Goal: Find specific page/section: Find specific page/section

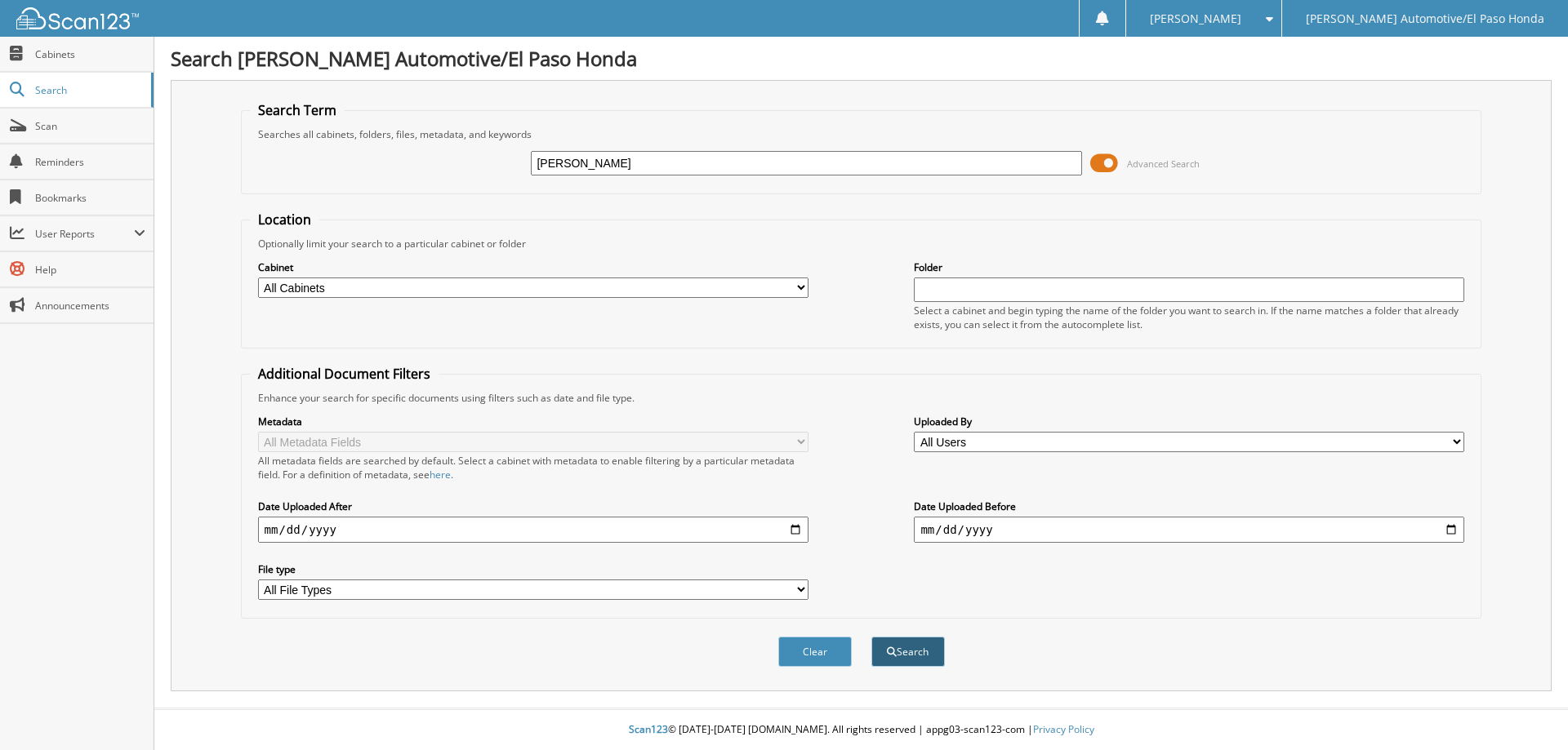
type input "[PERSON_NAME]"
click at [897, 652] on button "Search" at bounding box center [907, 651] width 73 height 30
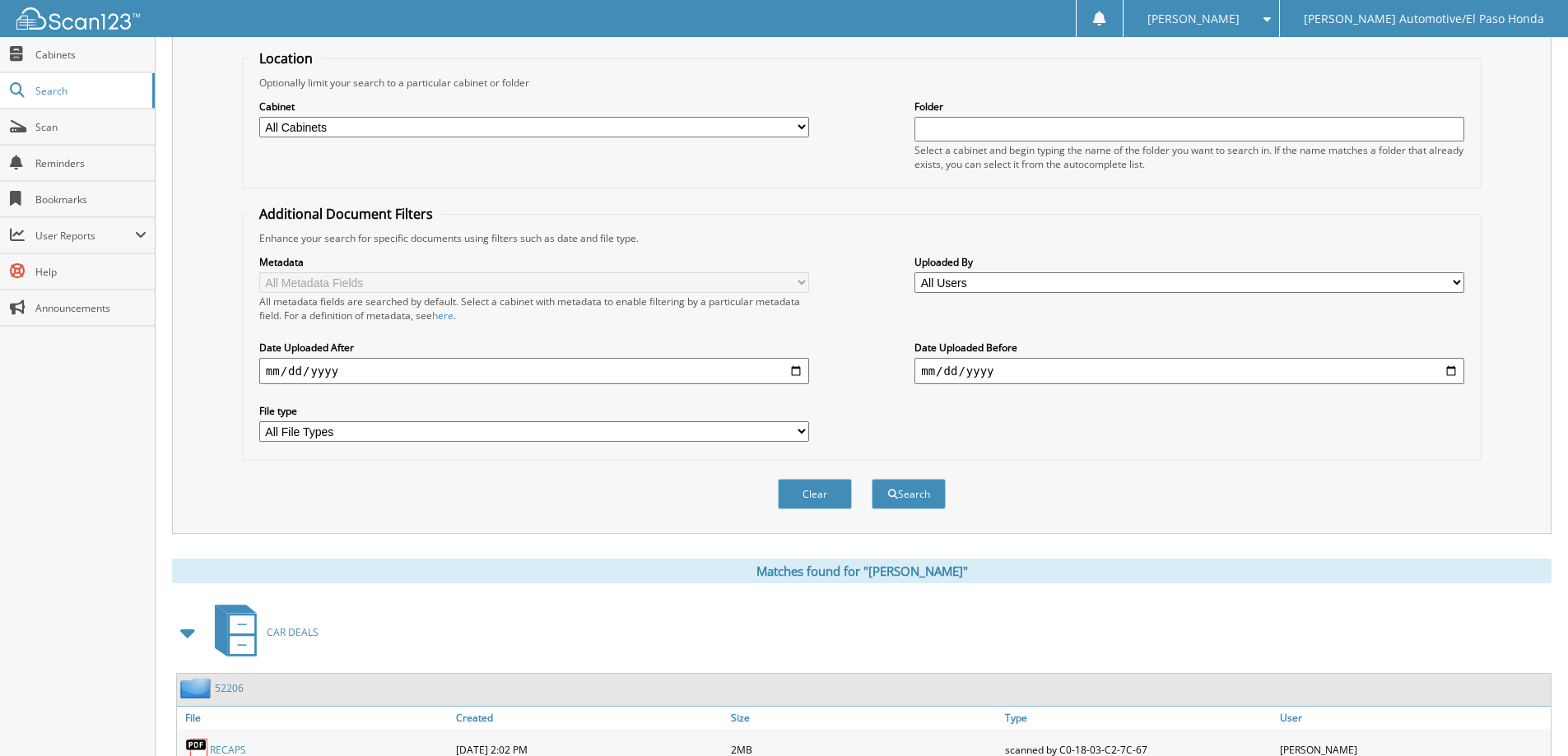
scroll to position [411, 0]
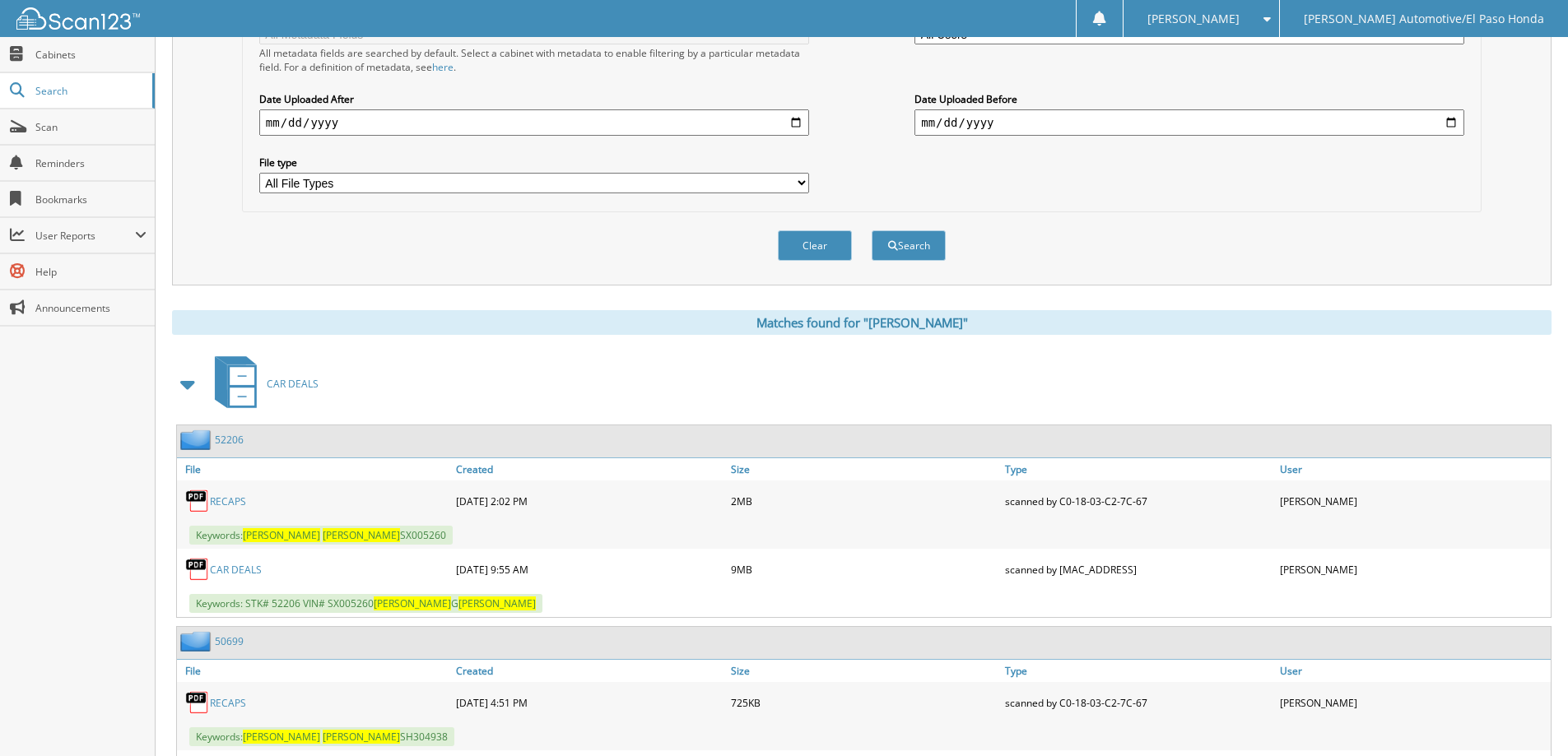
click at [224, 434] on link "52206" at bounding box center [228, 439] width 29 height 14
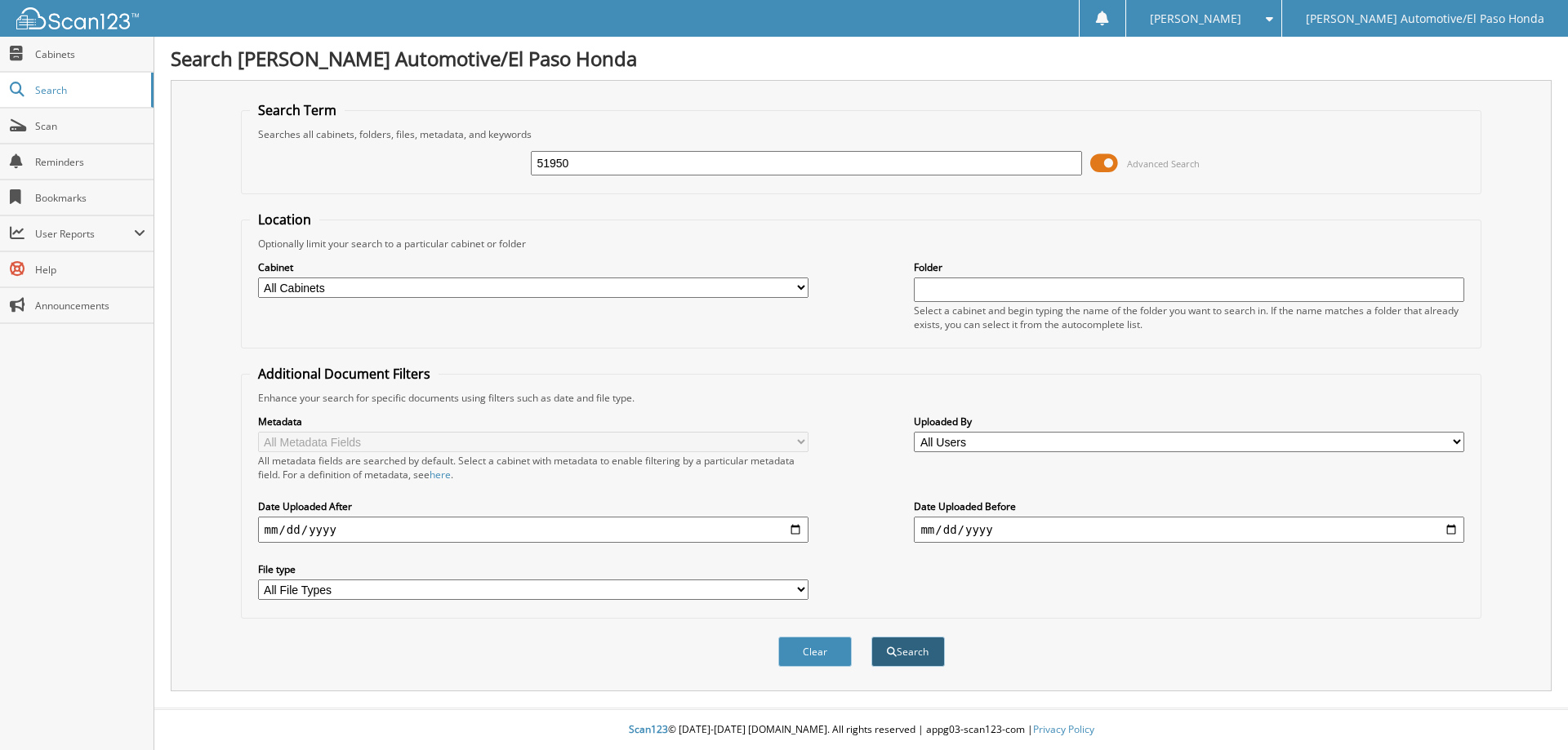
type input "51950"
click at [901, 653] on button "Search" at bounding box center [907, 651] width 73 height 30
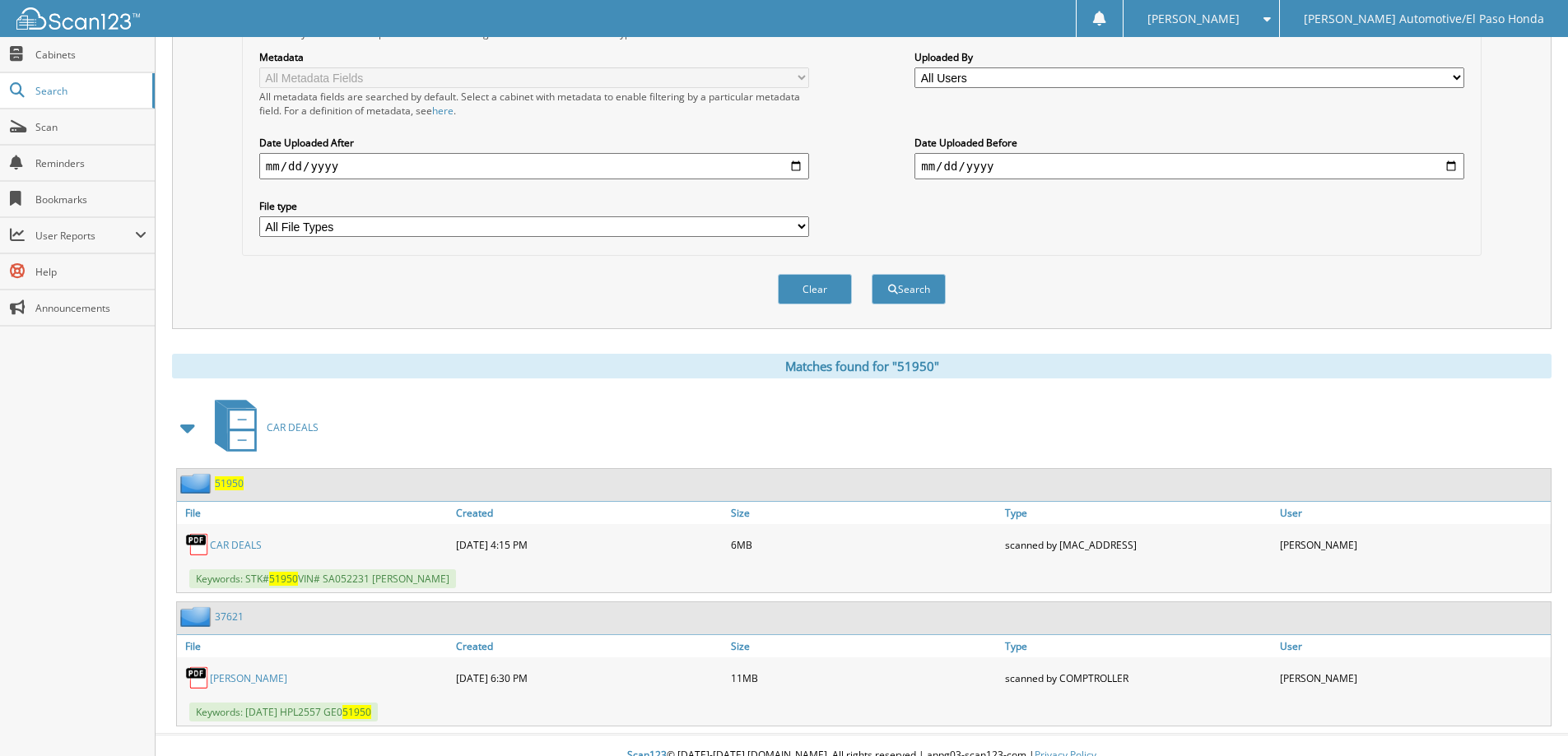
scroll to position [388, 0]
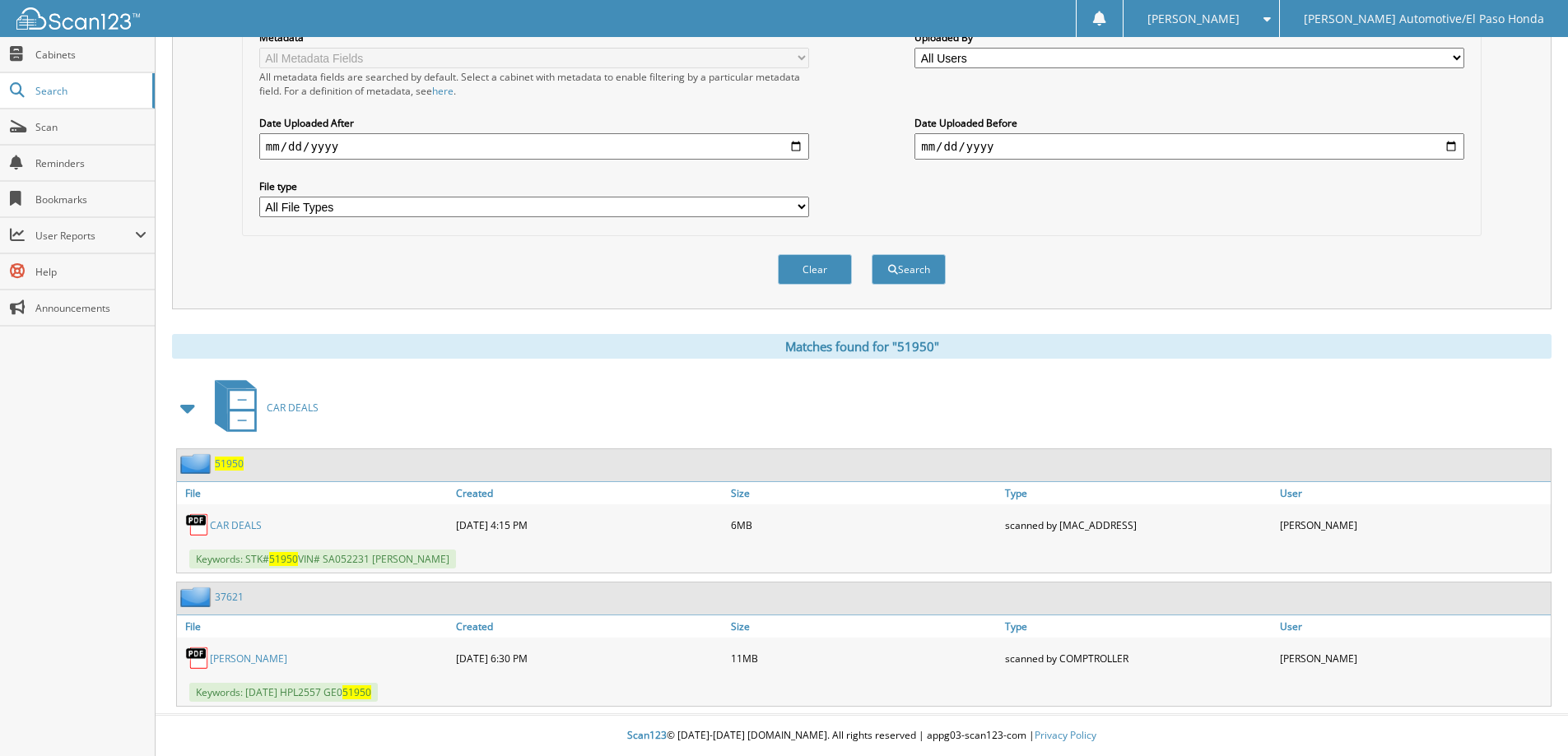
click at [235, 464] on span "51950" at bounding box center [228, 463] width 29 height 14
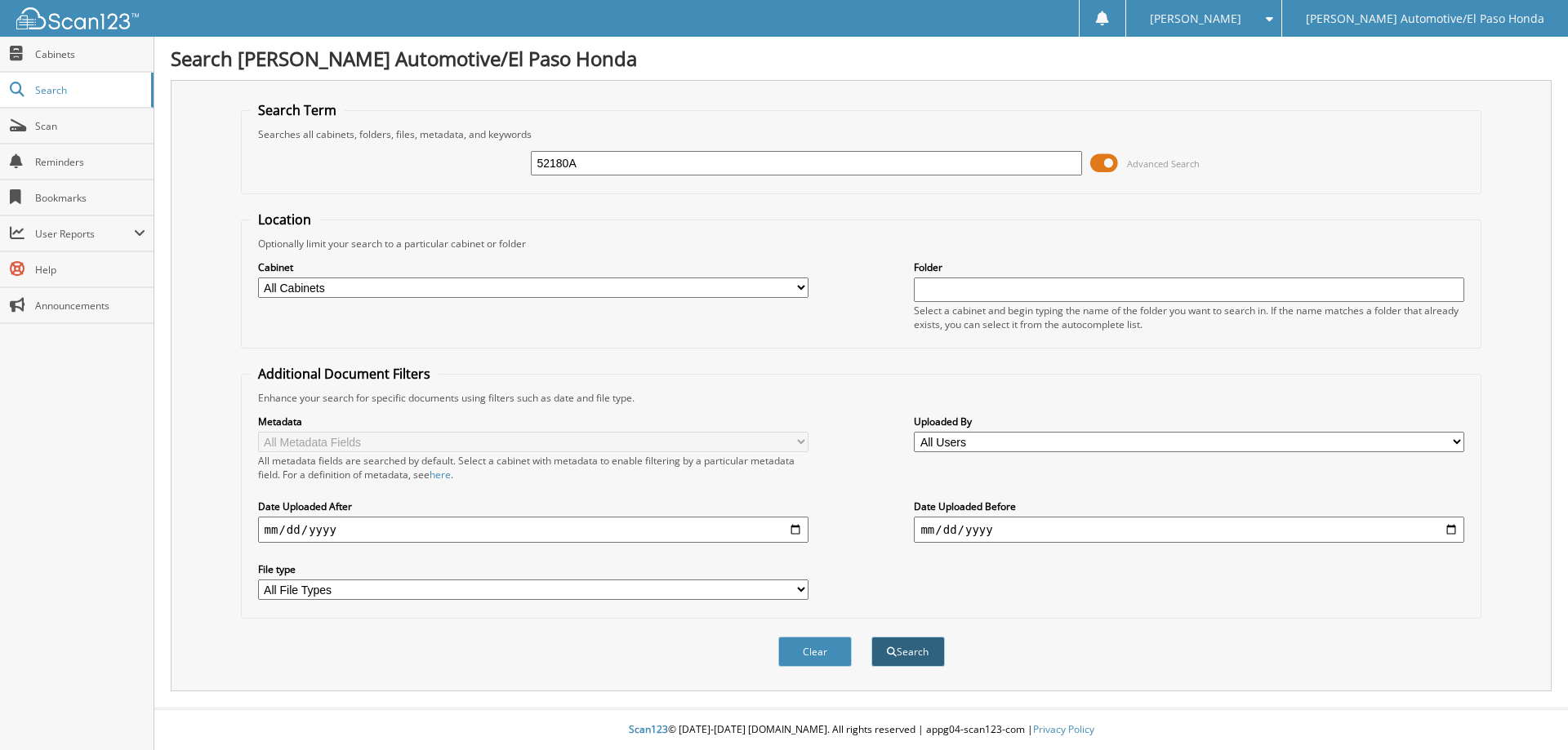
type input "52180A"
click at [901, 650] on button "Search" at bounding box center [907, 651] width 73 height 30
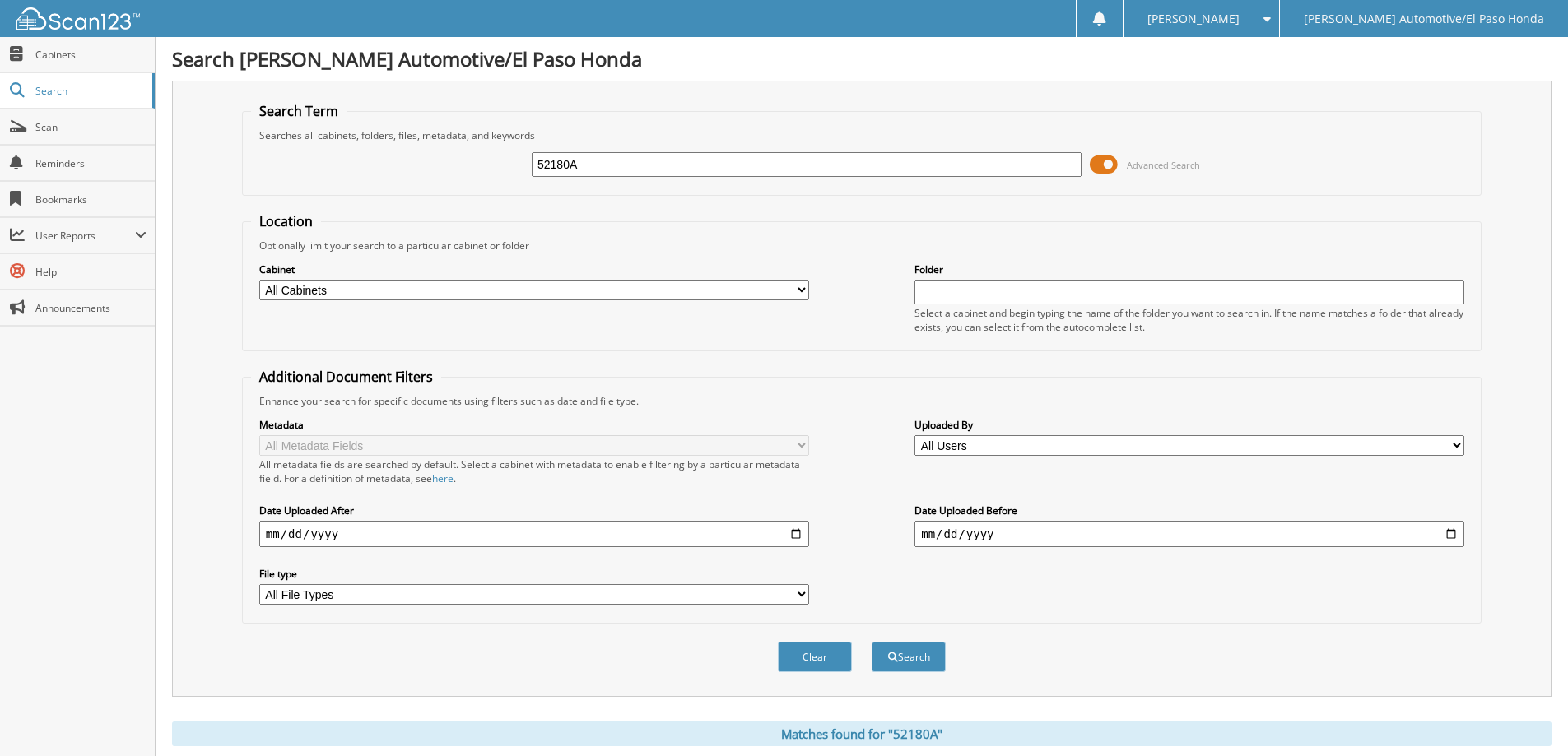
scroll to position [255, 0]
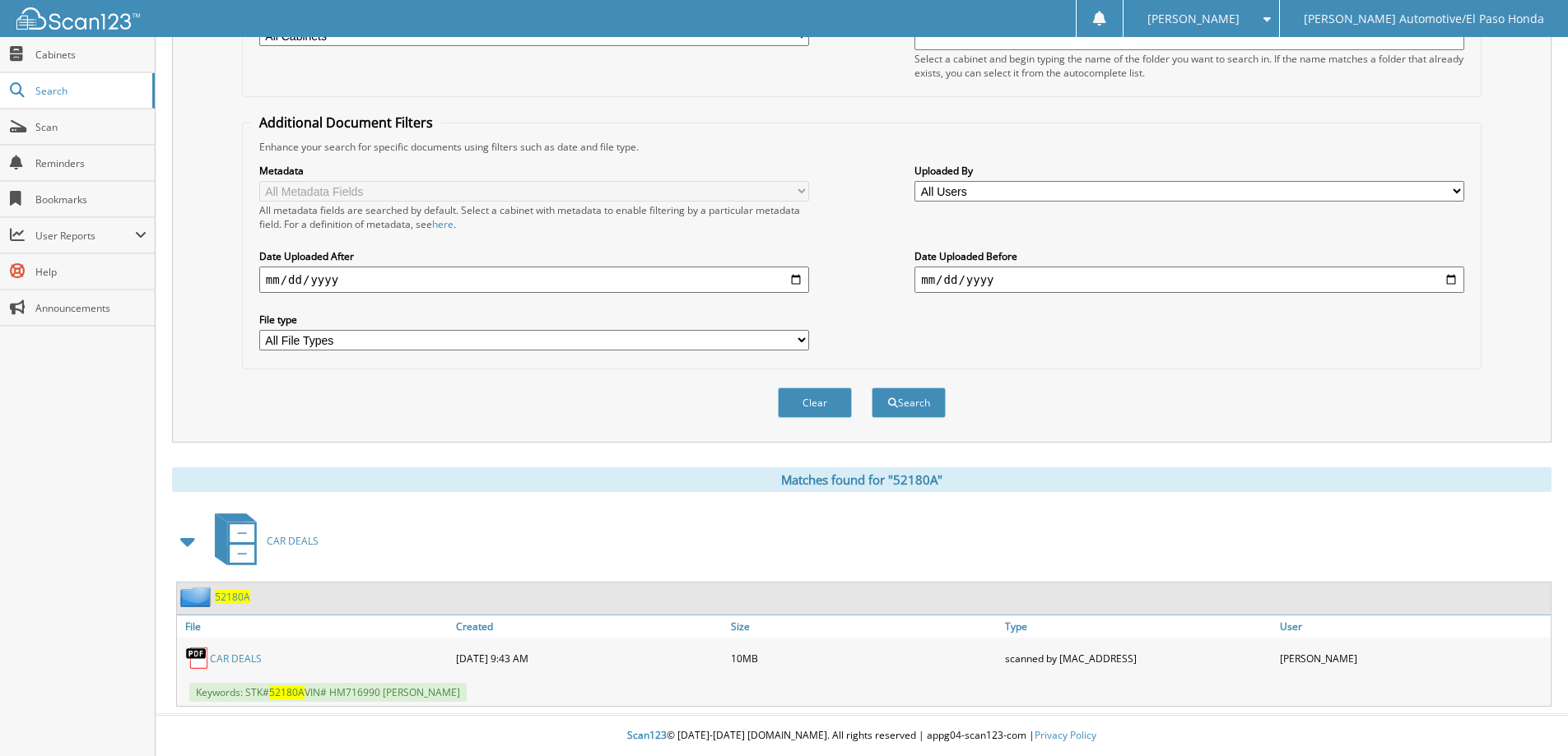
click at [227, 595] on span "52180A" at bounding box center [232, 597] width 35 height 14
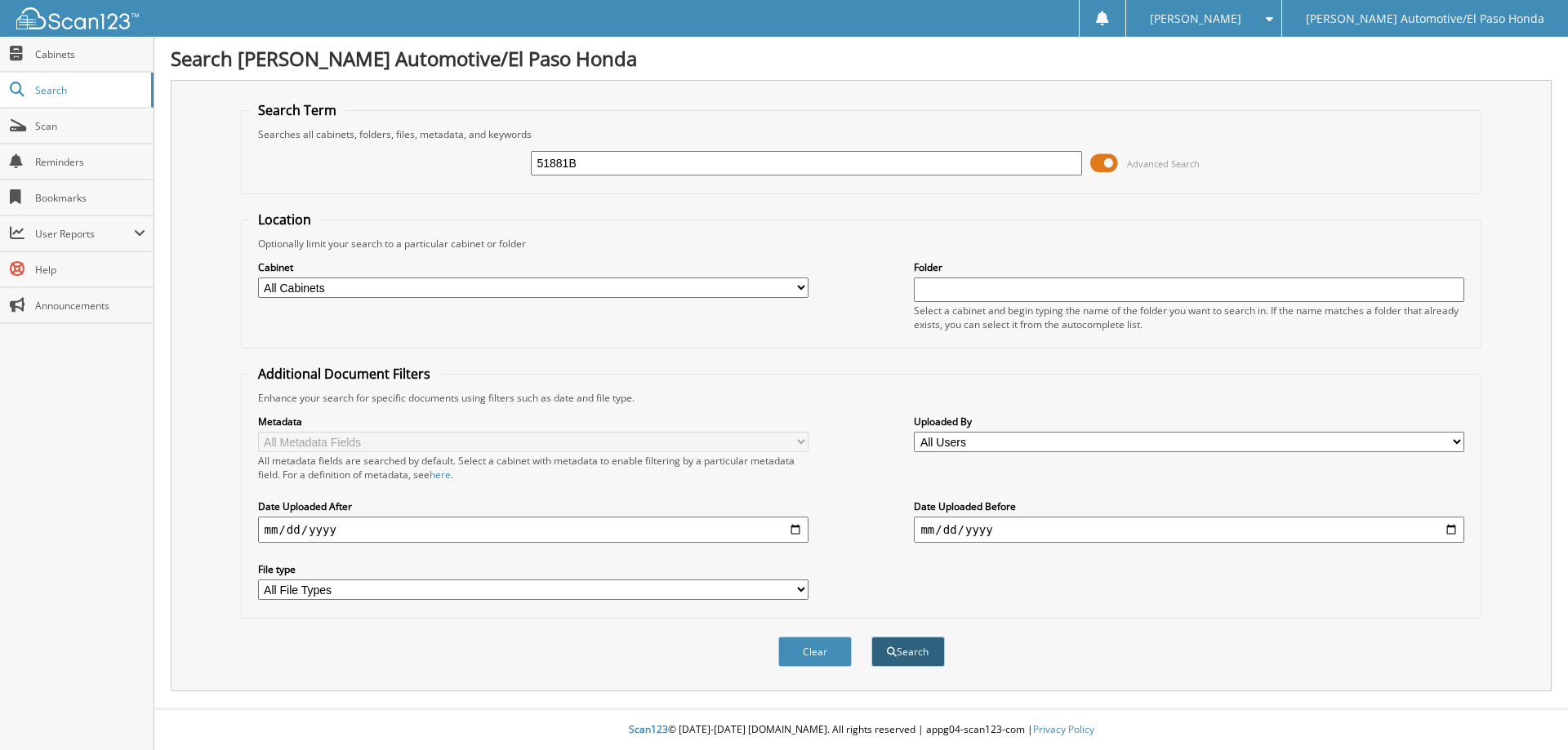
type input "51881B"
click at [911, 651] on button "Search" at bounding box center [907, 651] width 73 height 30
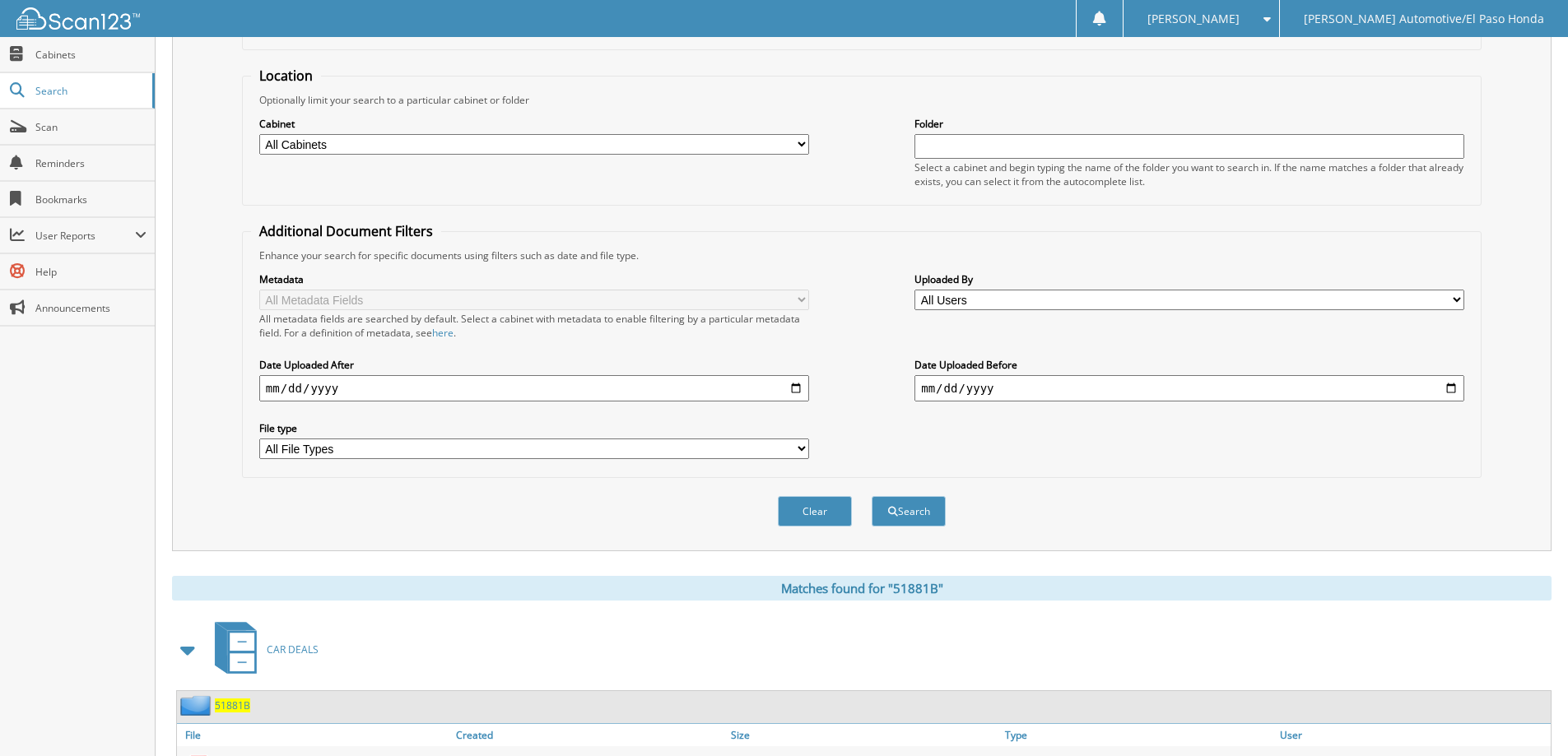
scroll to position [255, 0]
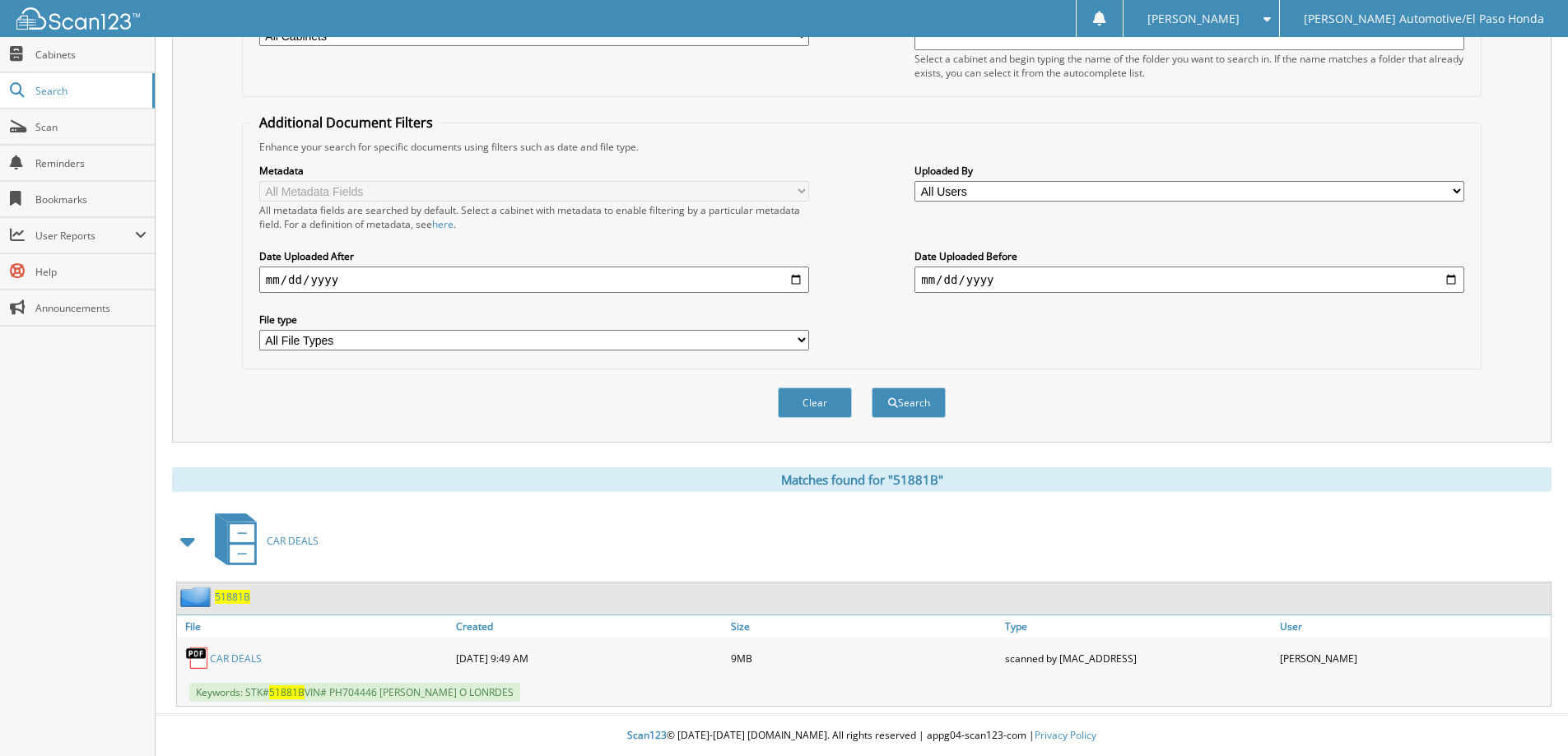
click at [232, 596] on span "51881B" at bounding box center [232, 597] width 35 height 14
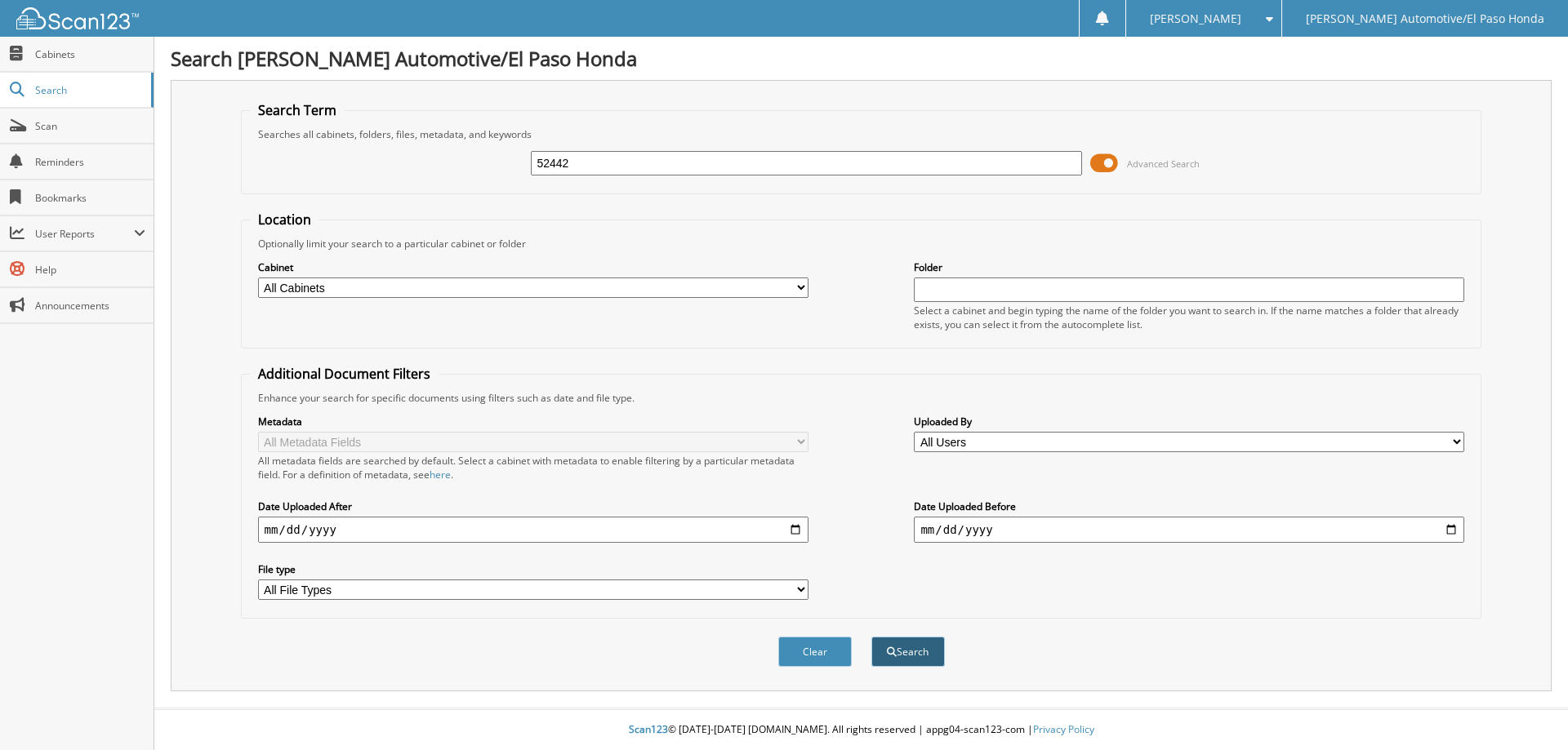
type input "52442"
click at [910, 658] on button "Search" at bounding box center [907, 651] width 73 height 30
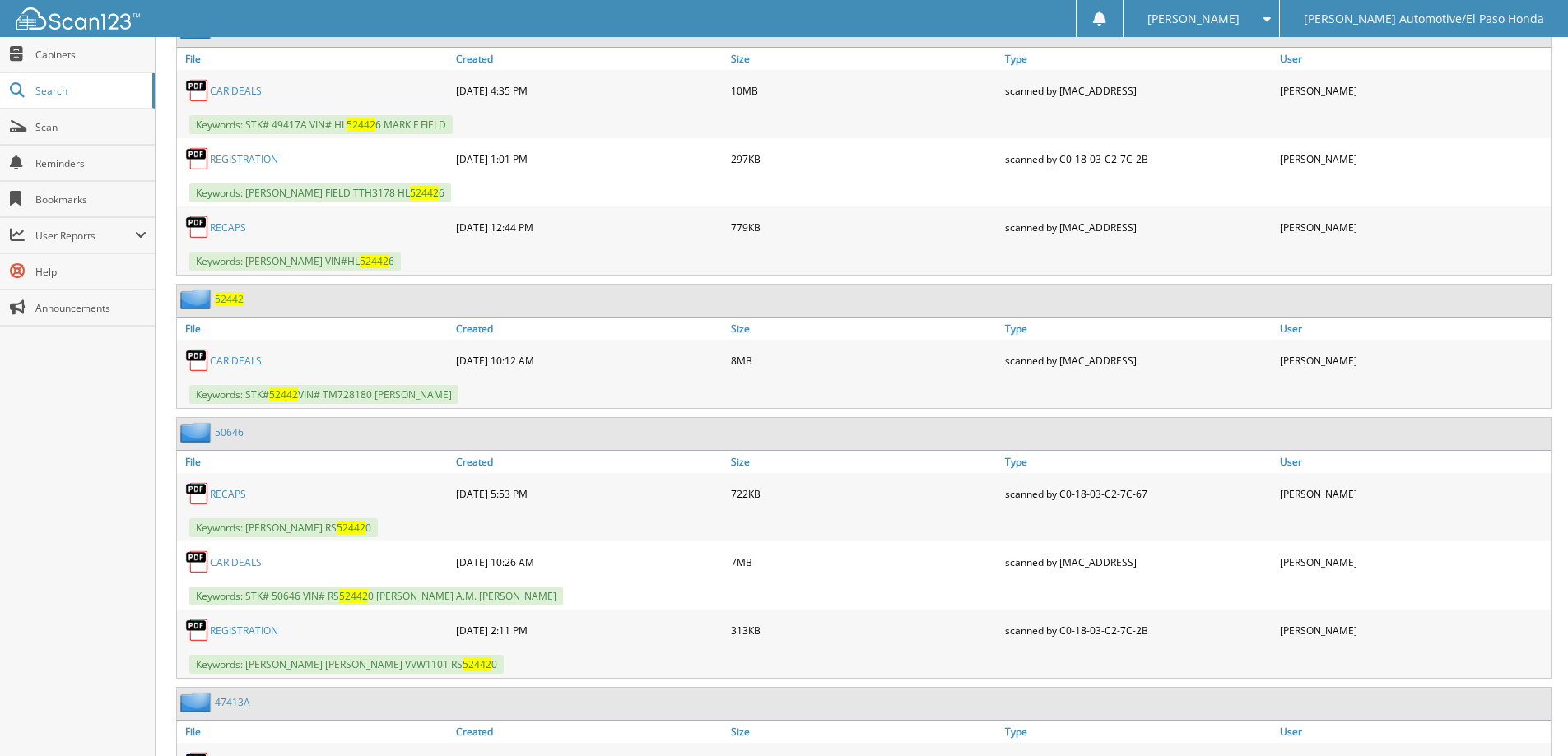
scroll to position [823, 0]
click at [228, 301] on span "52442" at bounding box center [228, 298] width 29 height 14
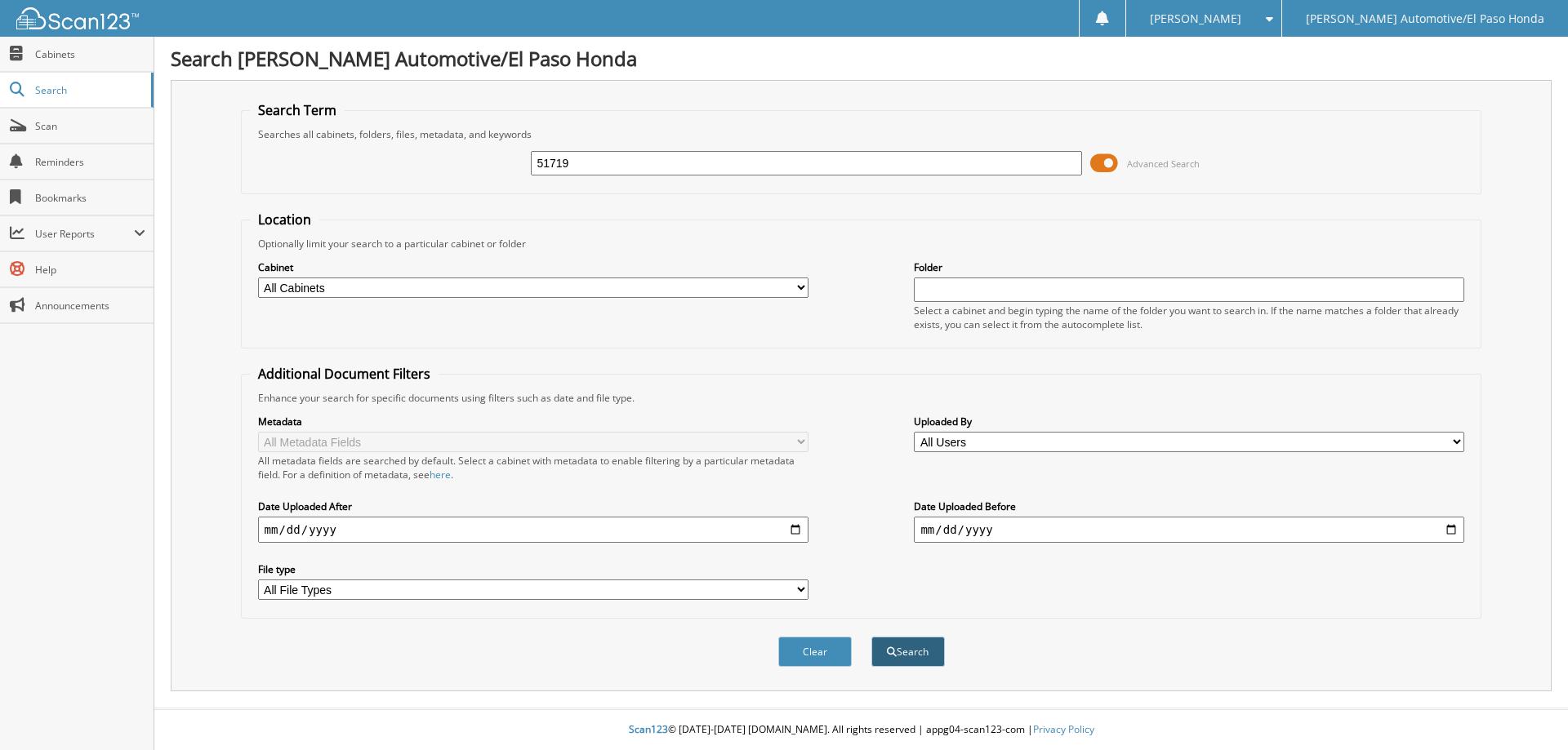
type input "51719"
click at [899, 651] on button "Search" at bounding box center [907, 651] width 73 height 30
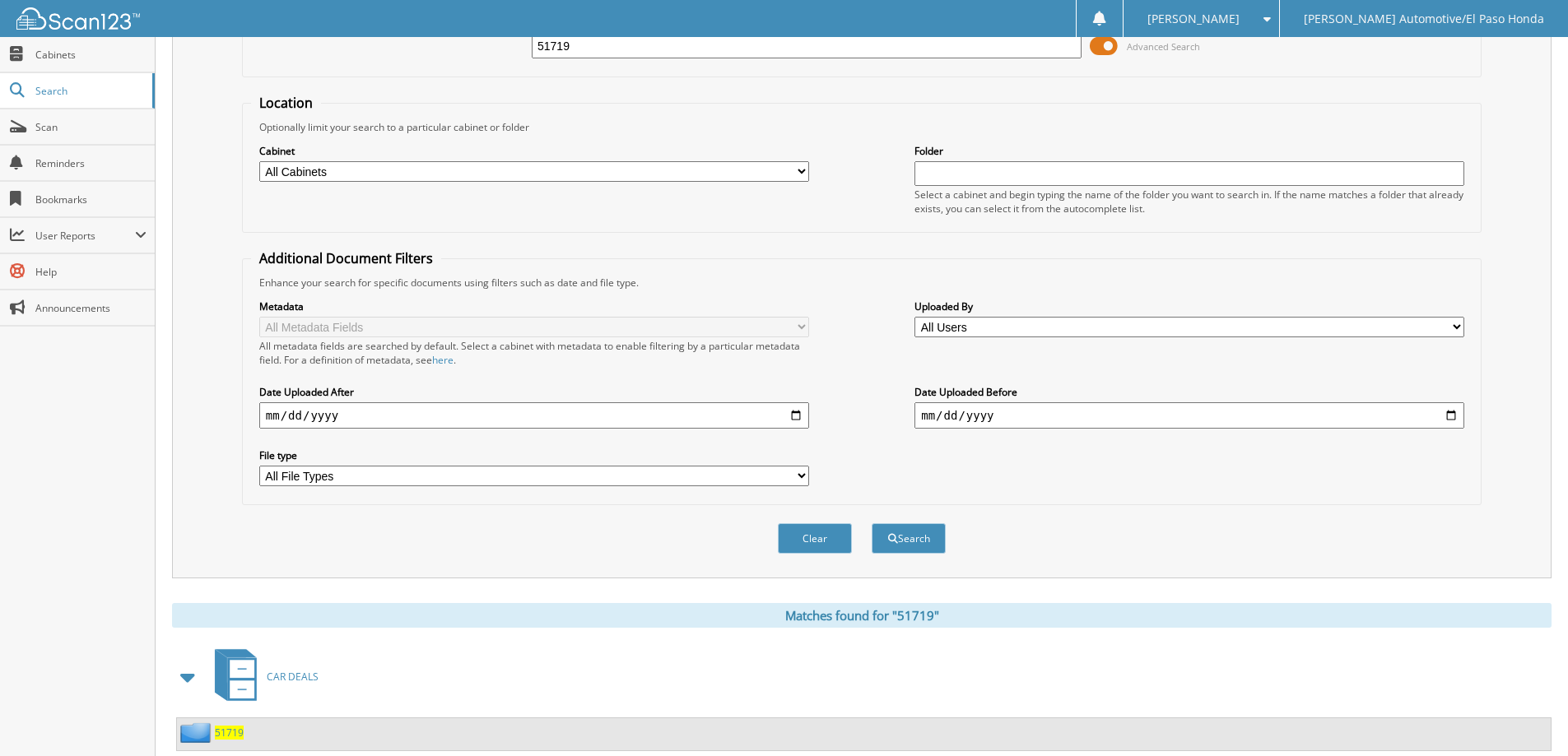
scroll to position [164, 0]
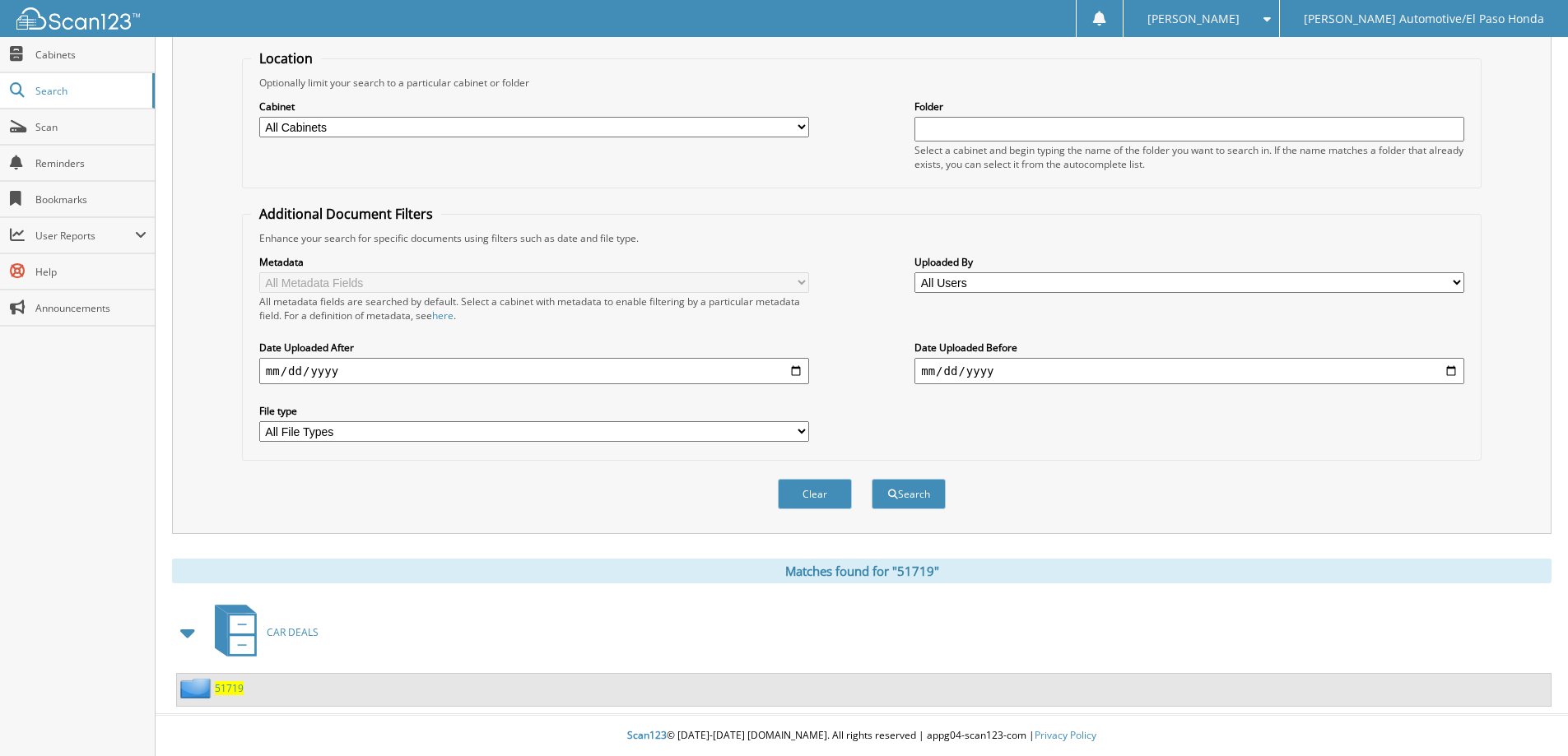
click at [229, 683] on span "51719" at bounding box center [228, 688] width 29 height 14
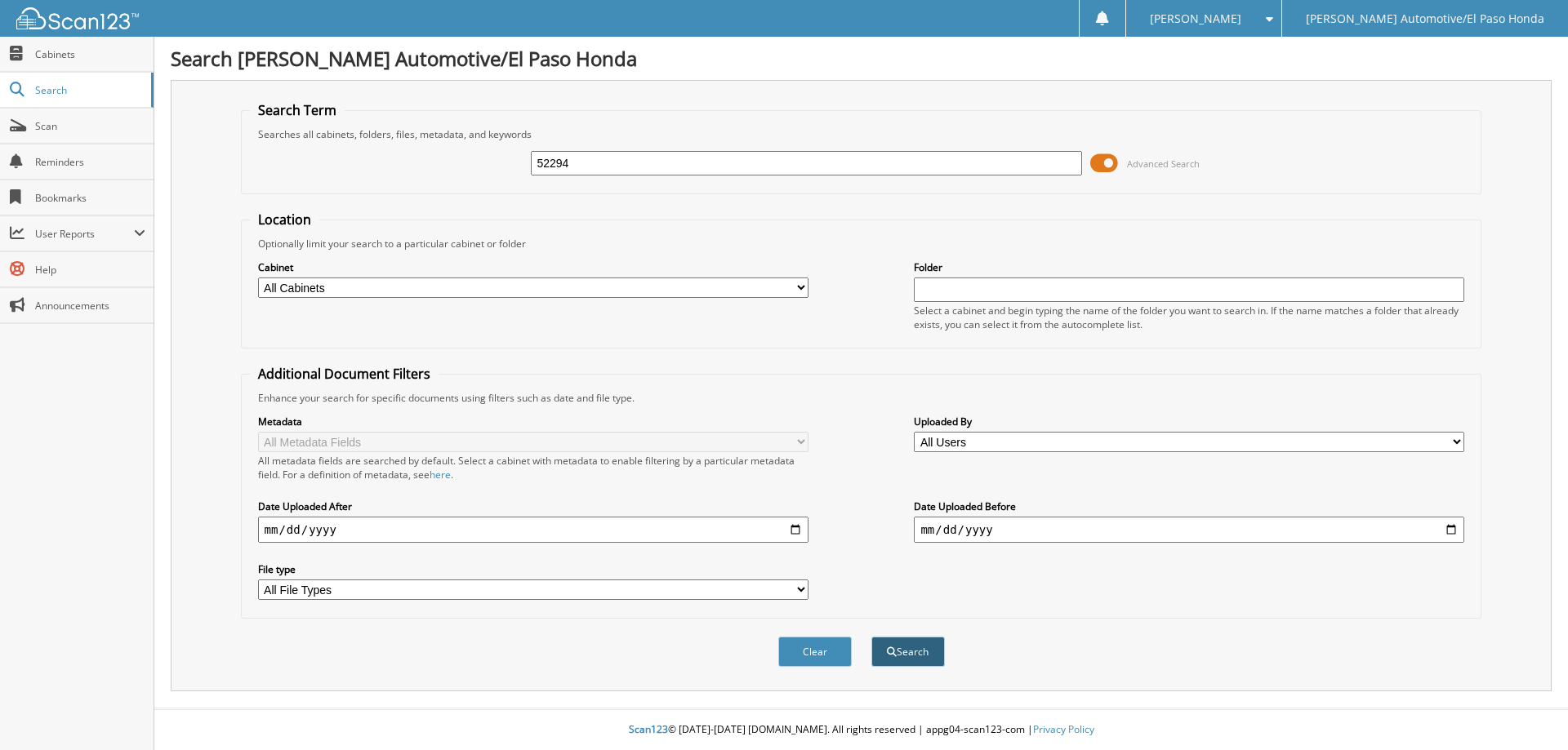
type input "52294"
click at [896, 644] on button "Search" at bounding box center [907, 651] width 73 height 30
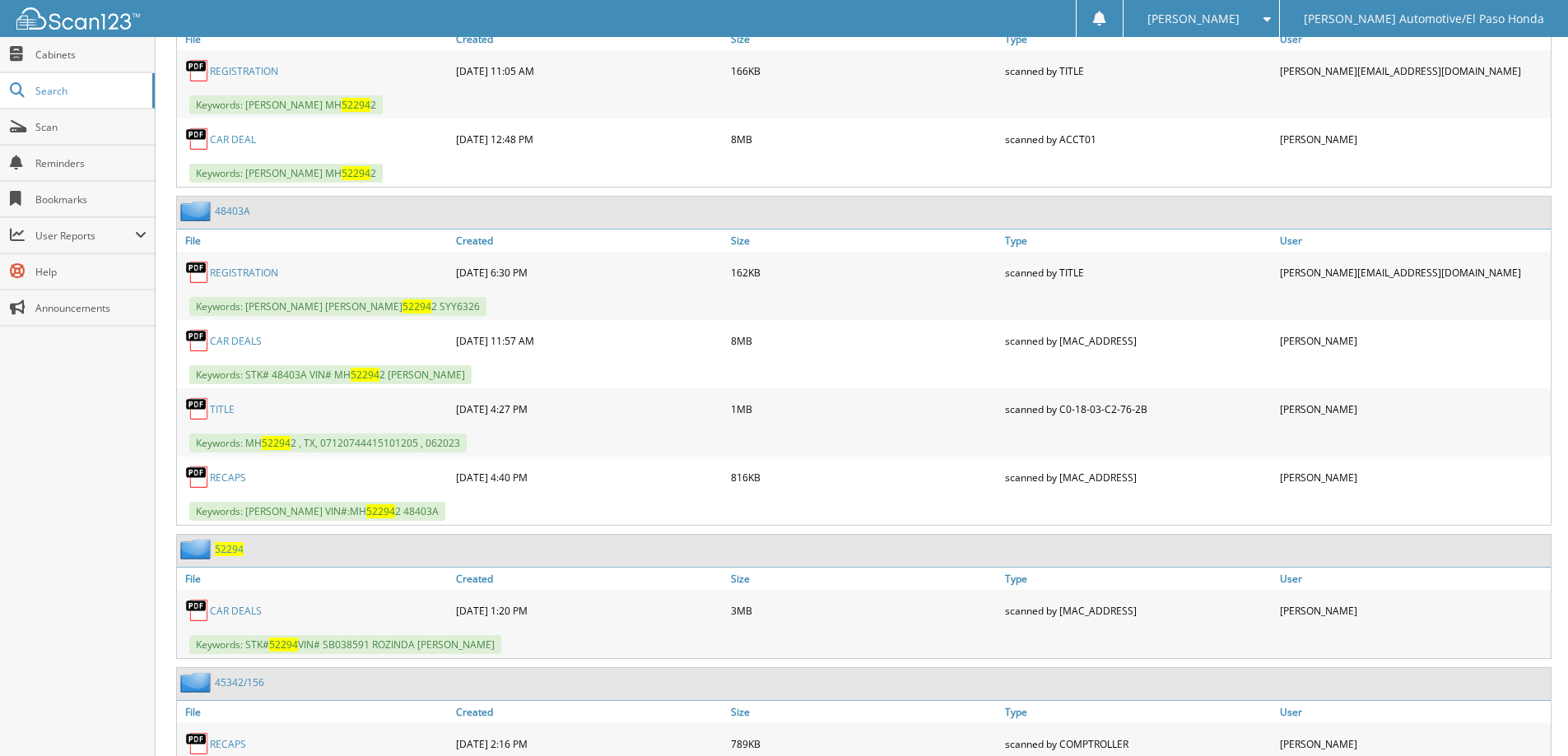
scroll to position [928, 0]
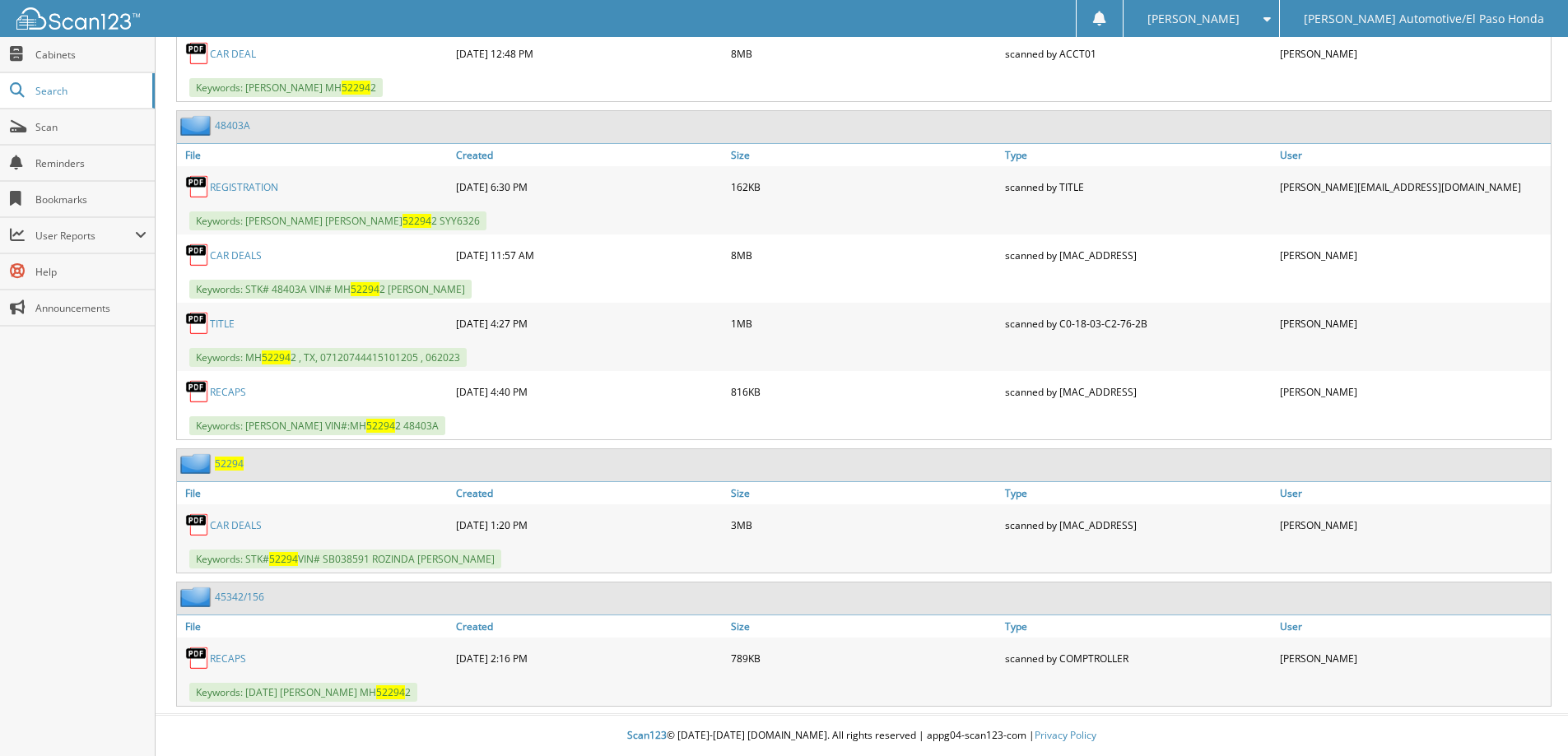
click at [227, 467] on span "52294" at bounding box center [228, 463] width 29 height 14
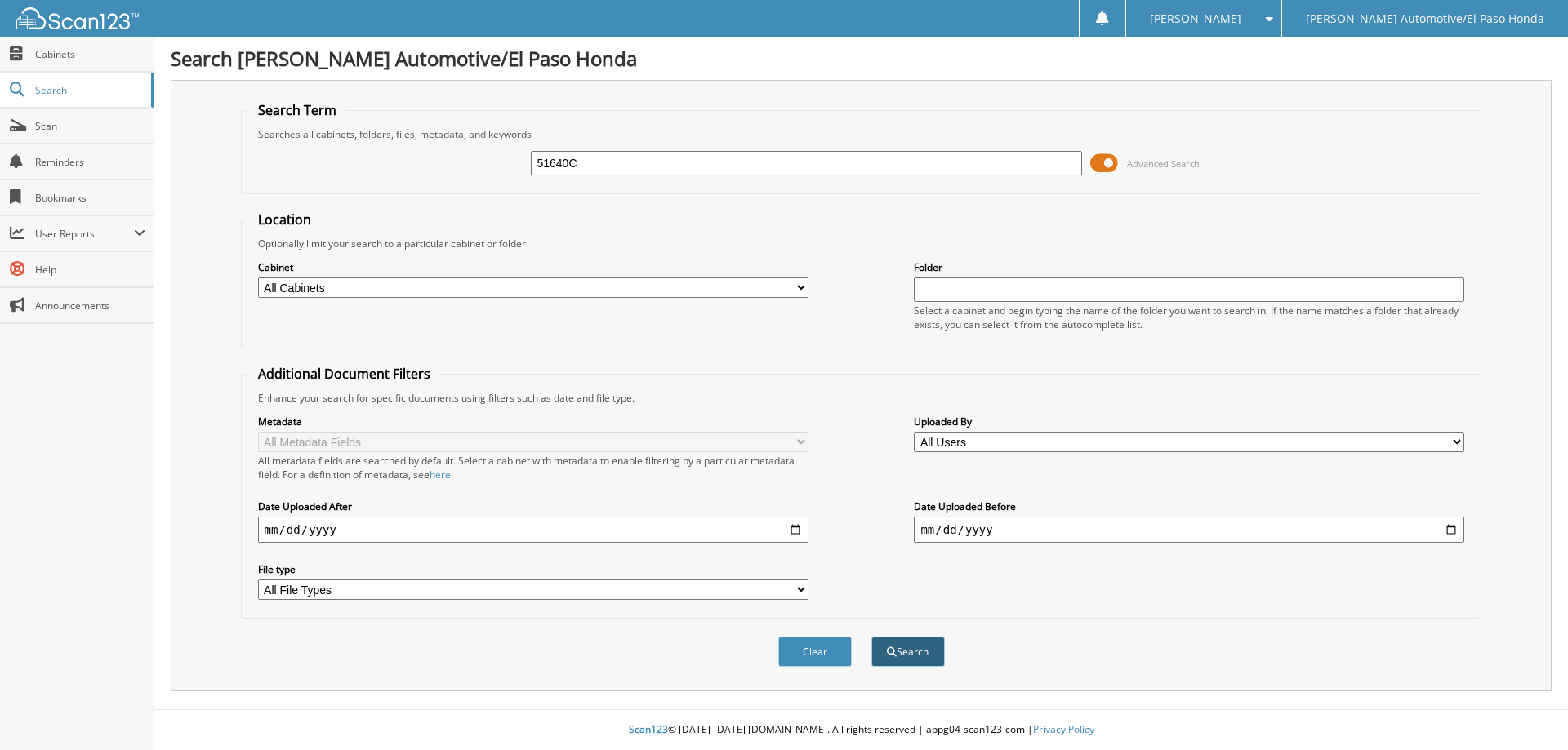
type input "51640C"
click at [887, 645] on button "Search" at bounding box center [907, 651] width 73 height 30
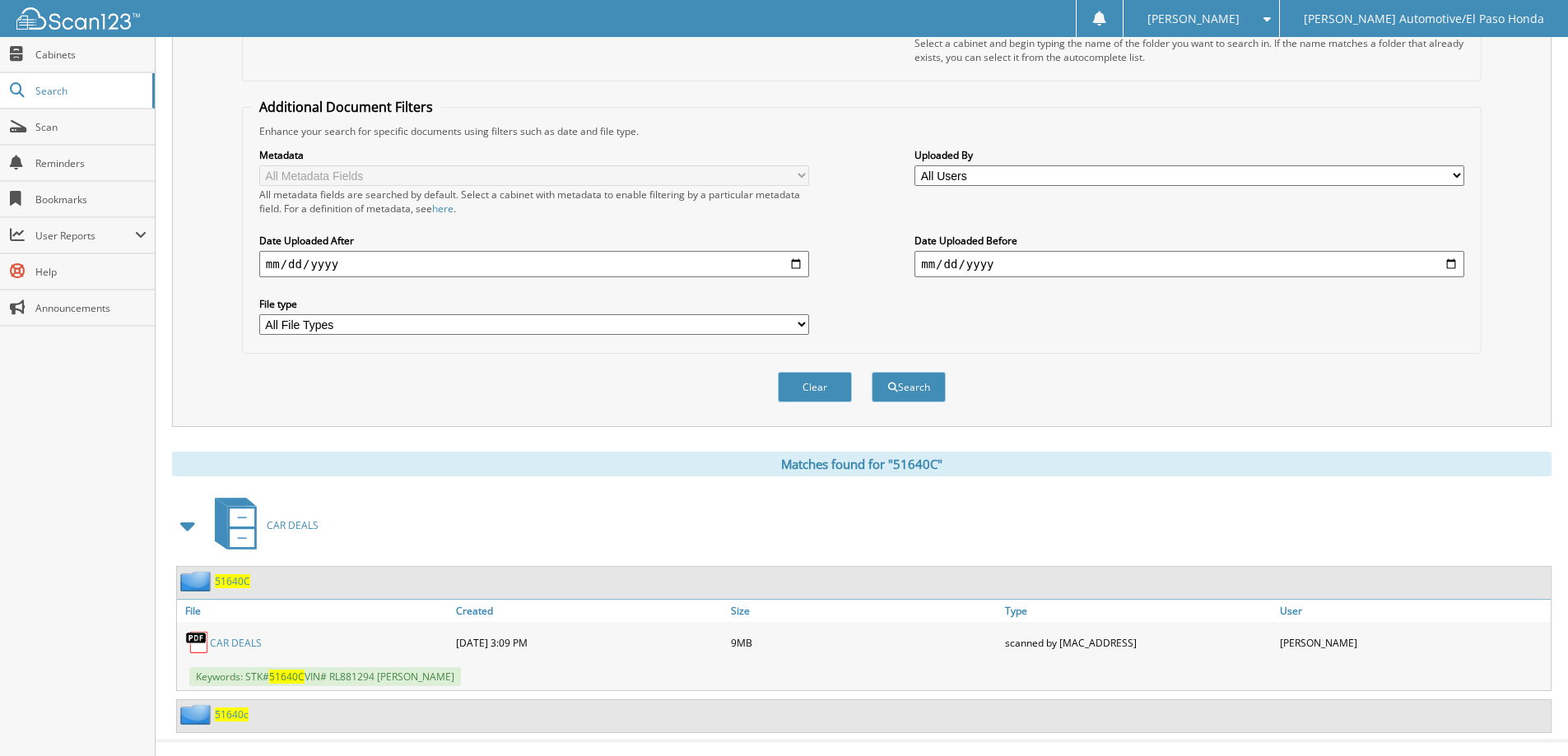
scroll to position [297, 0]
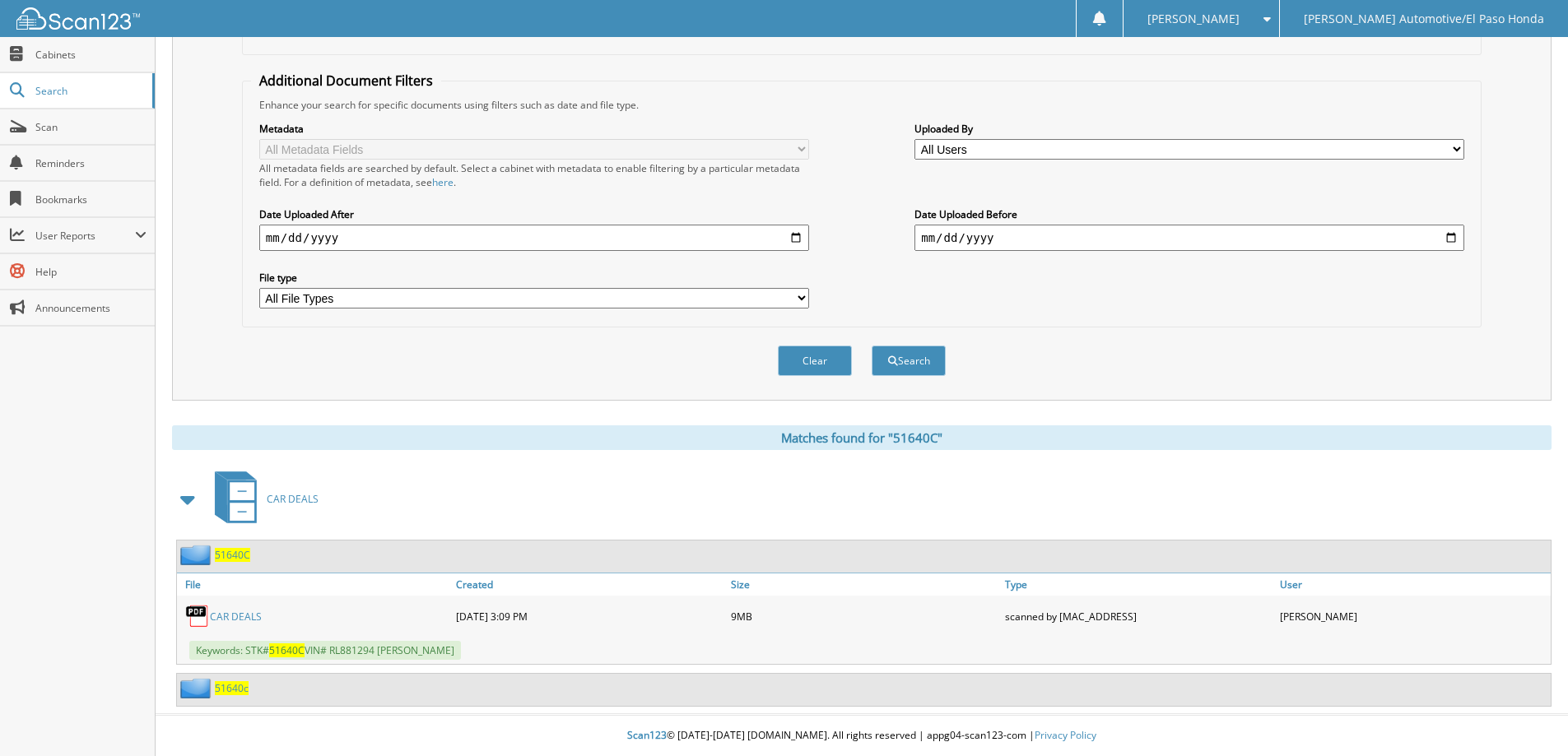
click at [226, 555] on span "51640C" at bounding box center [232, 554] width 35 height 14
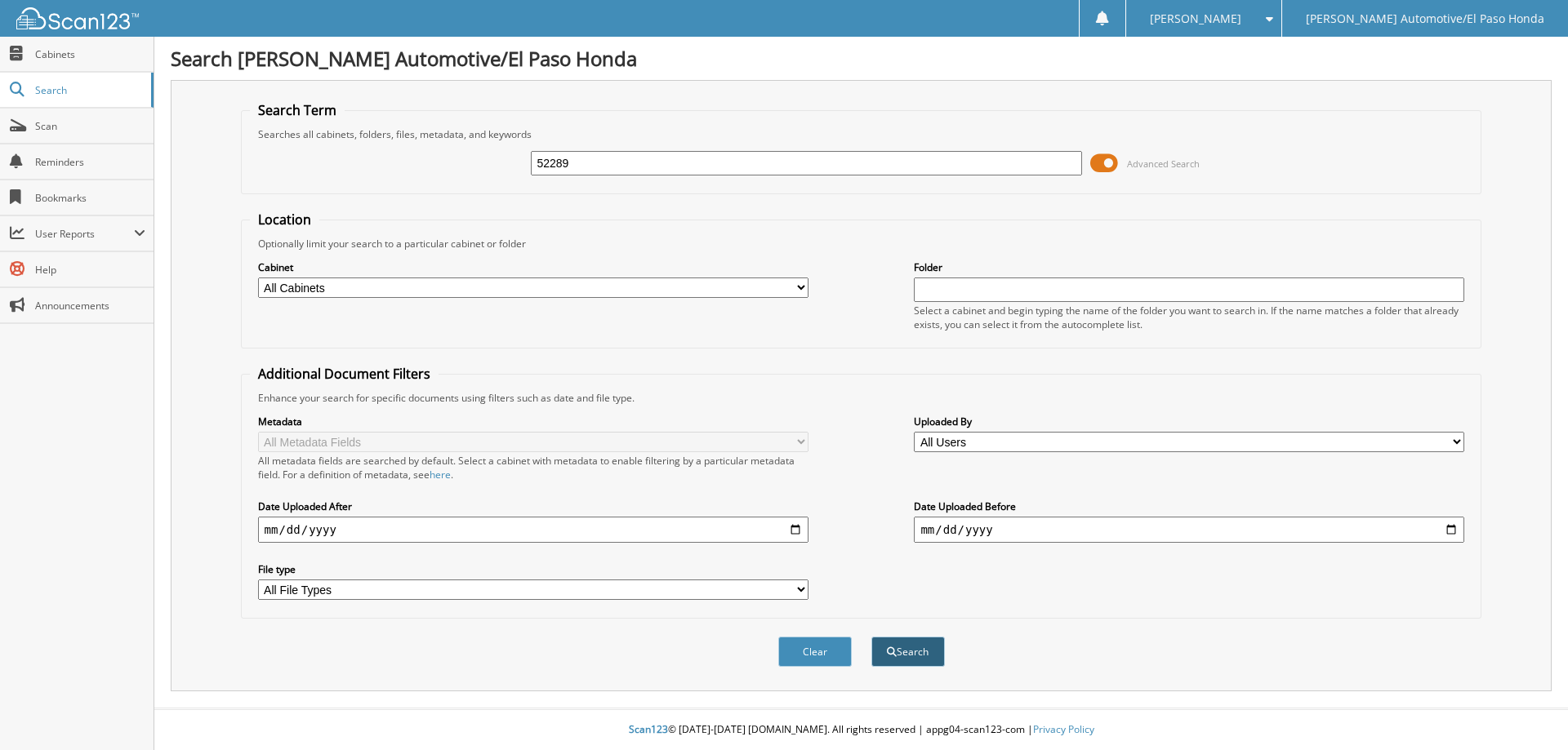
type input "52289"
click at [912, 646] on button "Search" at bounding box center [907, 651] width 73 height 30
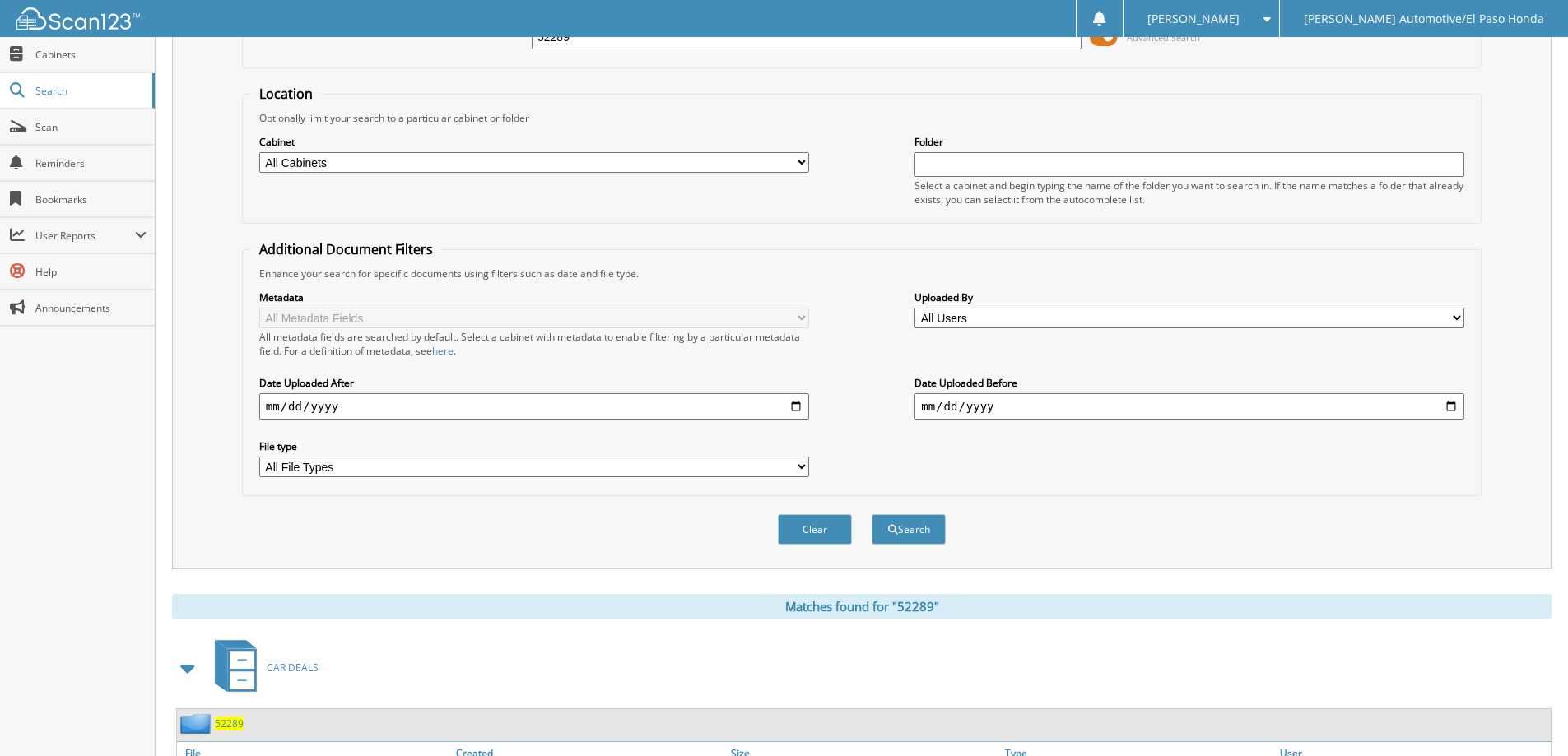
scroll to position [297, 0]
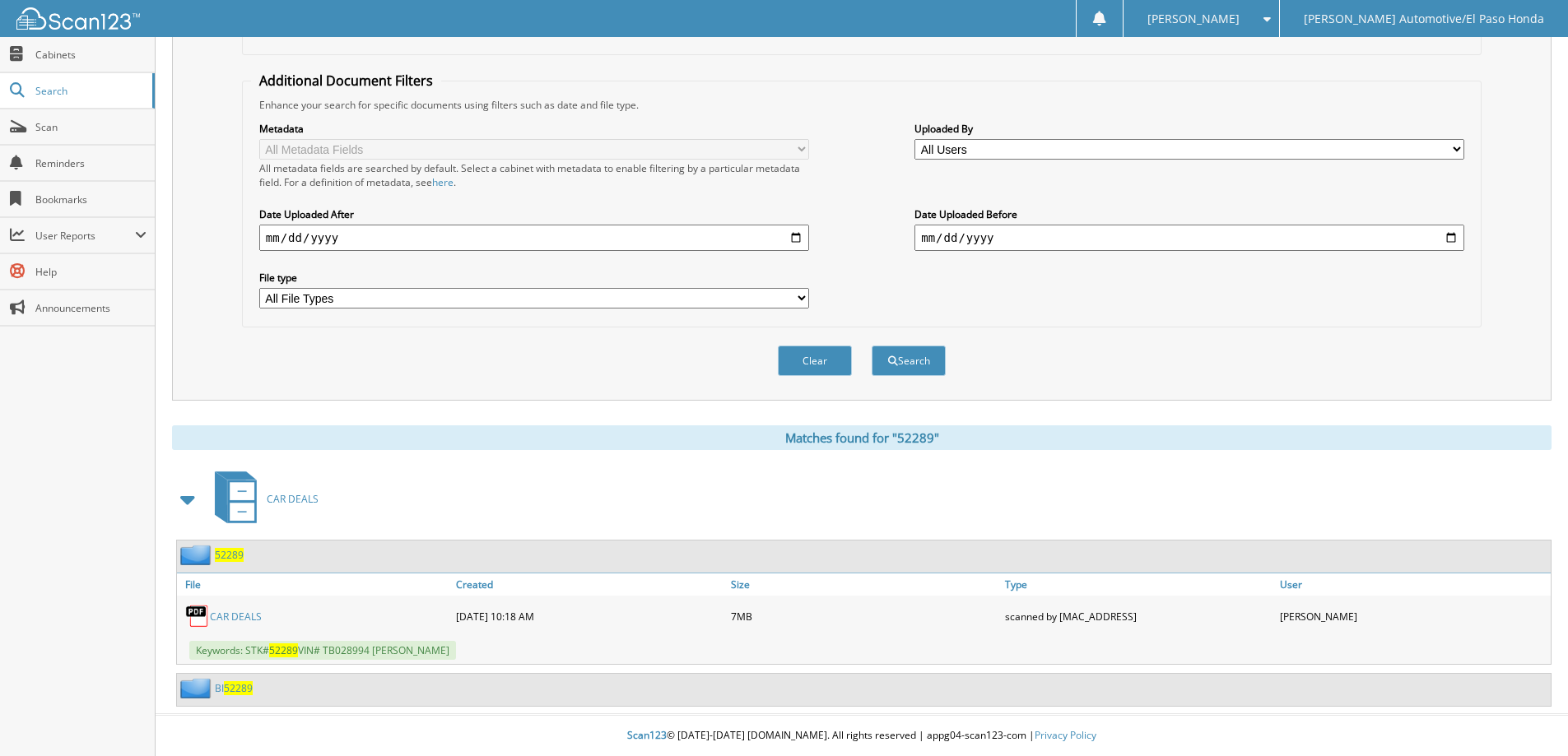
click at [226, 555] on span "52289" at bounding box center [228, 554] width 29 height 14
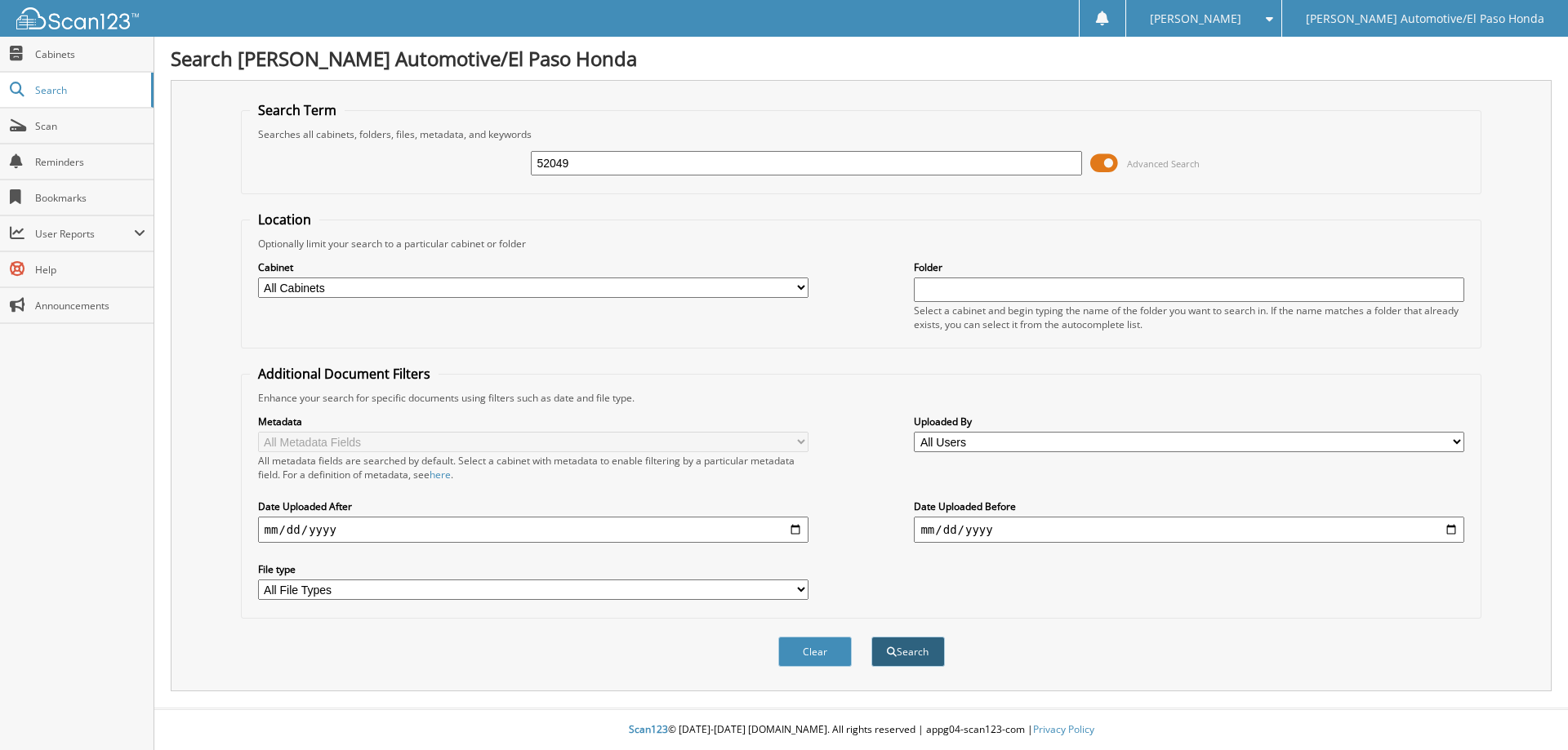
type input "52049"
click at [888, 646] on button "Search" at bounding box center [907, 651] width 73 height 30
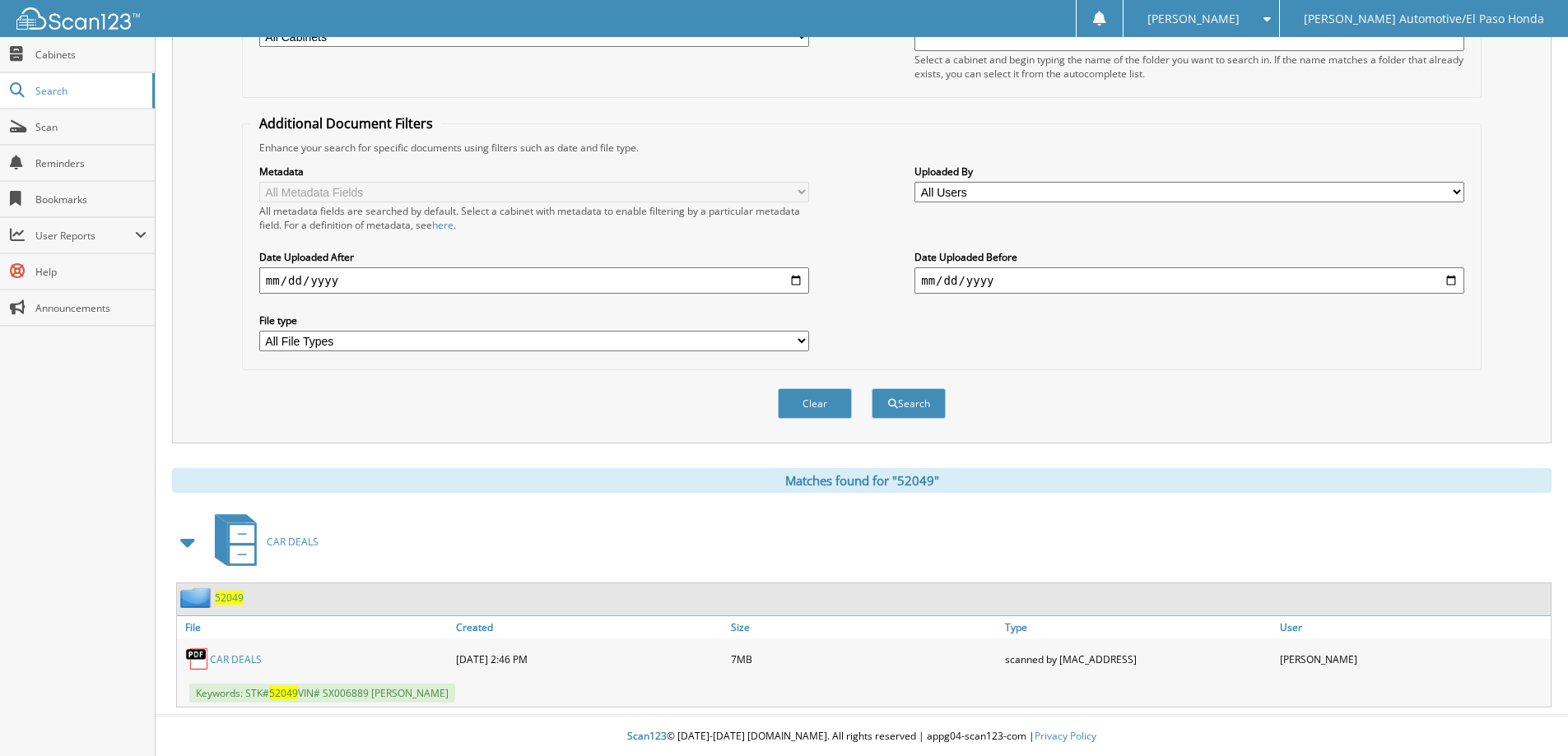
scroll to position [255, 0]
click at [227, 595] on span "52049" at bounding box center [228, 597] width 29 height 14
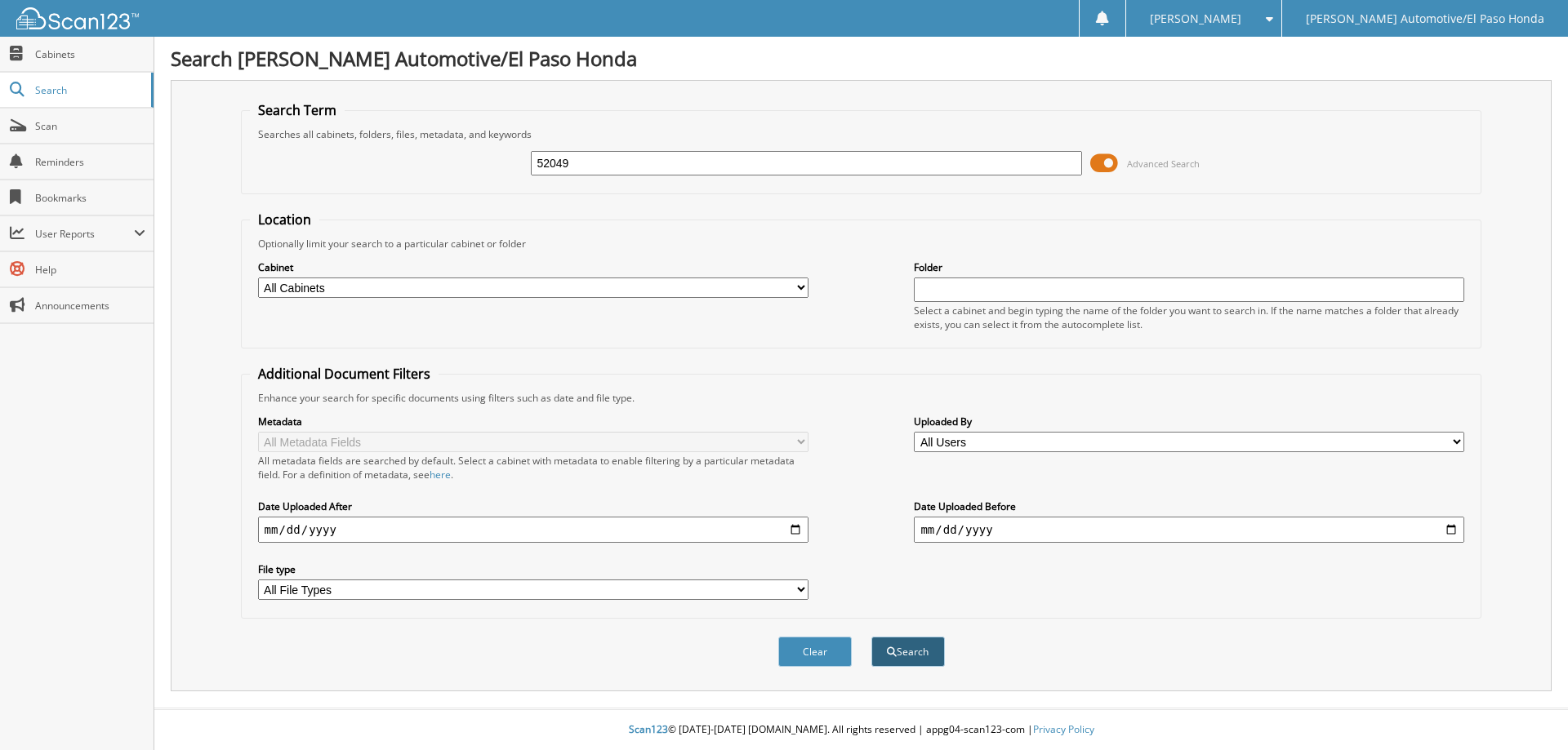
type input "52049"
click at [892, 642] on button "Search" at bounding box center [907, 651] width 73 height 30
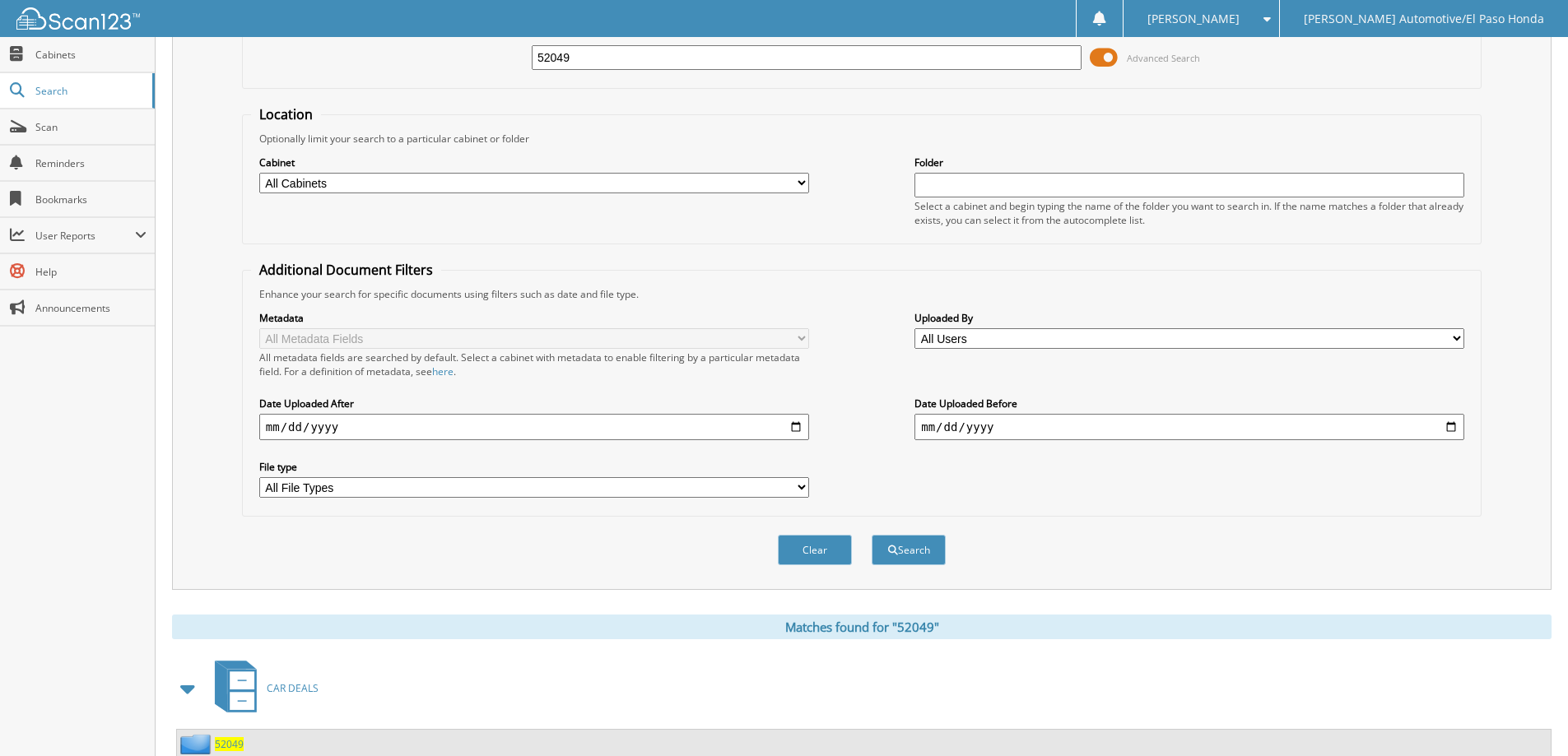
scroll to position [255, 0]
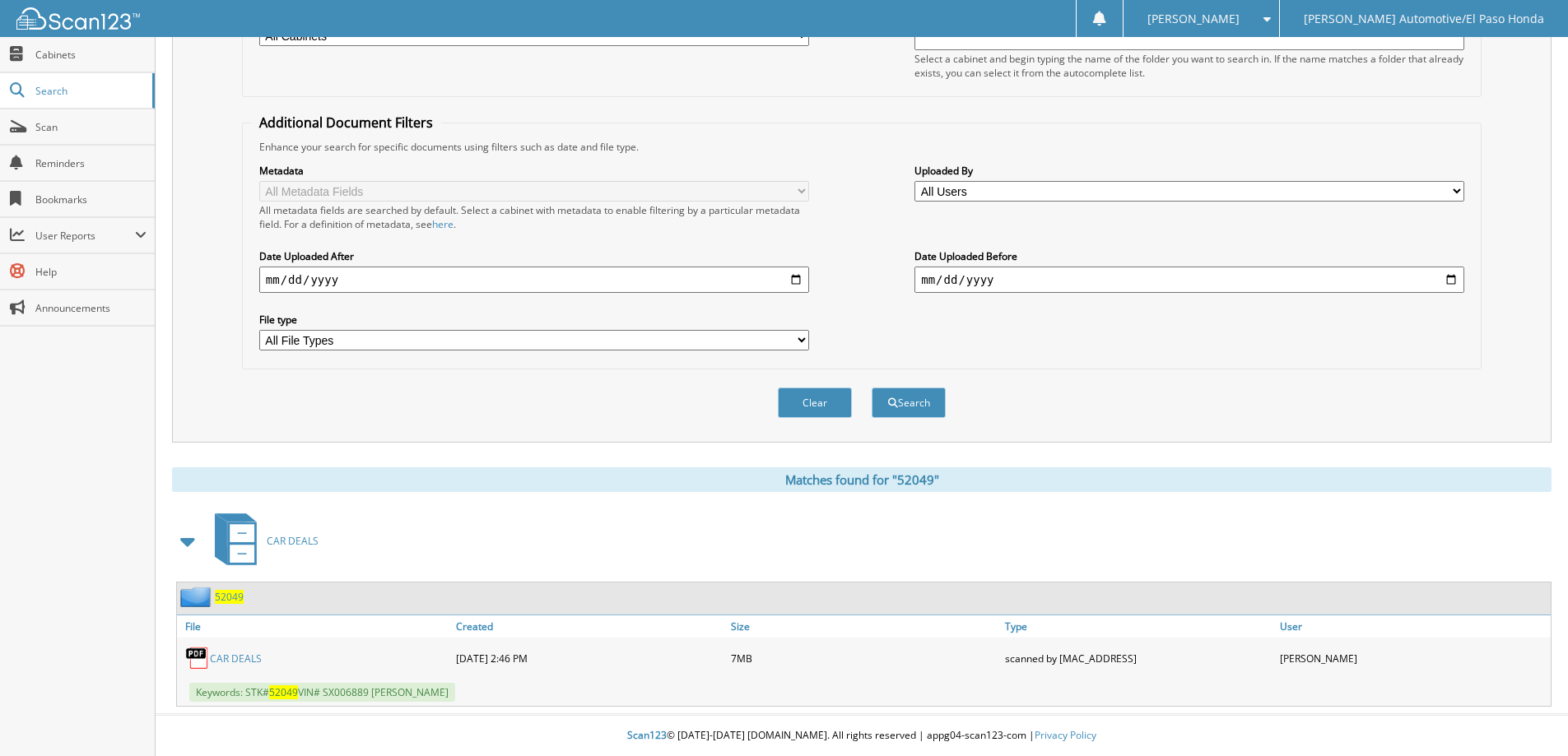
click at [231, 596] on span "52049" at bounding box center [228, 597] width 29 height 14
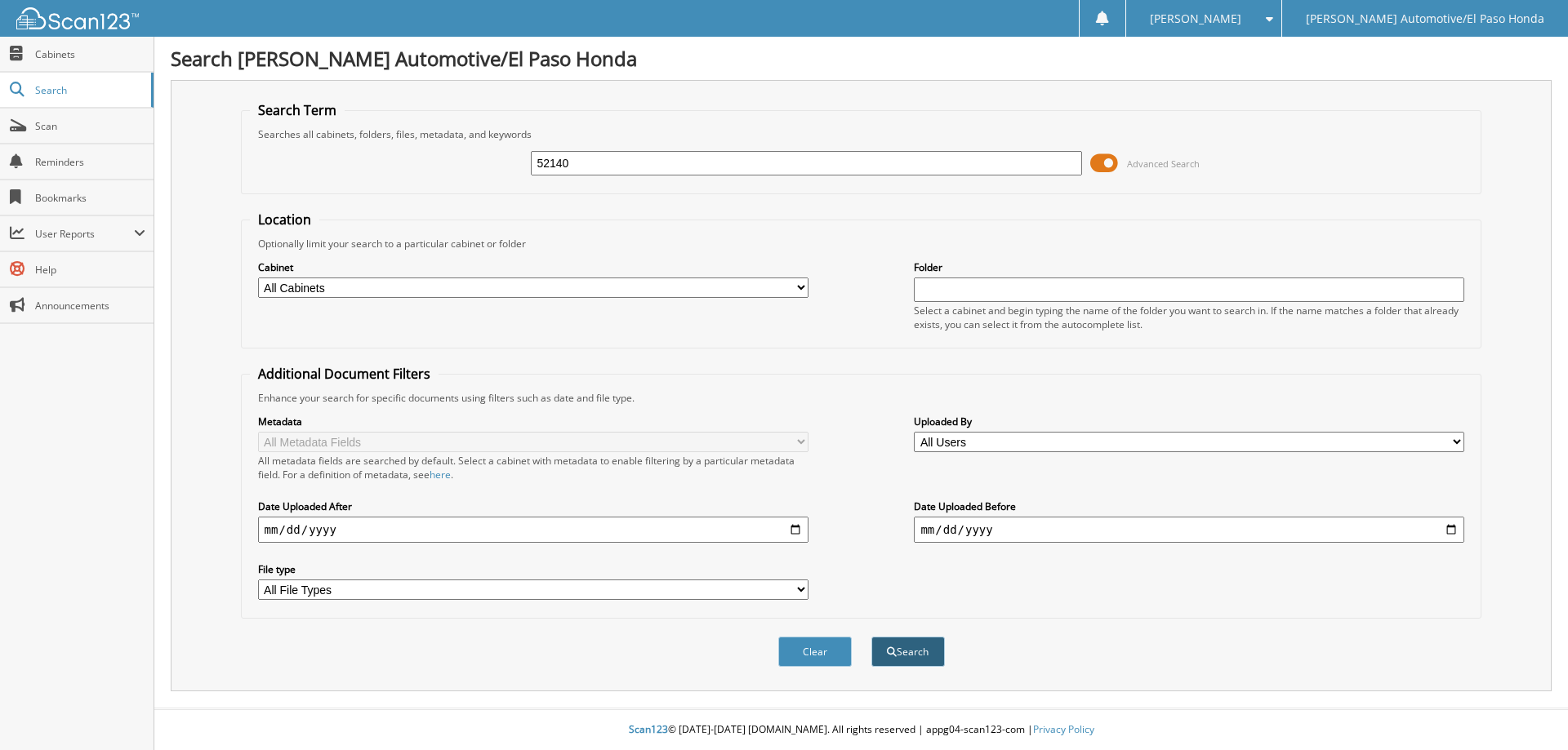
type input "52140"
click at [911, 651] on button "Search" at bounding box center [907, 651] width 73 height 30
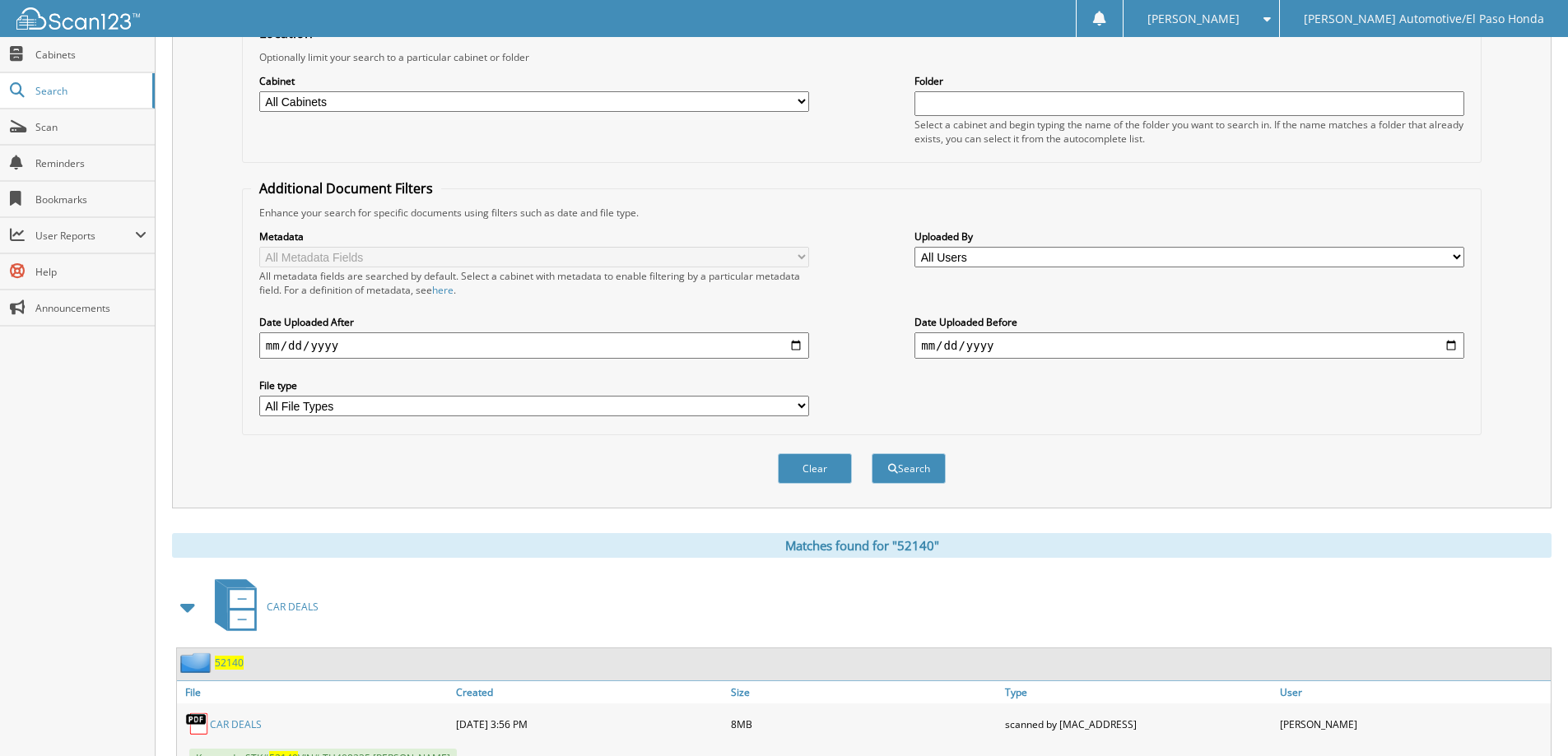
scroll to position [255, 0]
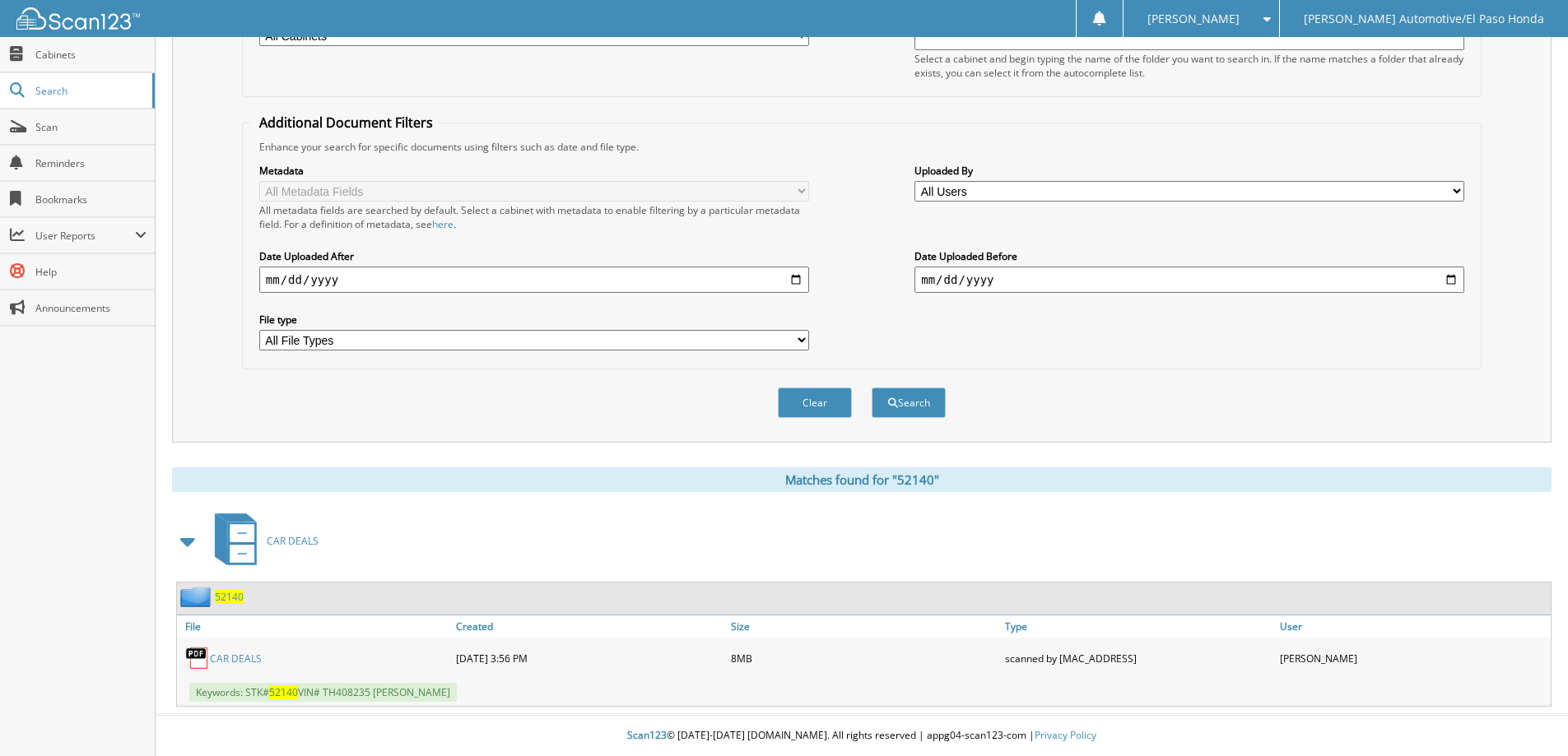
click at [229, 595] on span "52140" at bounding box center [228, 597] width 29 height 14
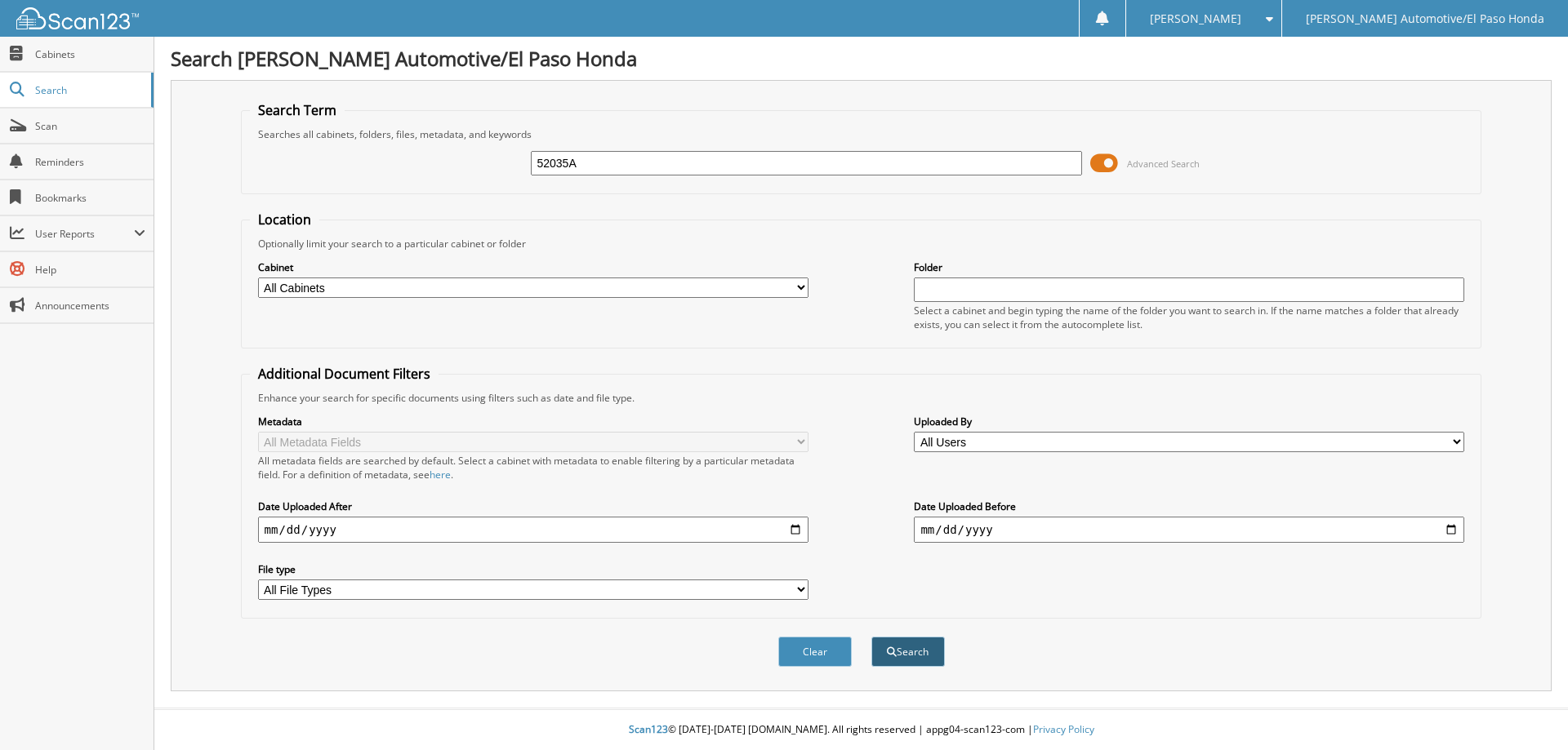
type input "52035A"
click at [894, 648] on span "submit" at bounding box center [892, 652] width 10 height 10
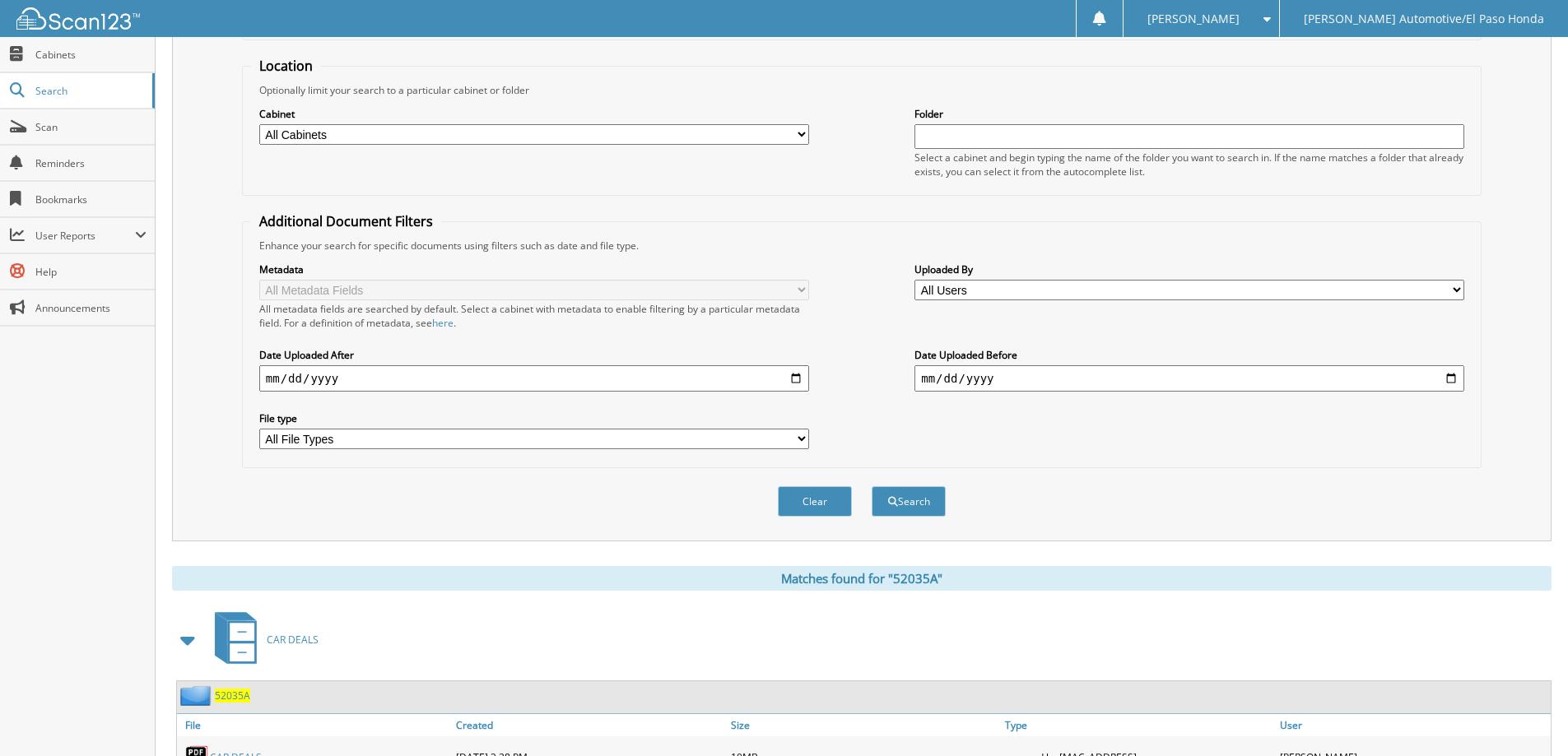
scroll to position [255, 0]
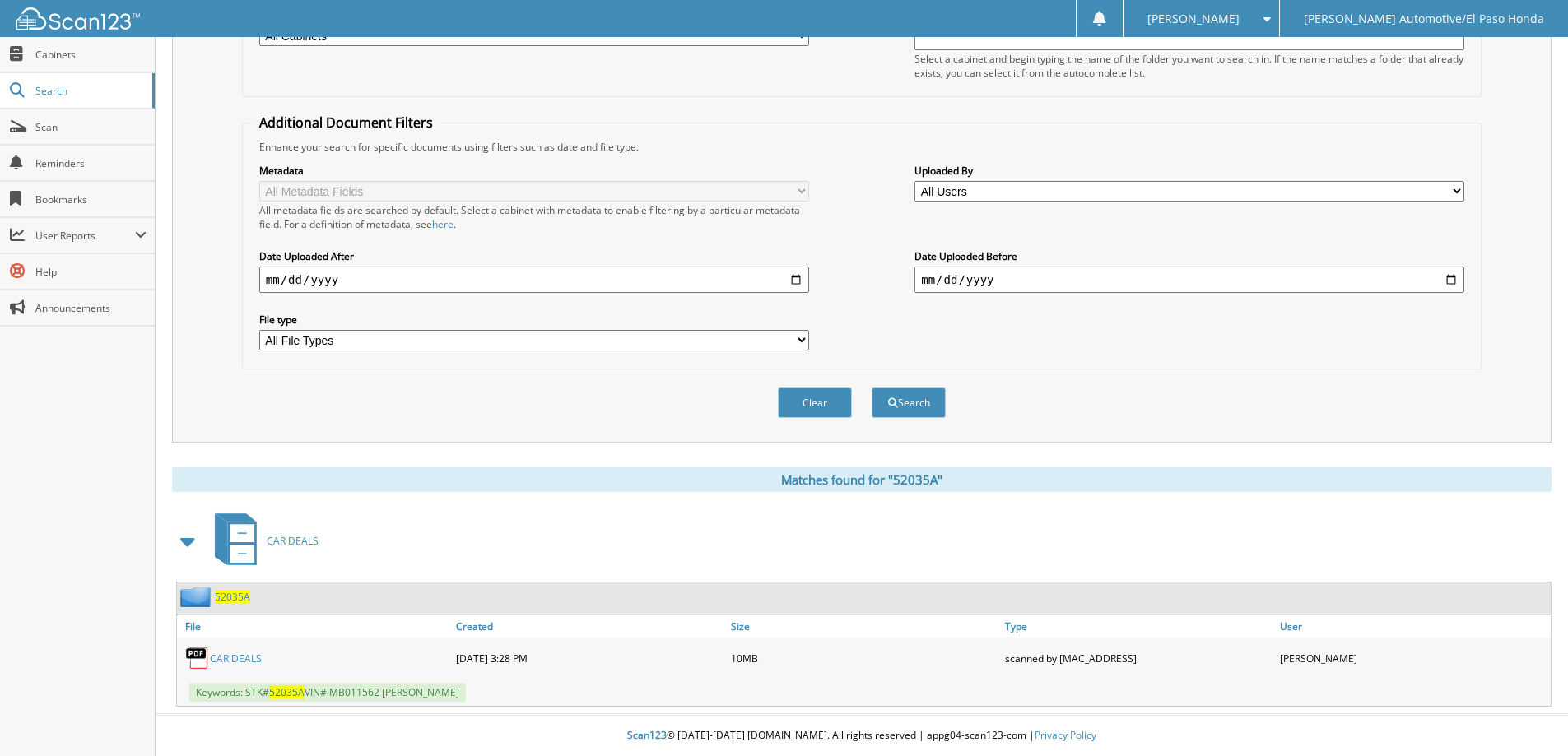
click at [229, 598] on span "52035A" at bounding box center [232, 597] width 35 height 14
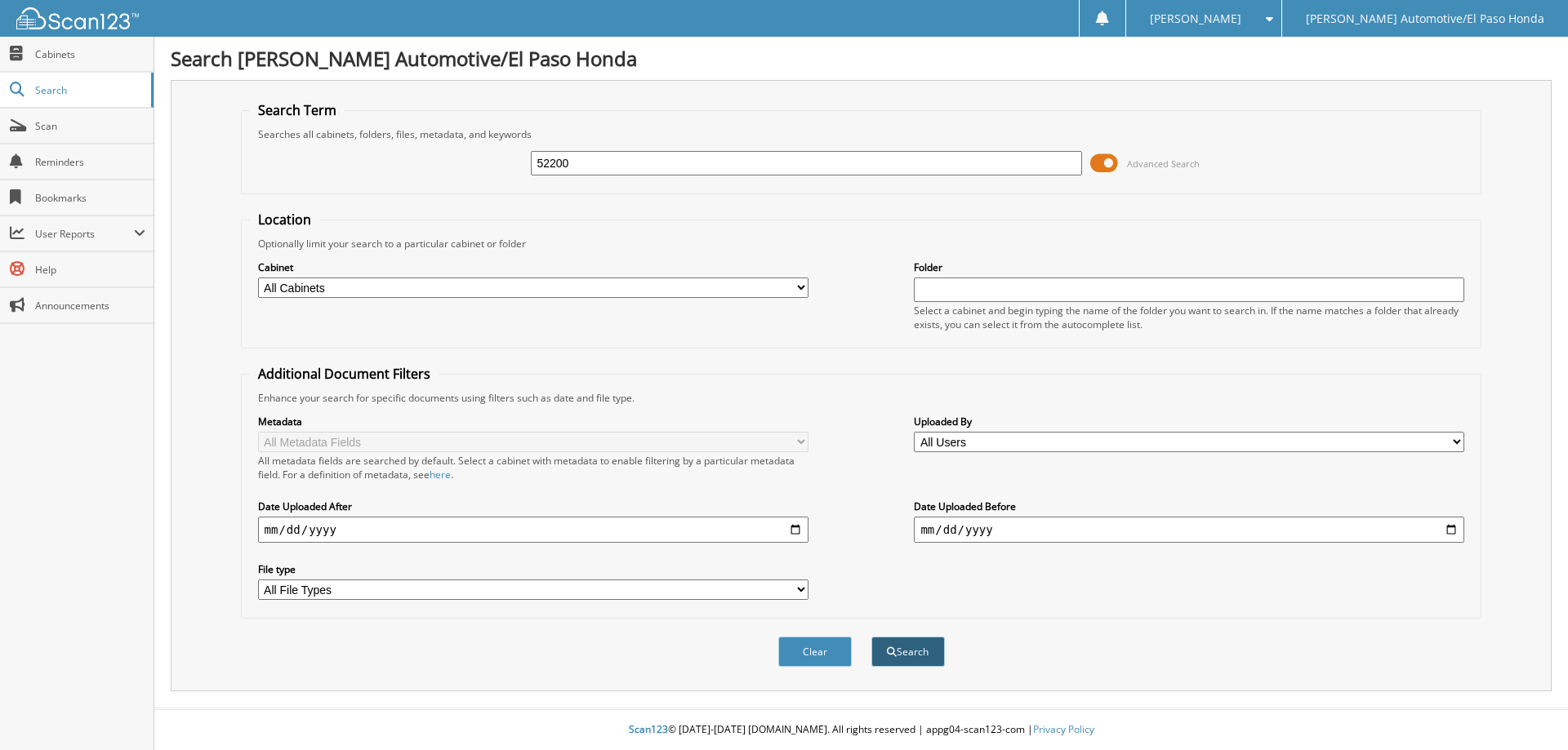
type input "52200"
click at [912, 653] on button "Search" at bounding box center [907, 651] width 73 height 30
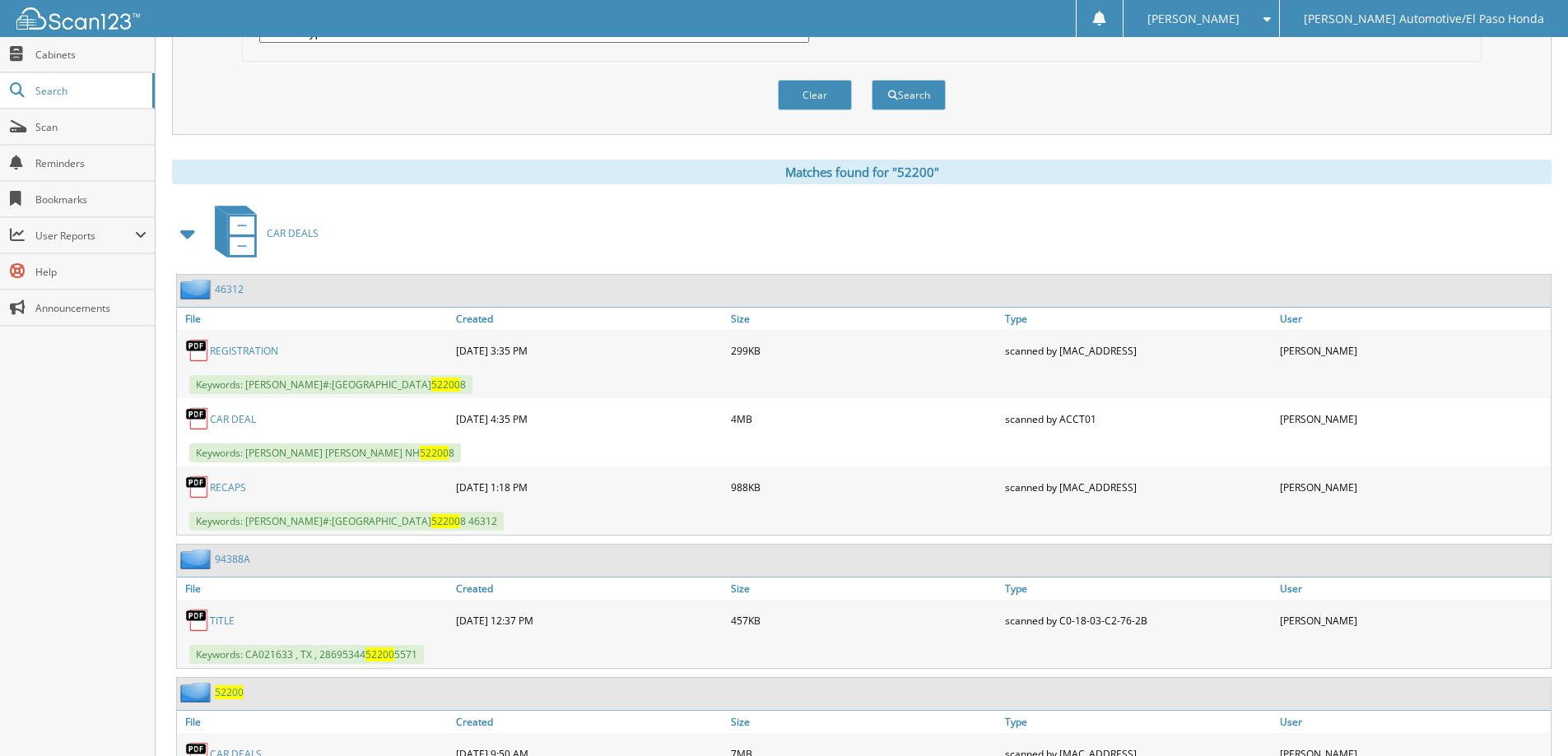
scroll to position [659, 0]
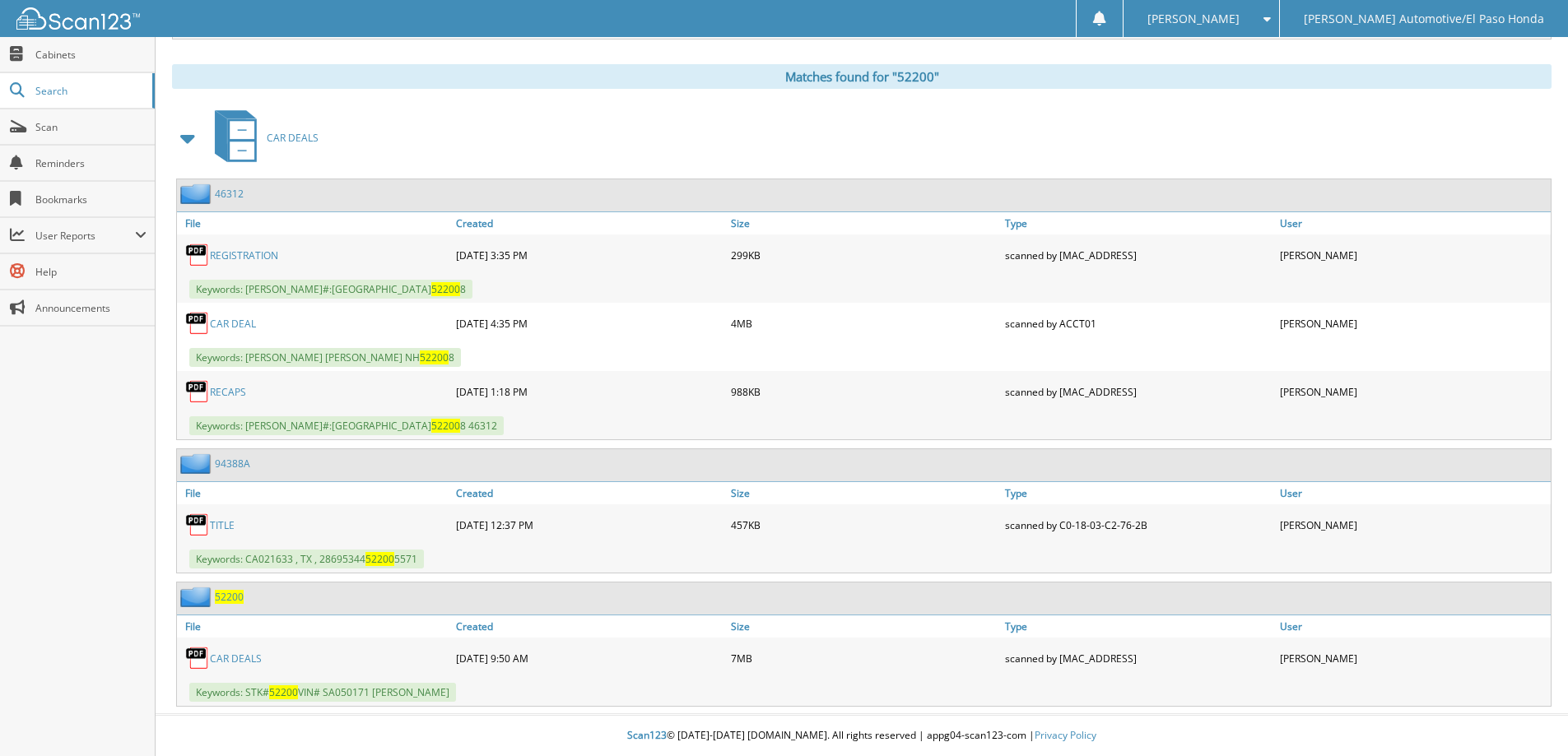
click at [224, 597] on span "52200" at bounding box center [228, 597] width 29 height 14
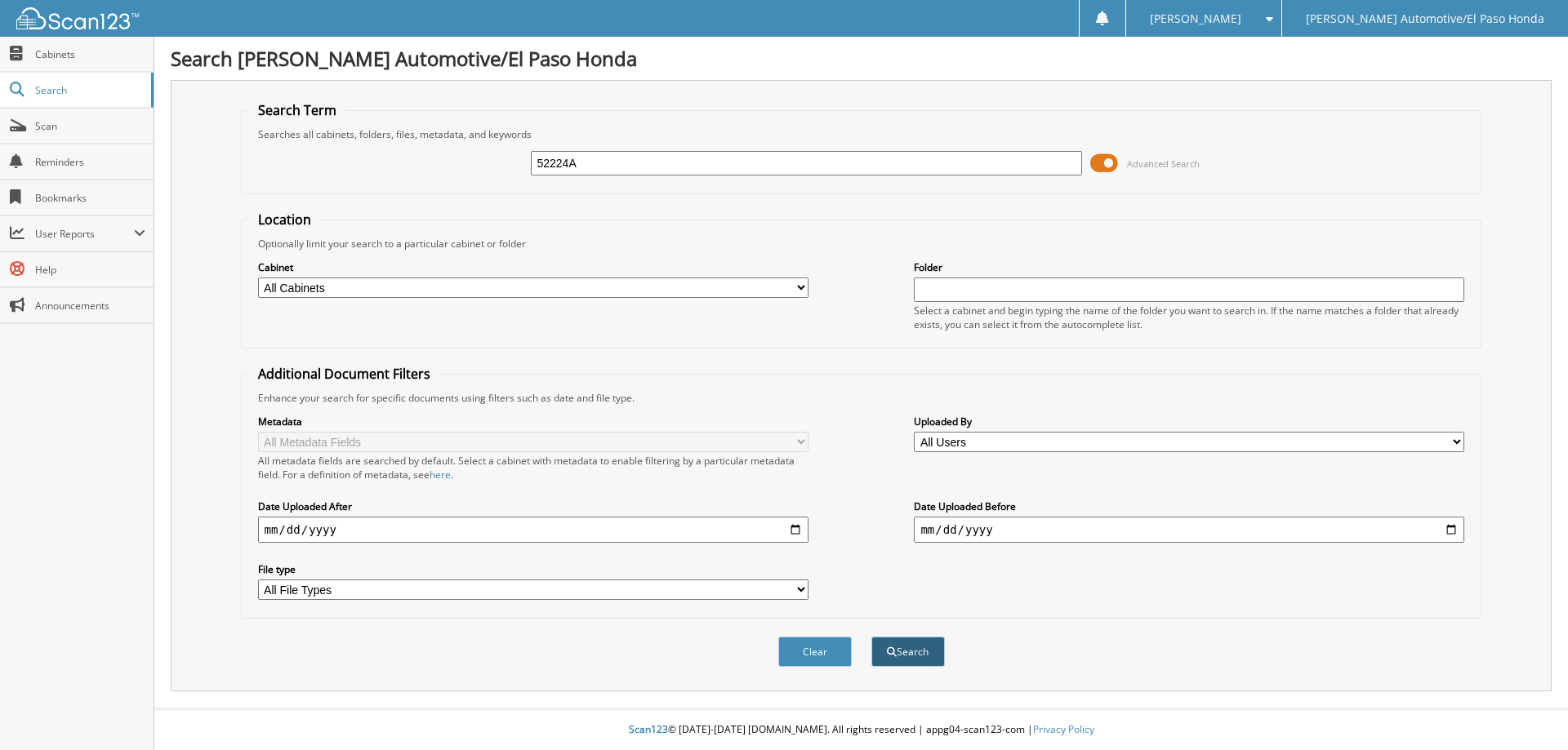
type input "52224A"
click at [935, 643] on button "Search" at bounding box center [907, 651] width 73 height 30
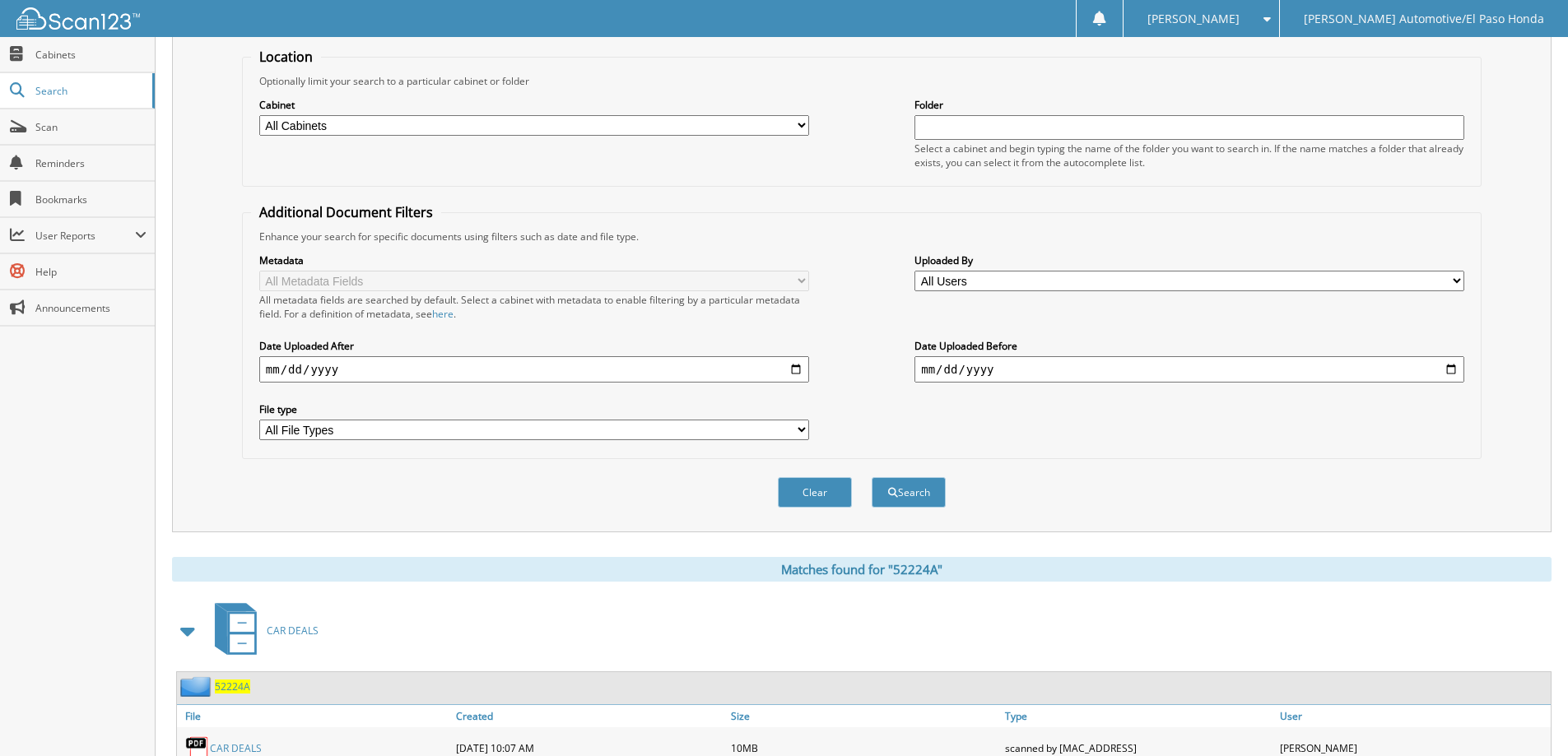
scroll to position [297, 0]
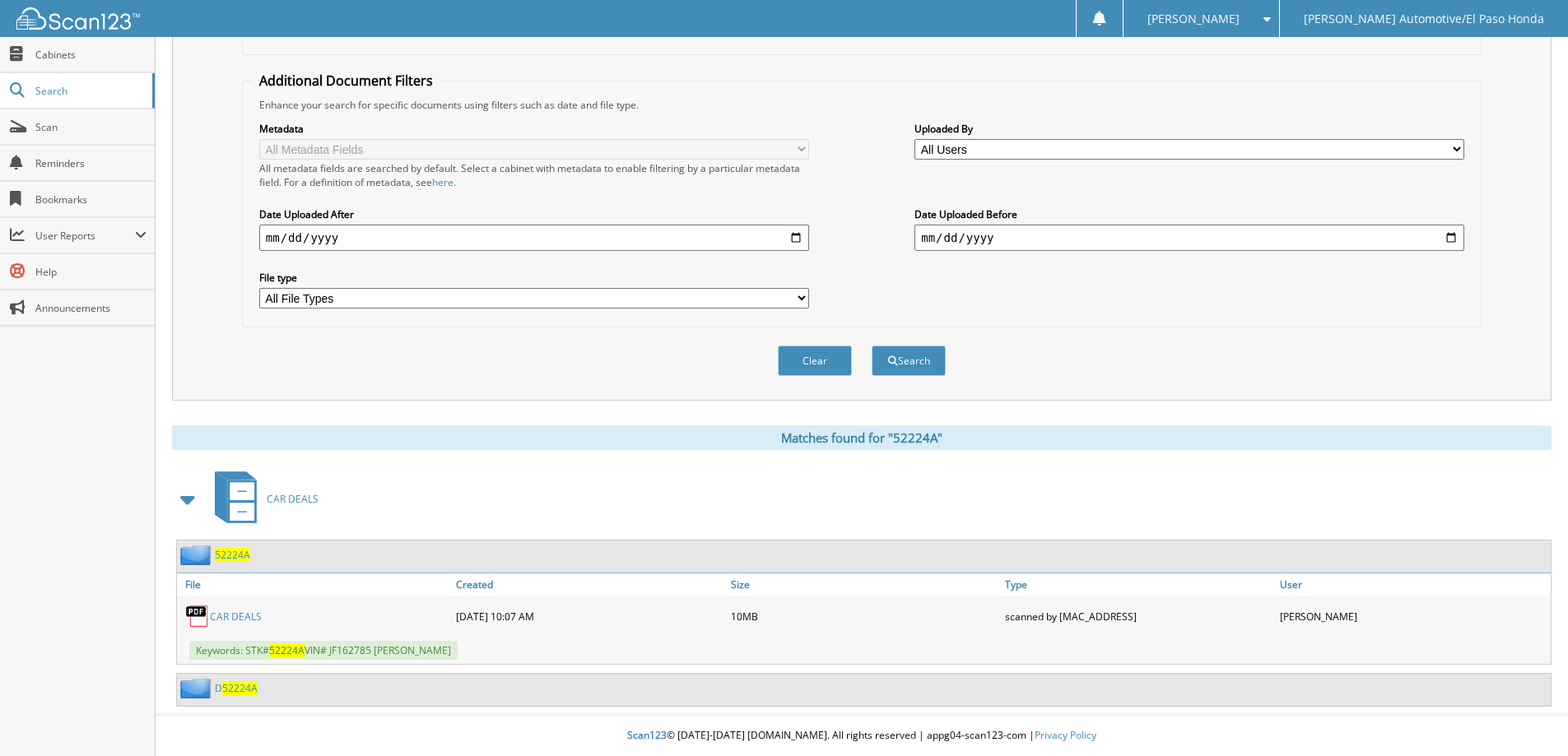
click at [229, 551] on span "52224A" at bounding box center [232, 554] width 35 height 14
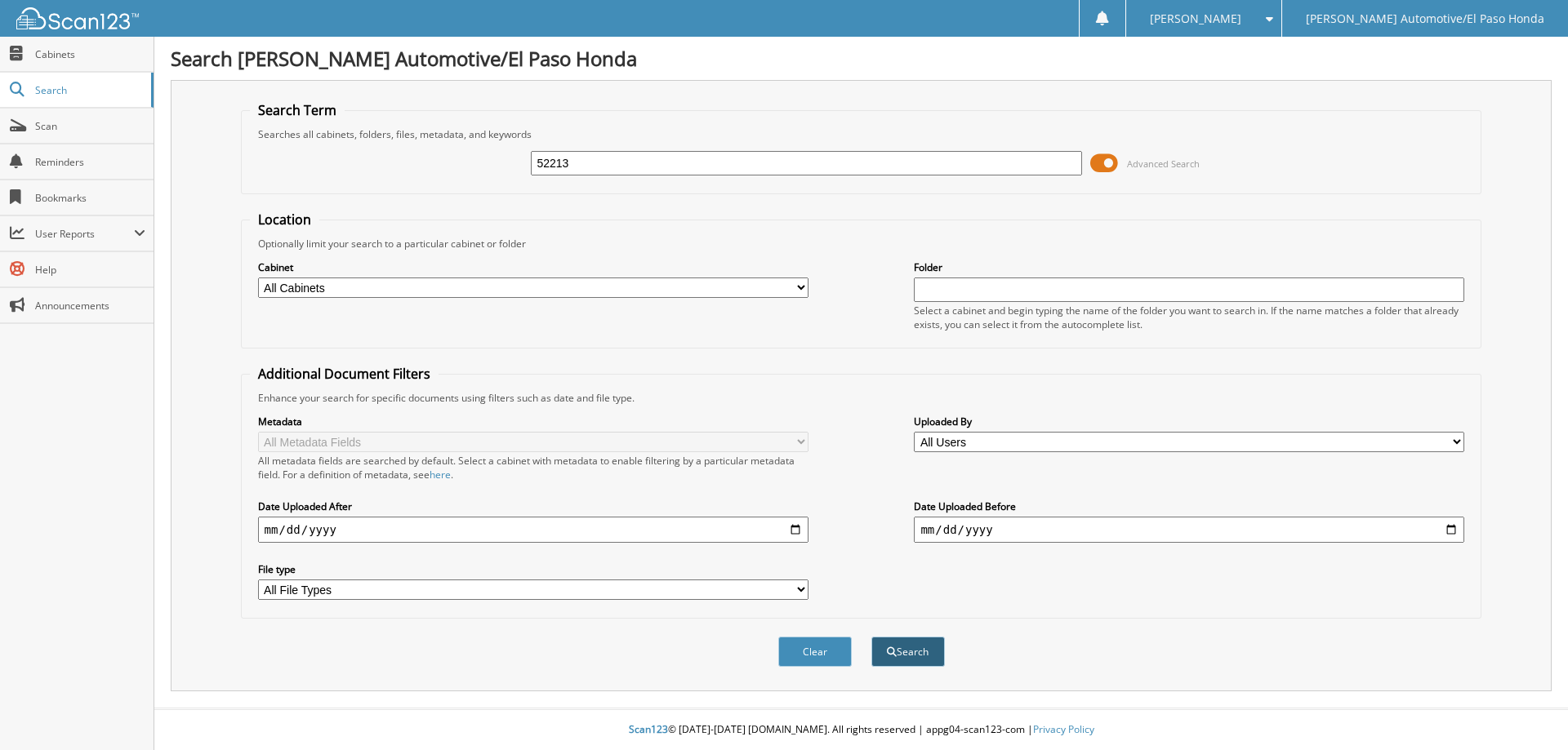
type input "52213"
click at [904, 653] on button "Search" at bounding box center [907, 651] width 73 height 30
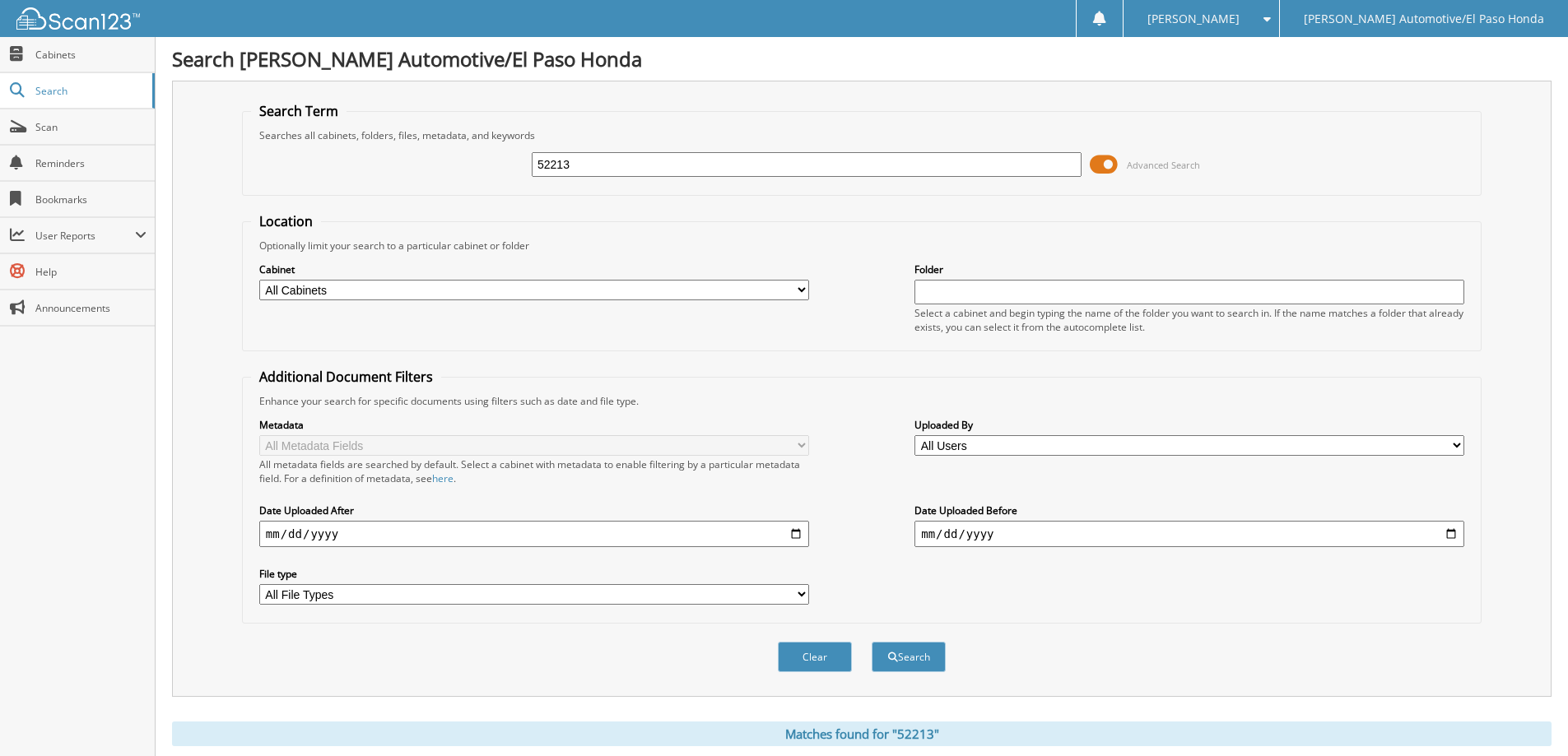
click at [577, 160] on input "52213" at bounding box center [807, 164] width 550 height 25
type input "5"
type input "52213"
click at [911, 651] on button "Search" at bounding box center [908, 657] width 74 height 30
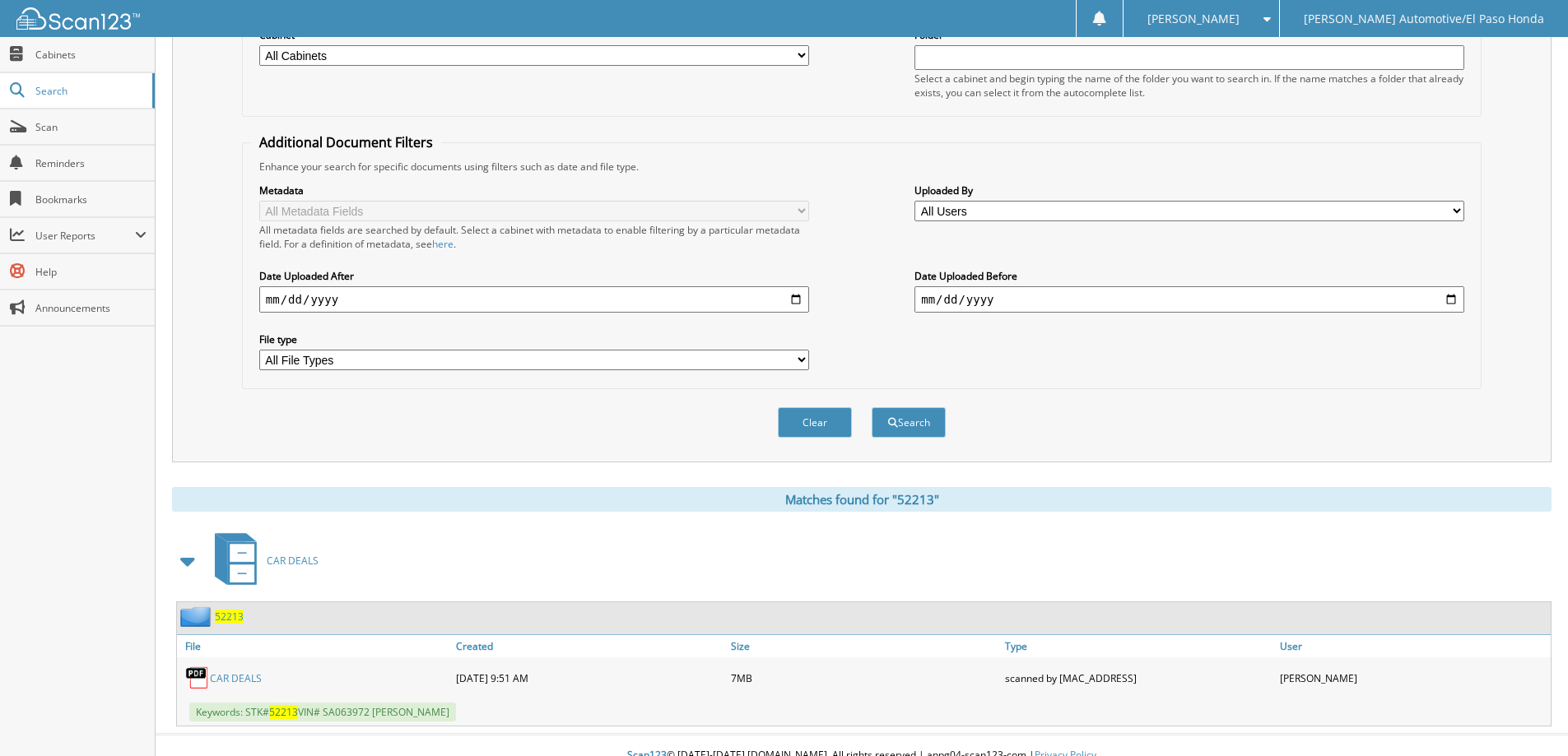
scroll to position [255, 0]
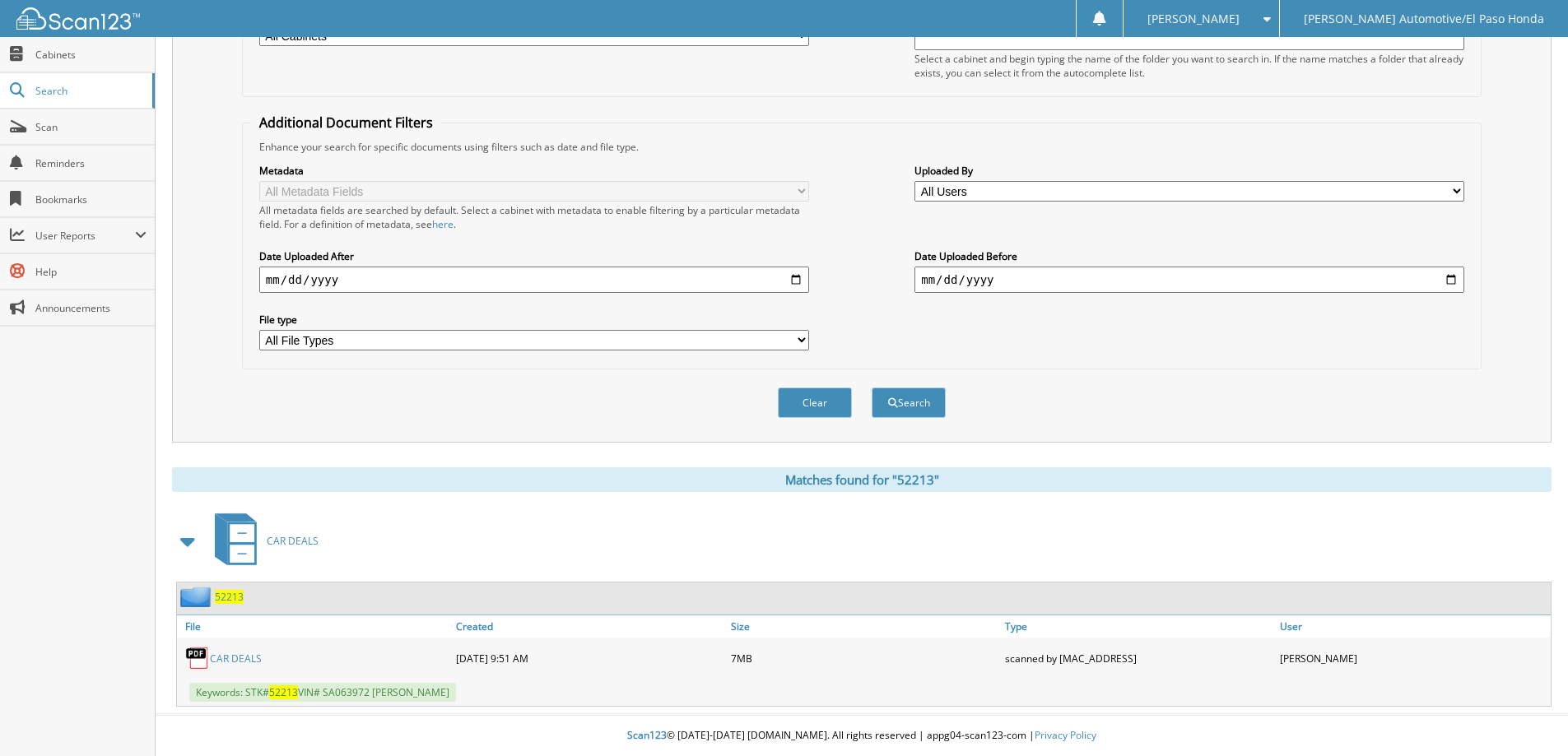
click at [221, 599] on span "52213" at bounding box center [228, 597] width 29 height 14
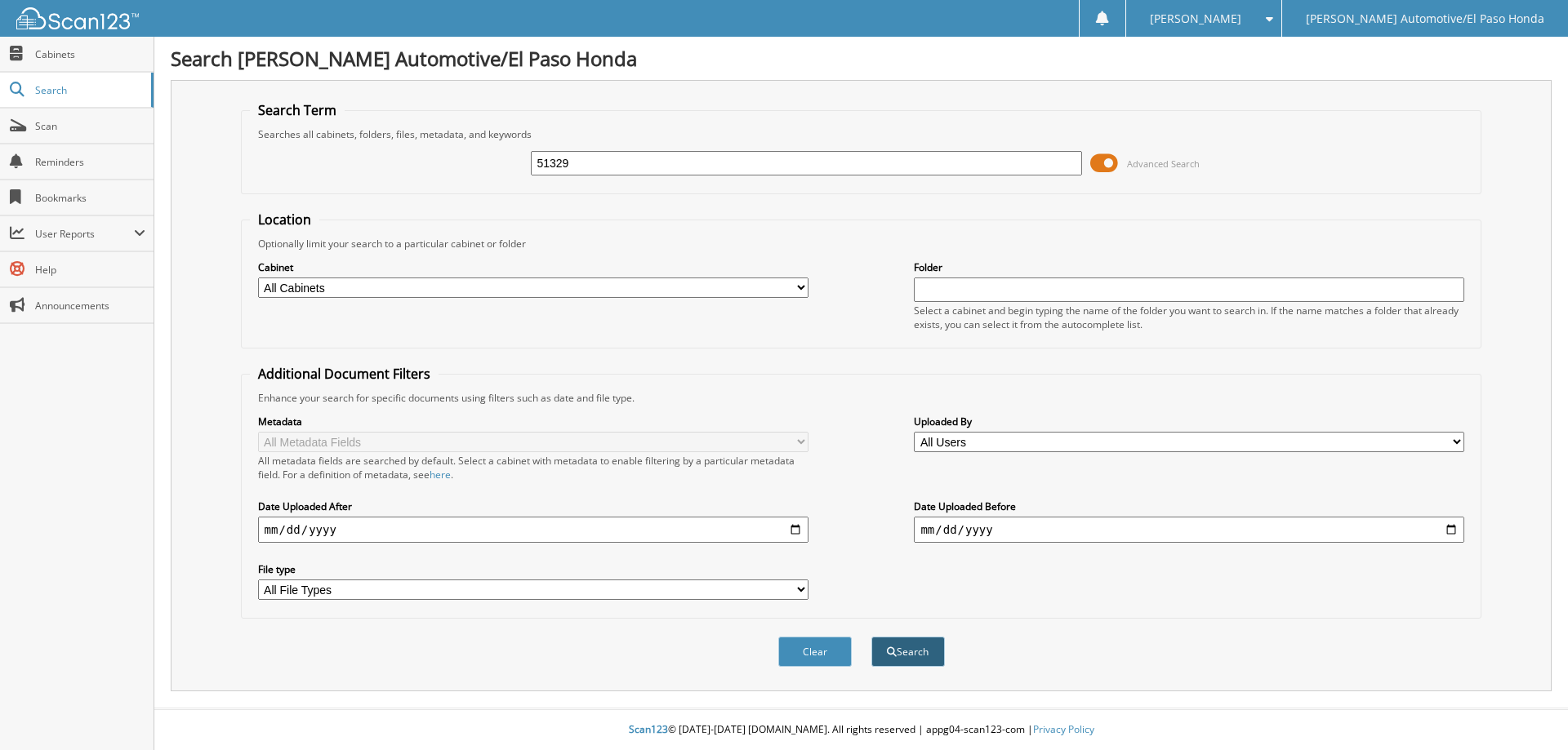
type input "51329"
click at [904, 655] on button "Search" at bounding box center [907, 651] width 73 height 30
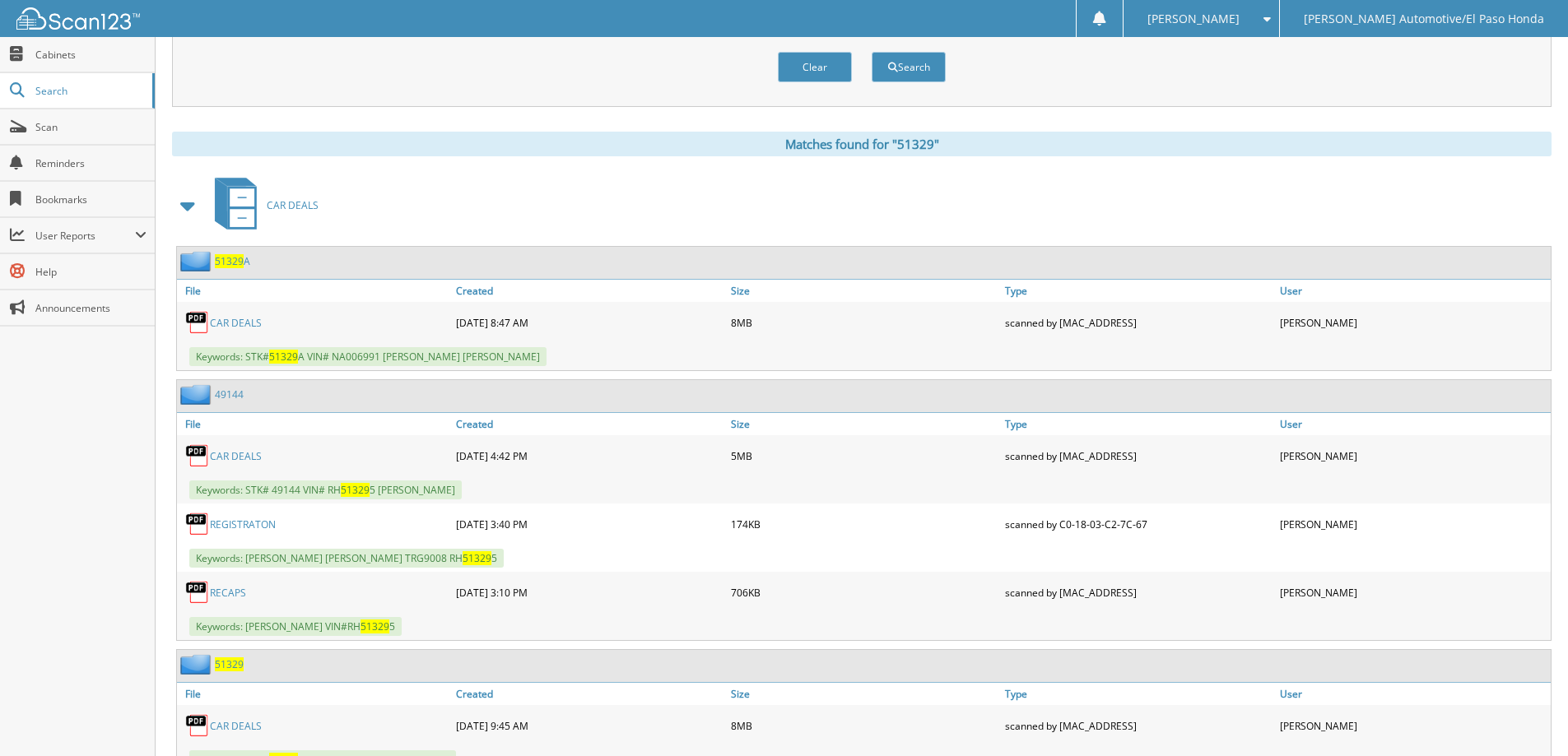
scroll to position [659, 0]
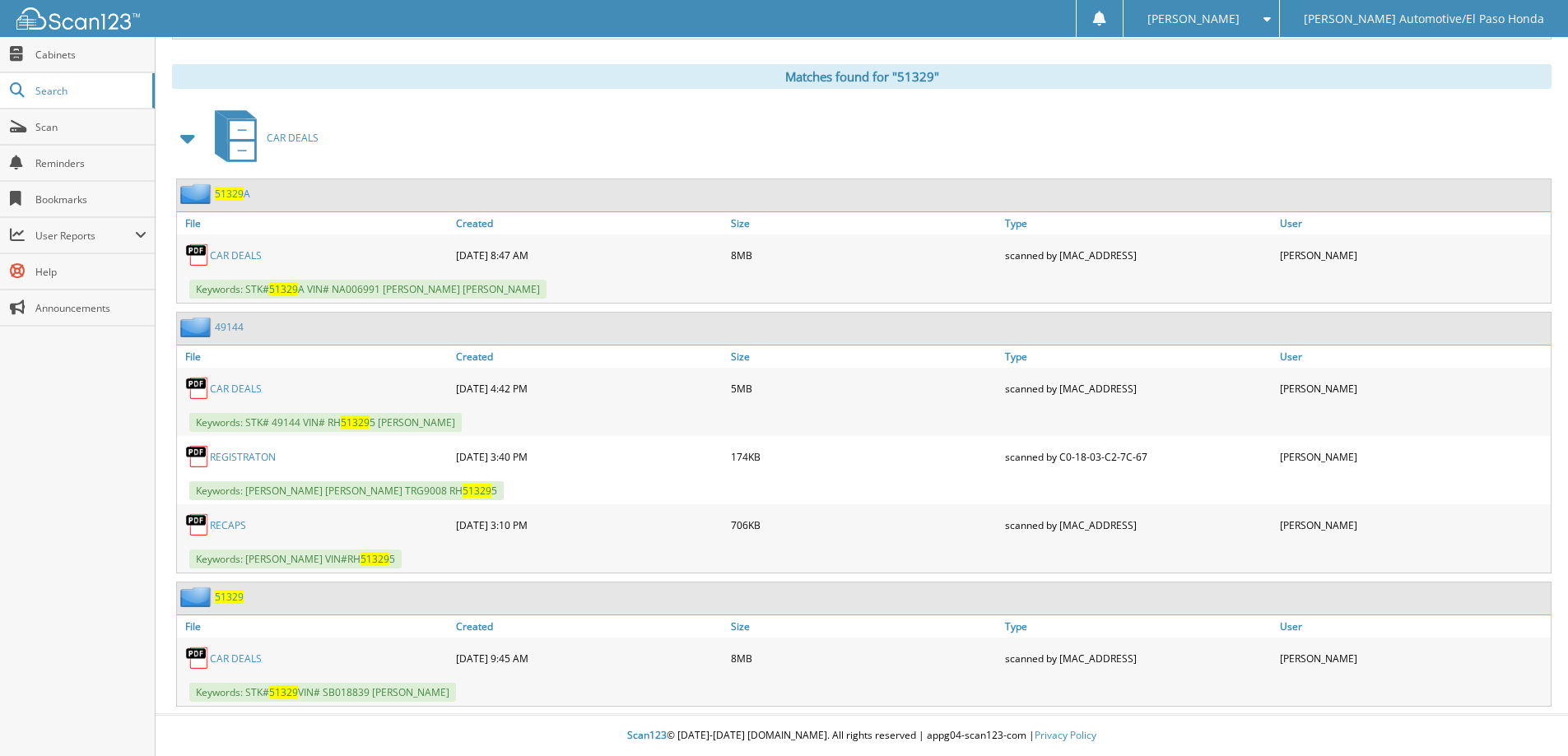
click at [230, 601] on span "51329" at bounding box center [228, 597] width 29 height 14
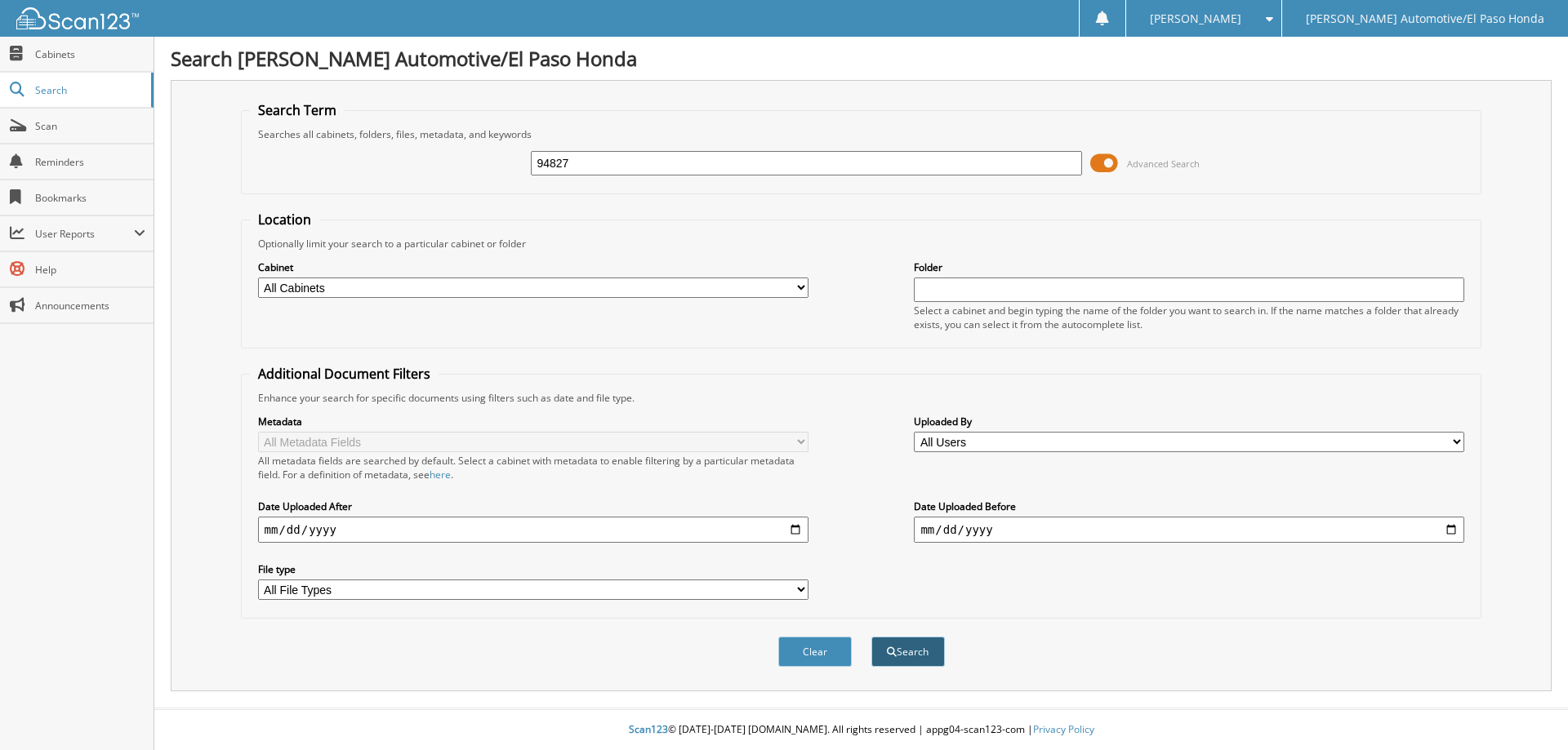
type input "94827"
click at [925, 643] on button "Search" at bounding box center [907, 651] width 73 height 30
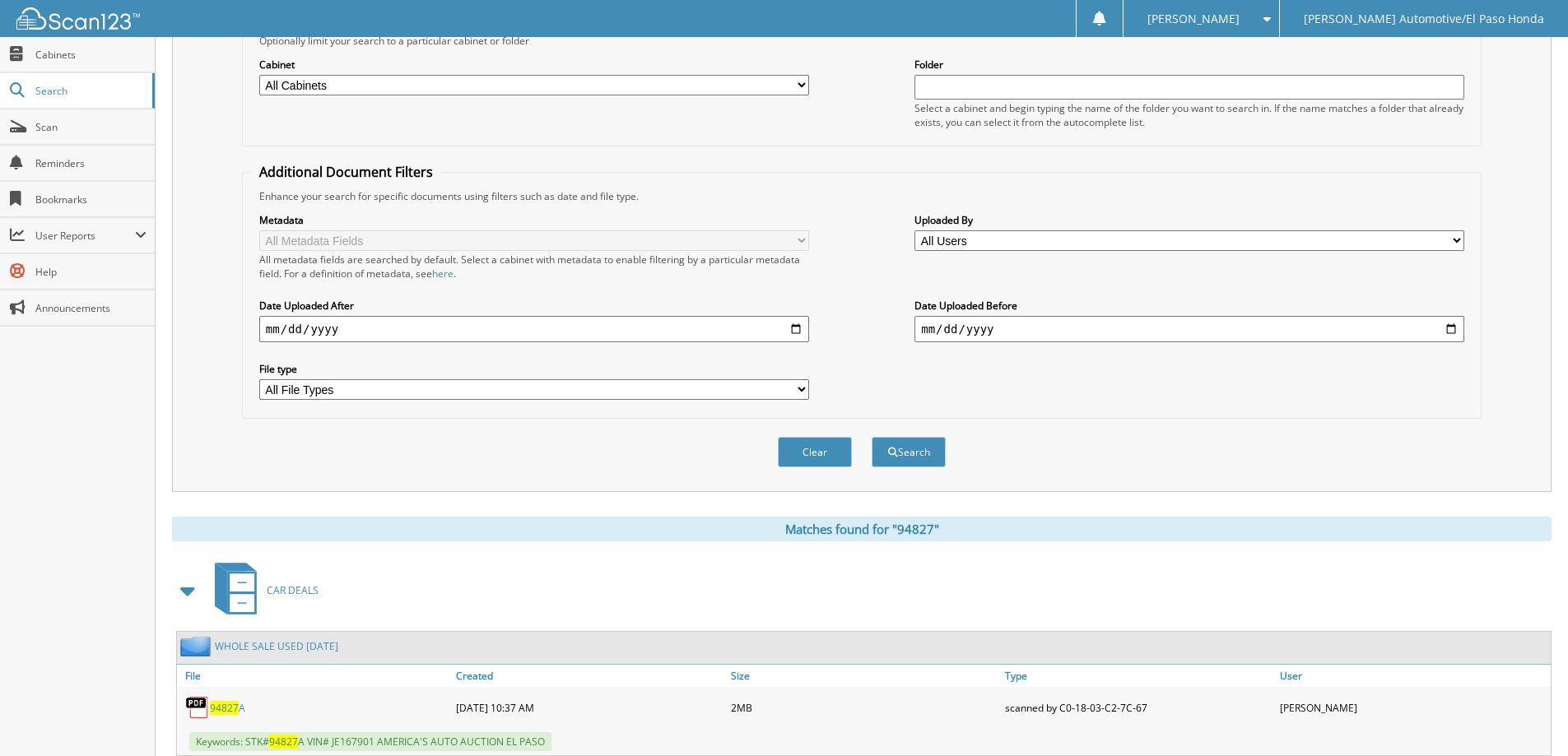
scroll to position [431, 0]
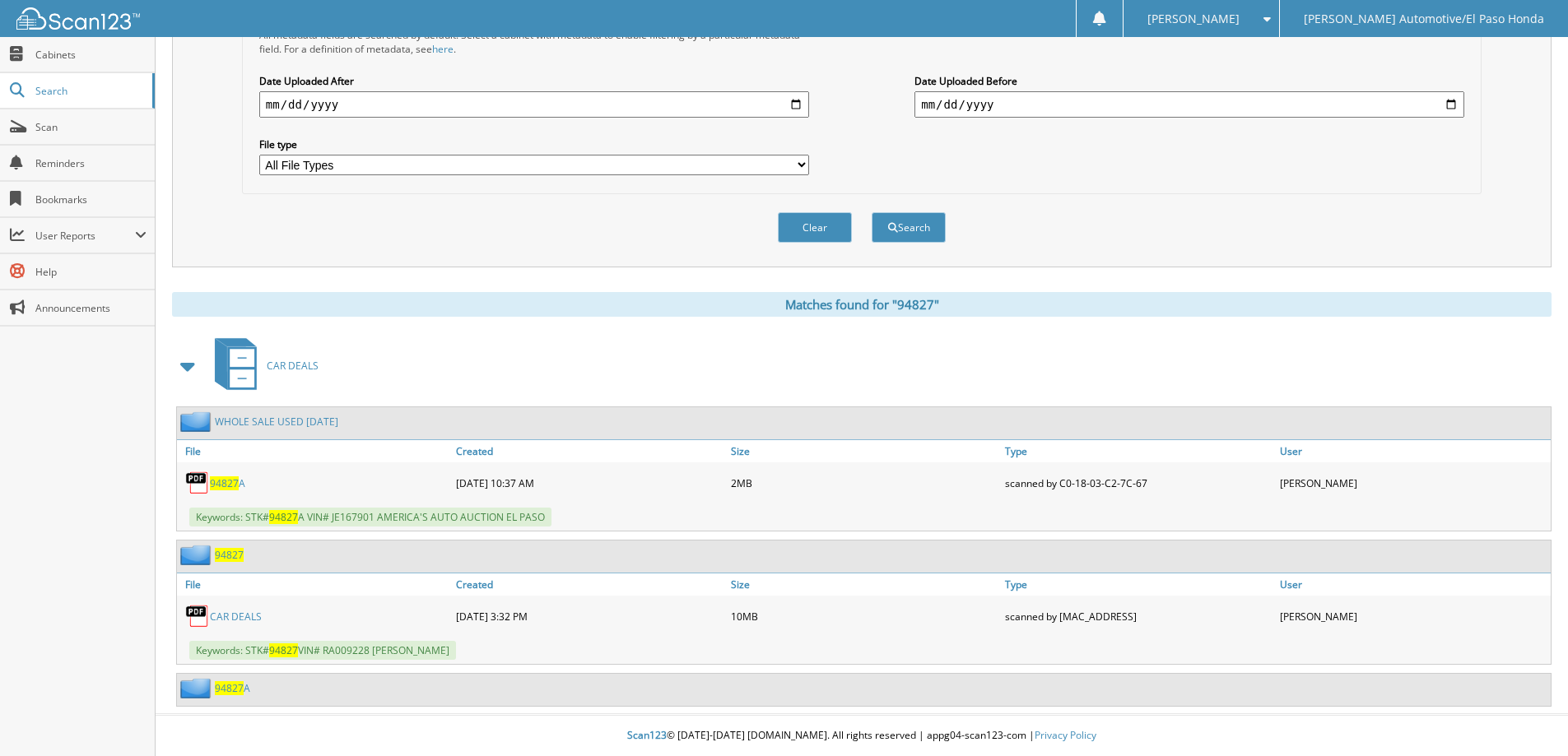
click at [228, 557] on span "94827" at bounding box center [228, 554] width 29 height 14
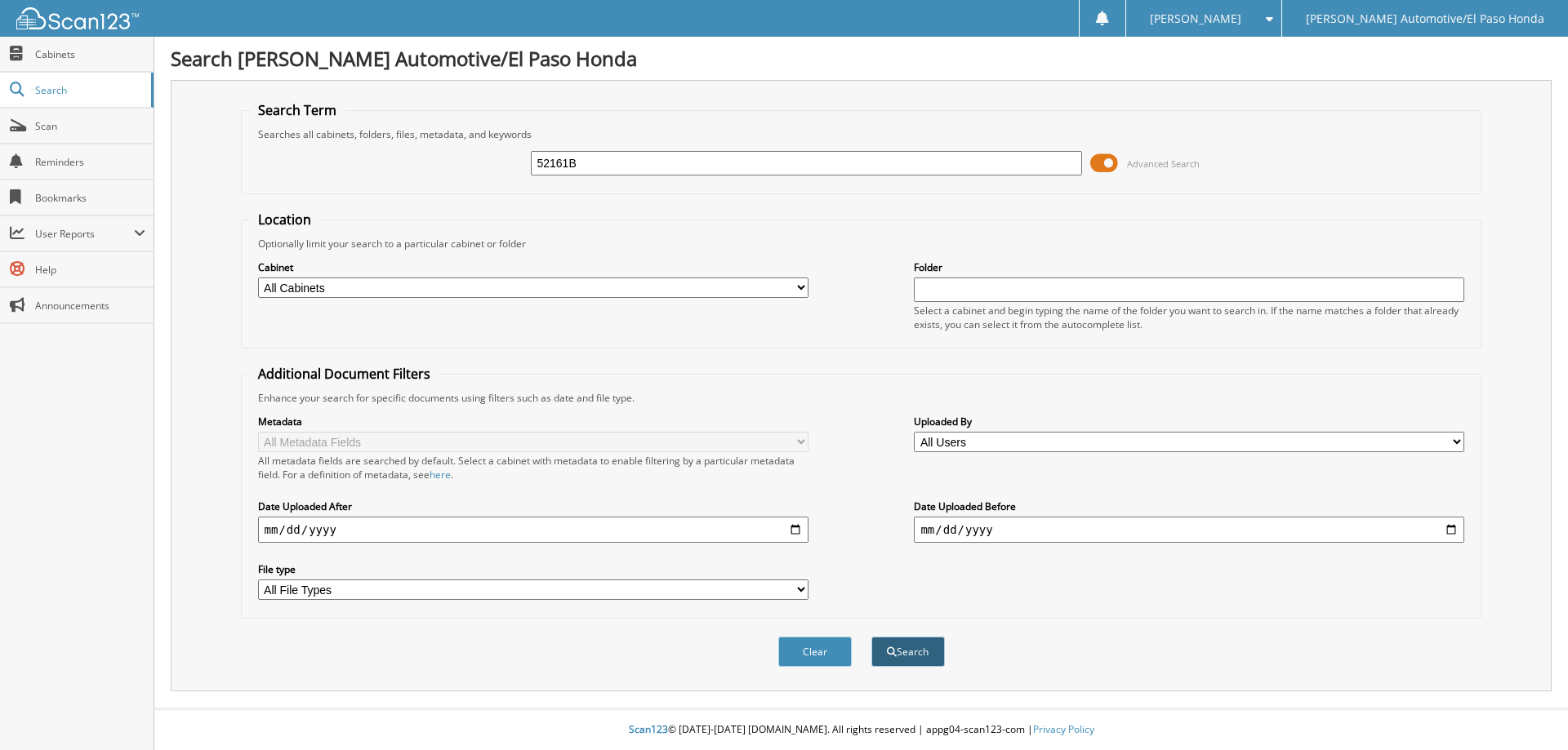
type input "52161B"
click at [905, 648] on button "Search" at bounding box center [907, 651] width 73 height 30
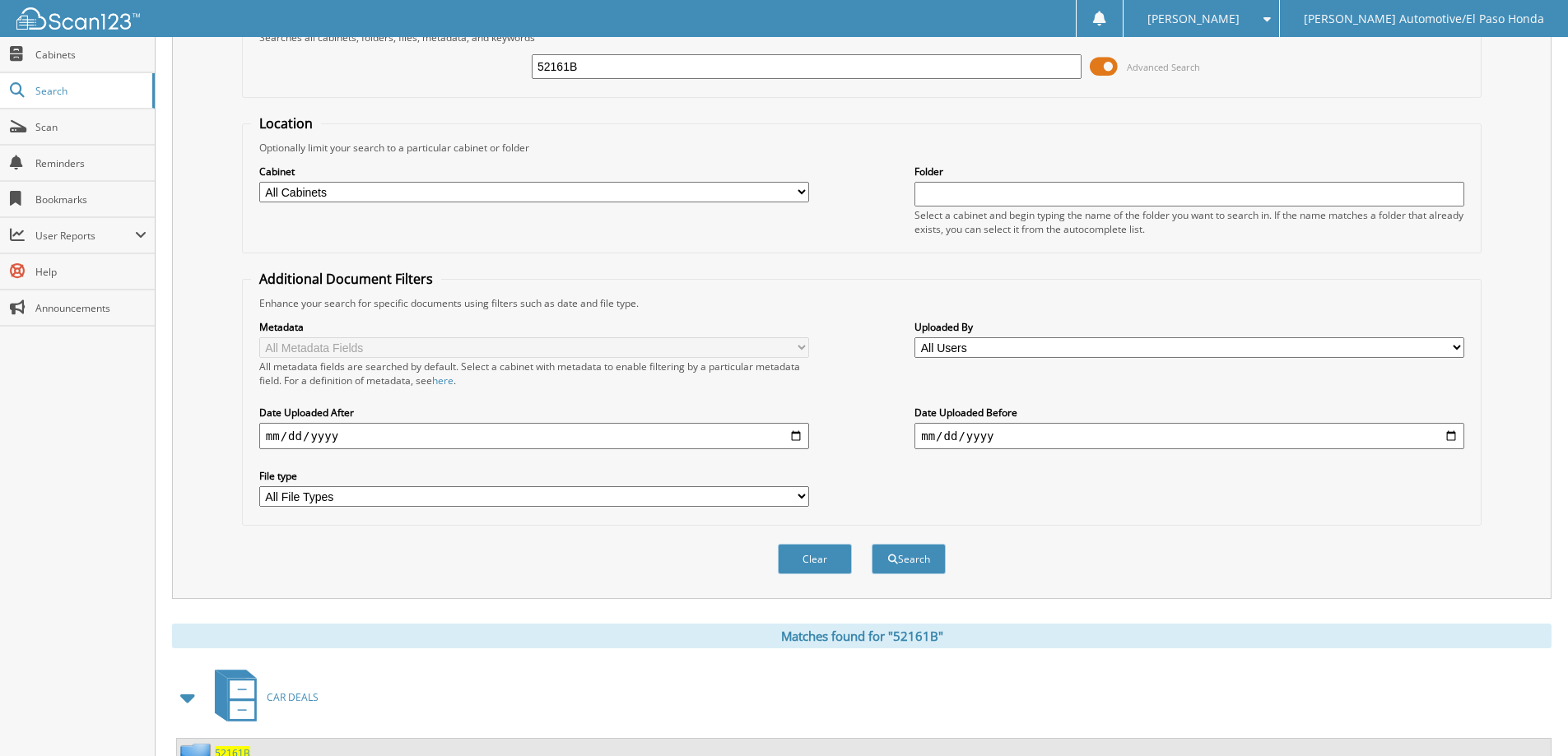
scroll to position [255, 0]
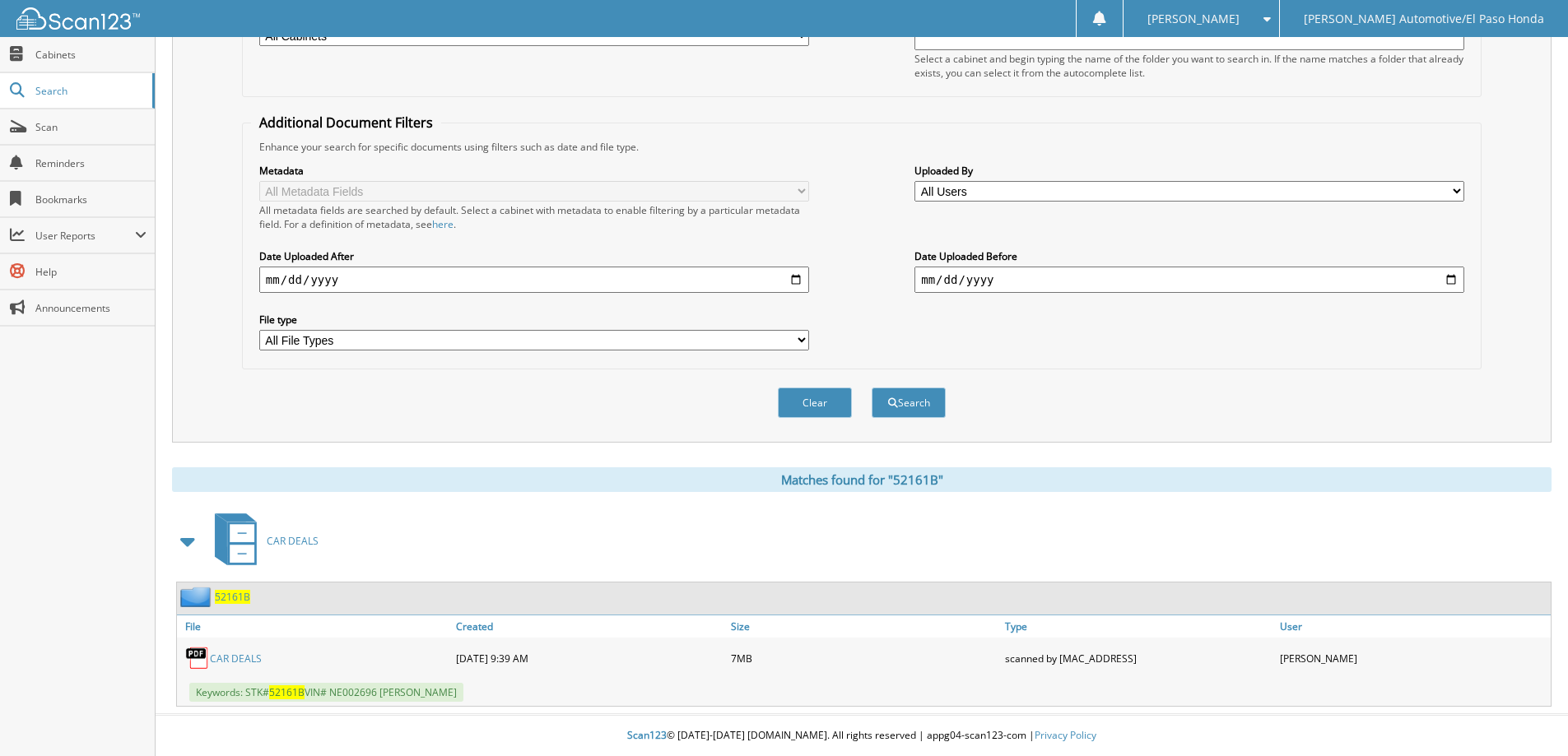
click at [222, 599] on span "52161B" at bounding box center [232, 597] width 35 height 14
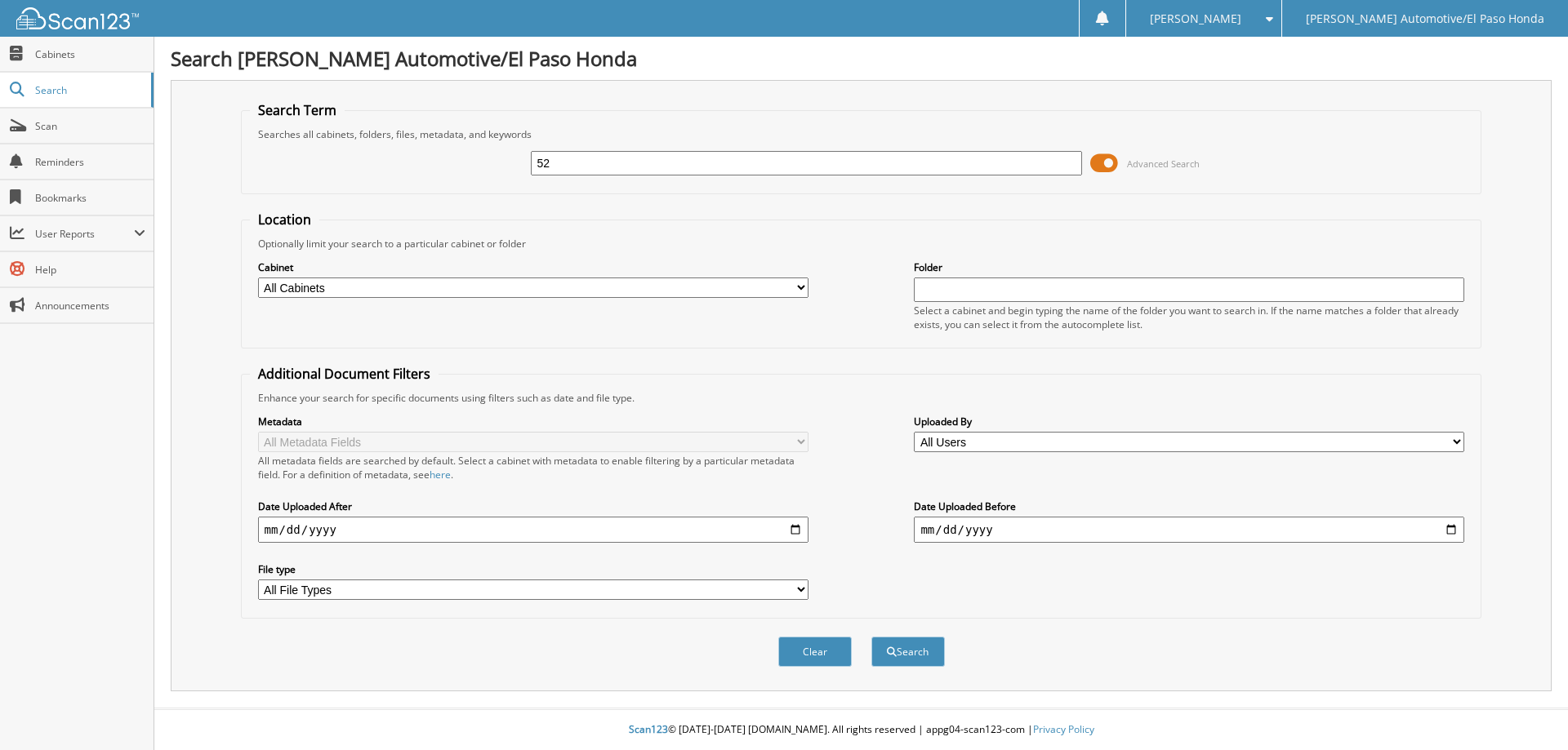
type input "5"
type input "52107A"
click at [919, 647] on button "Search" at bounding box center [907, 651] width 73 height 30
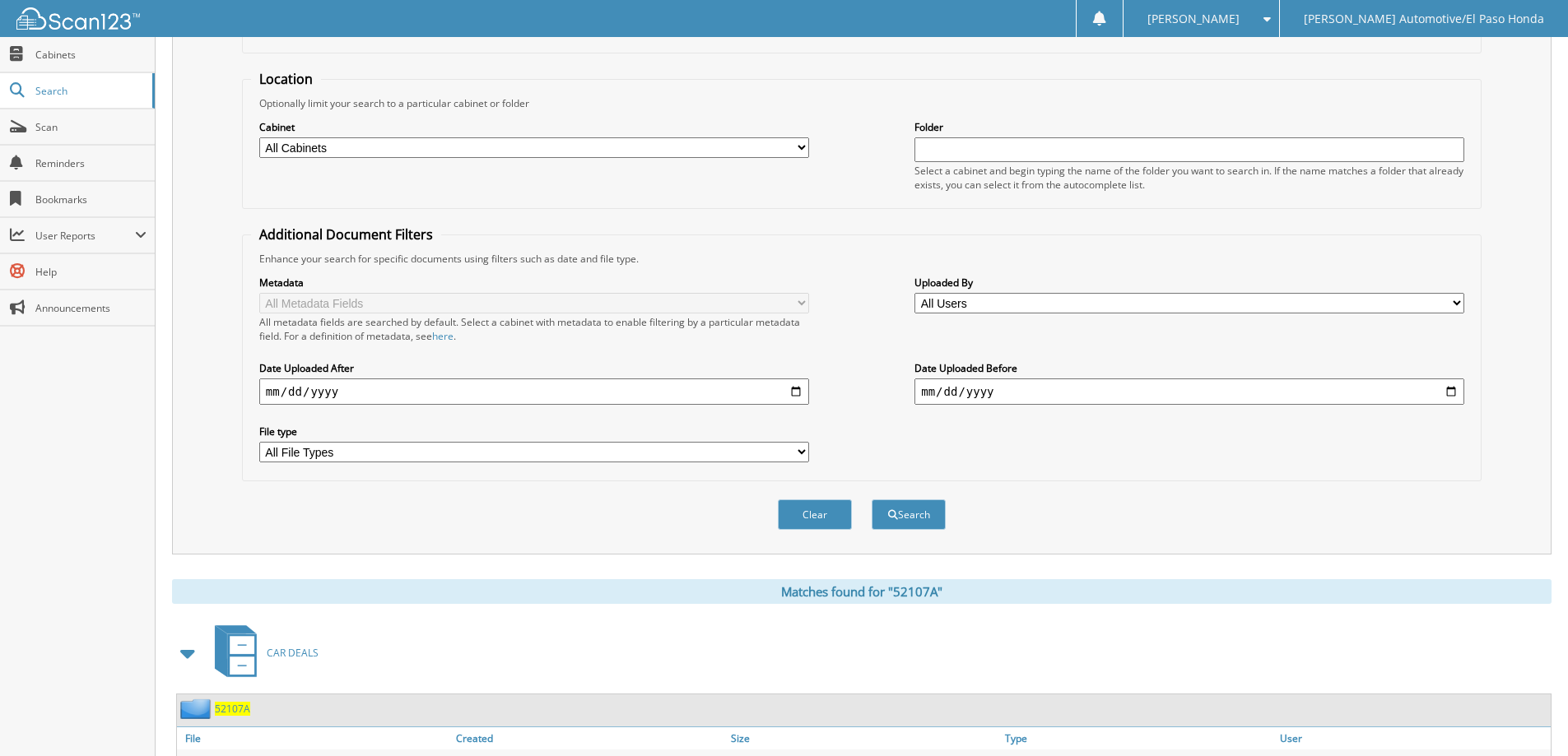
scroll to position [255, 0]
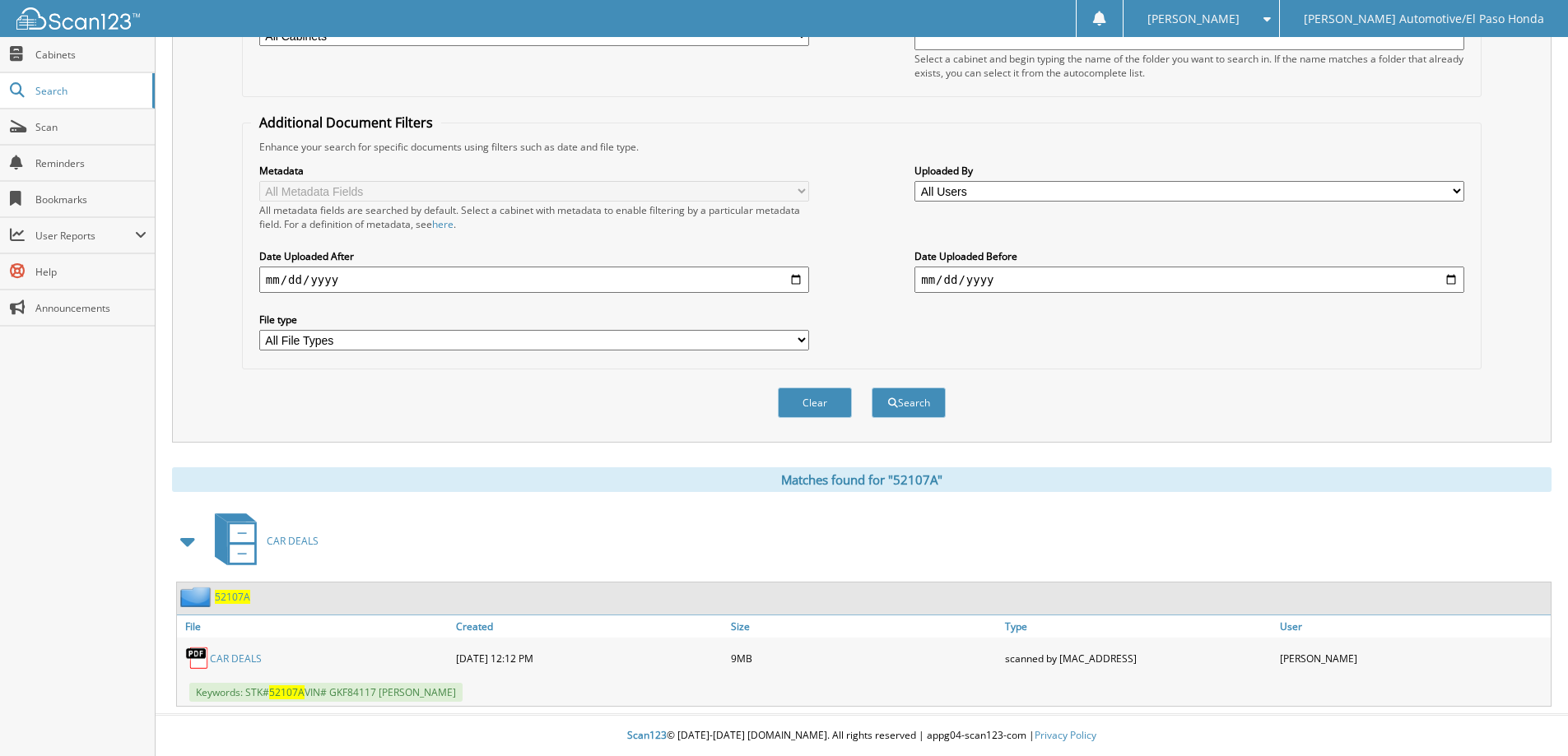
click at [230, 600] on span "52107A" at bounding box center [232, 597] width 35 height 14
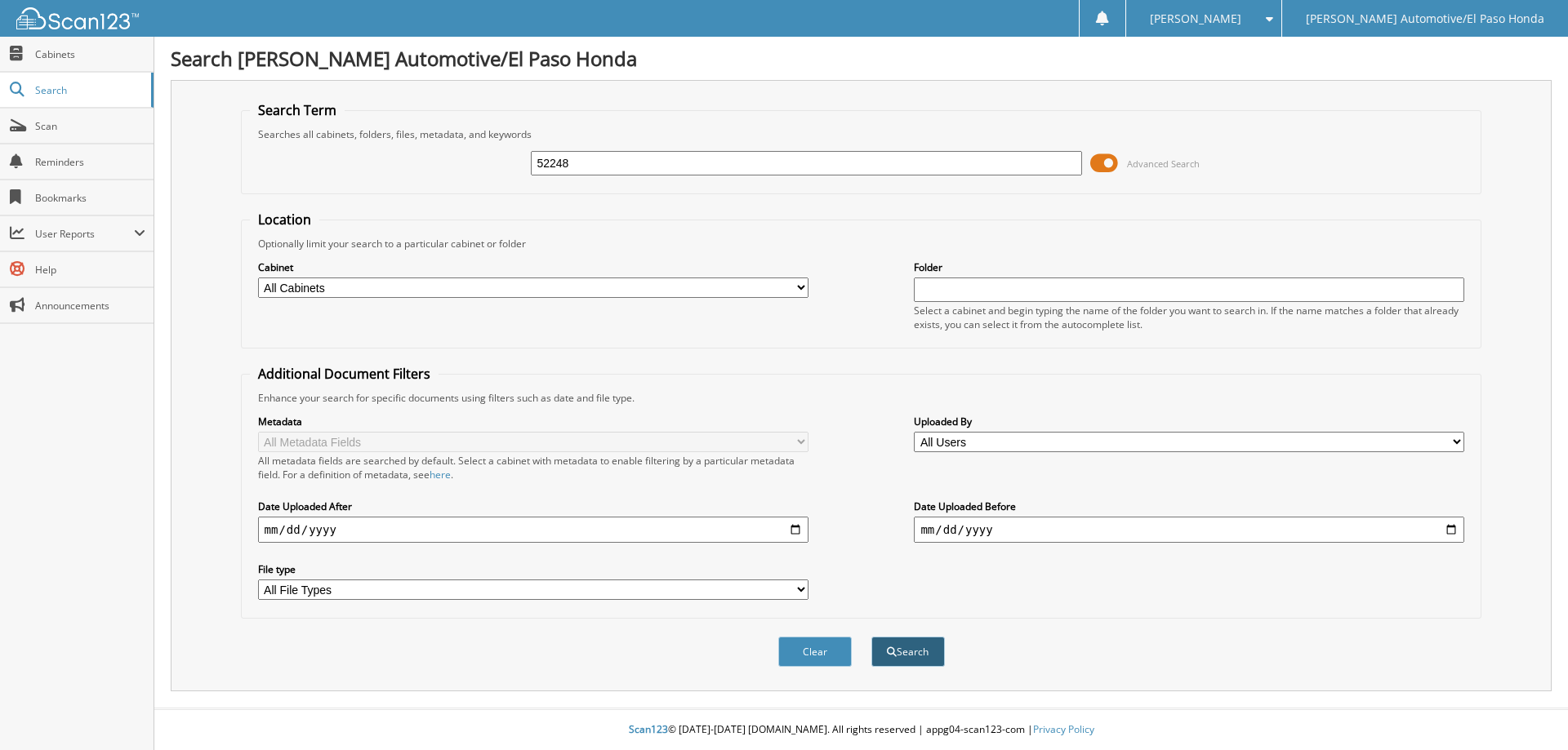
type input "52248"
click at [924, 653] on button "Search" at bounding box center [907, 651] width 73 height 30
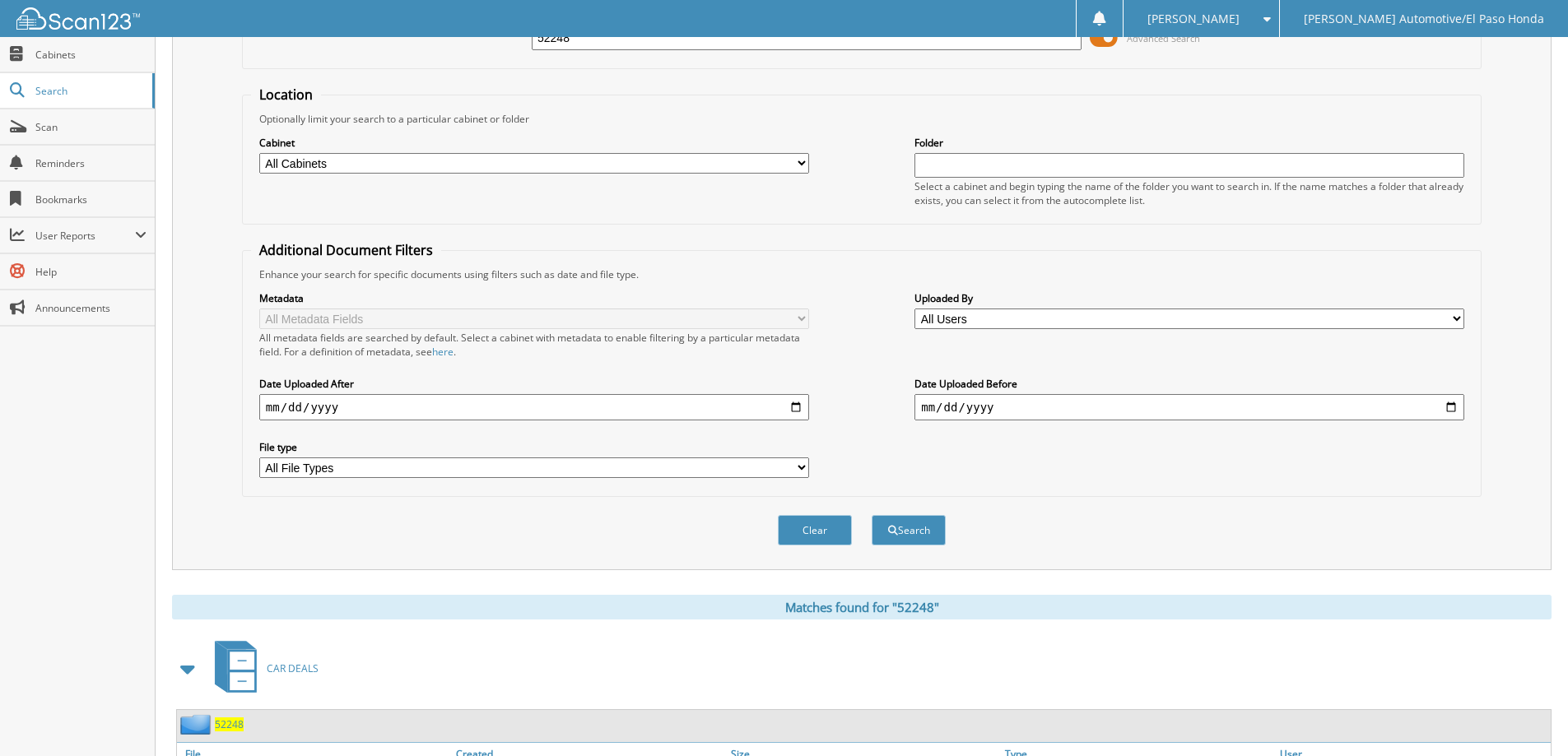
scroll to position [255, 0]
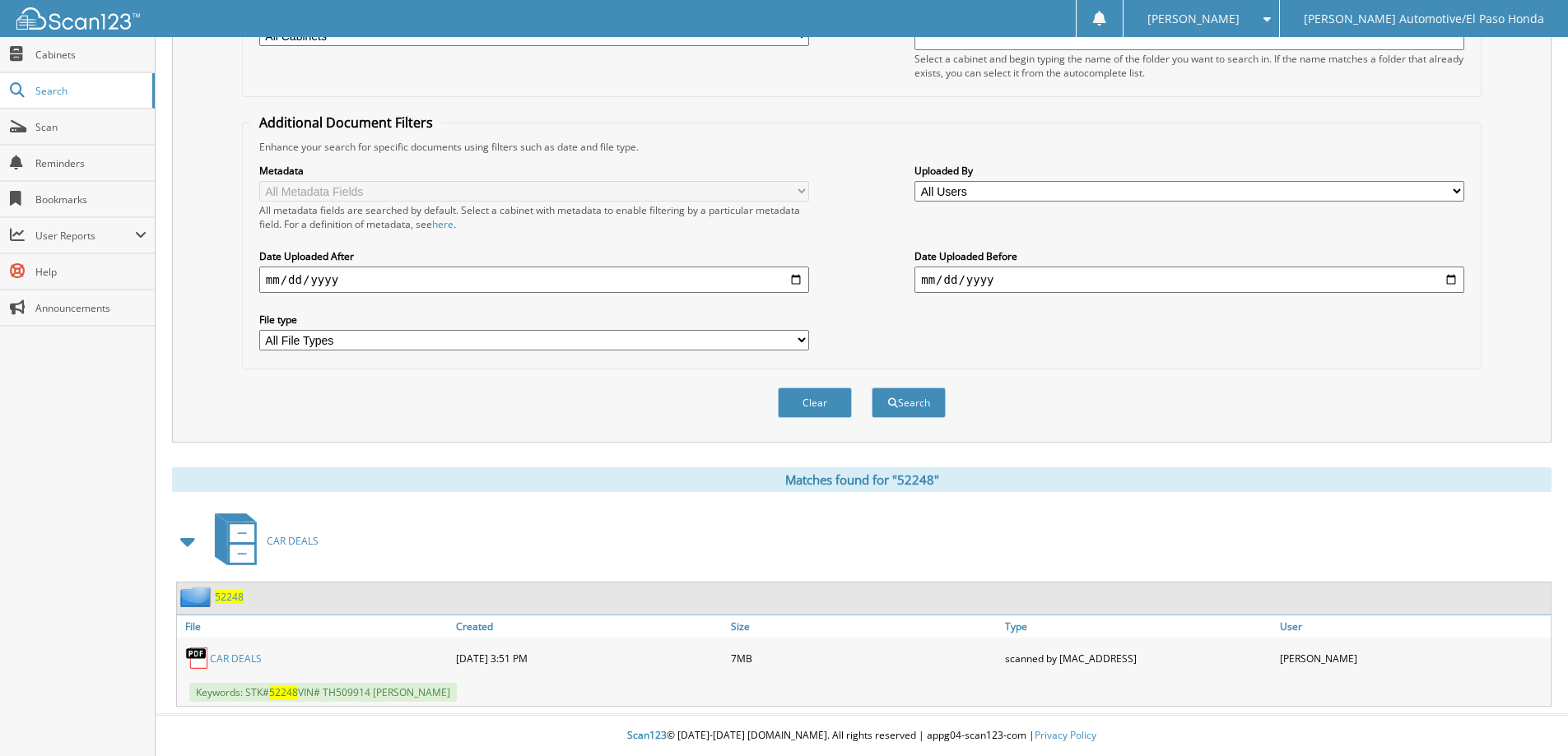
click at [237, 595] on span "52248" at bounding box center [228, 597] width 29 height 14
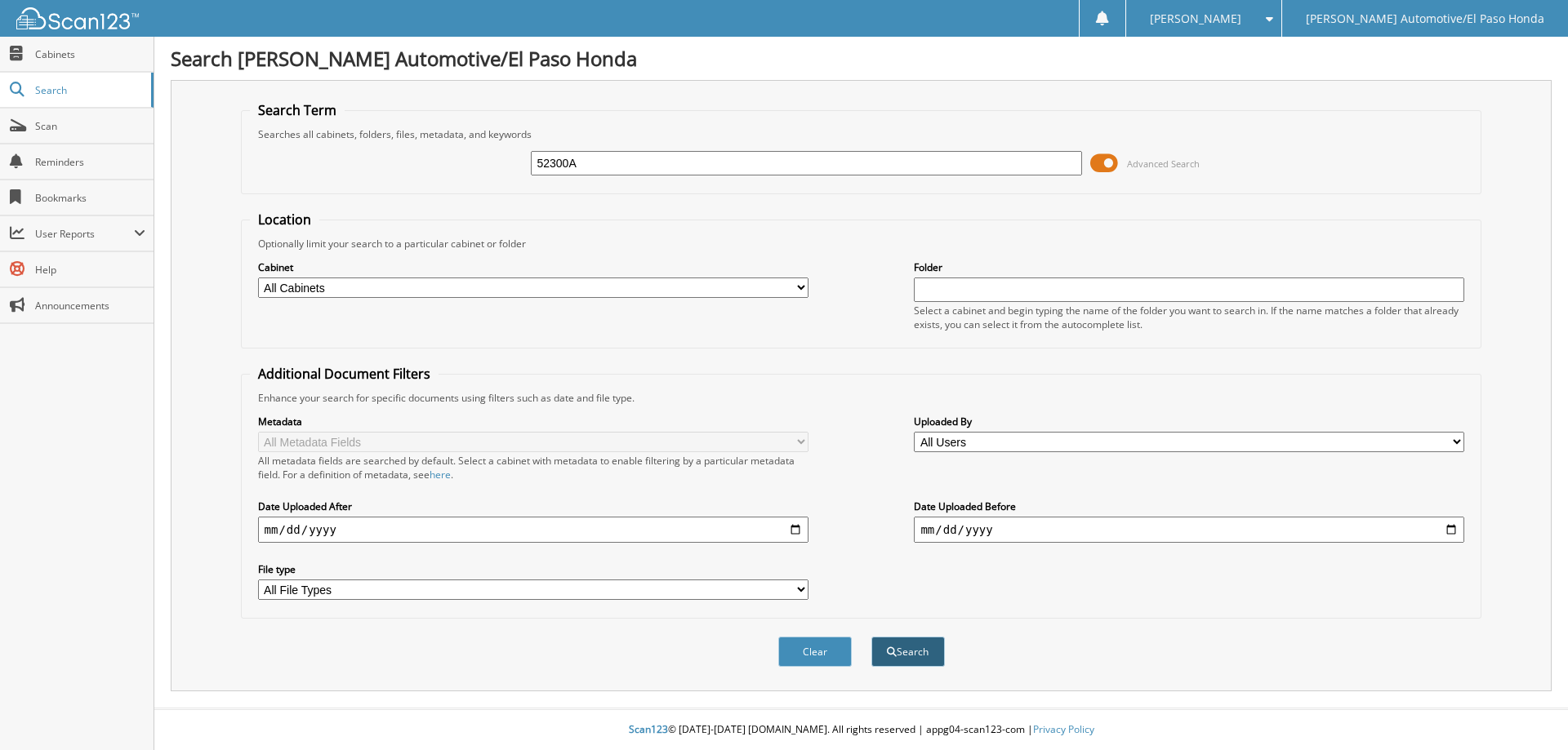
type input "52300A"
click at [914, 649] on button "Search" at bounding box center [907, 651] width 73 height 30
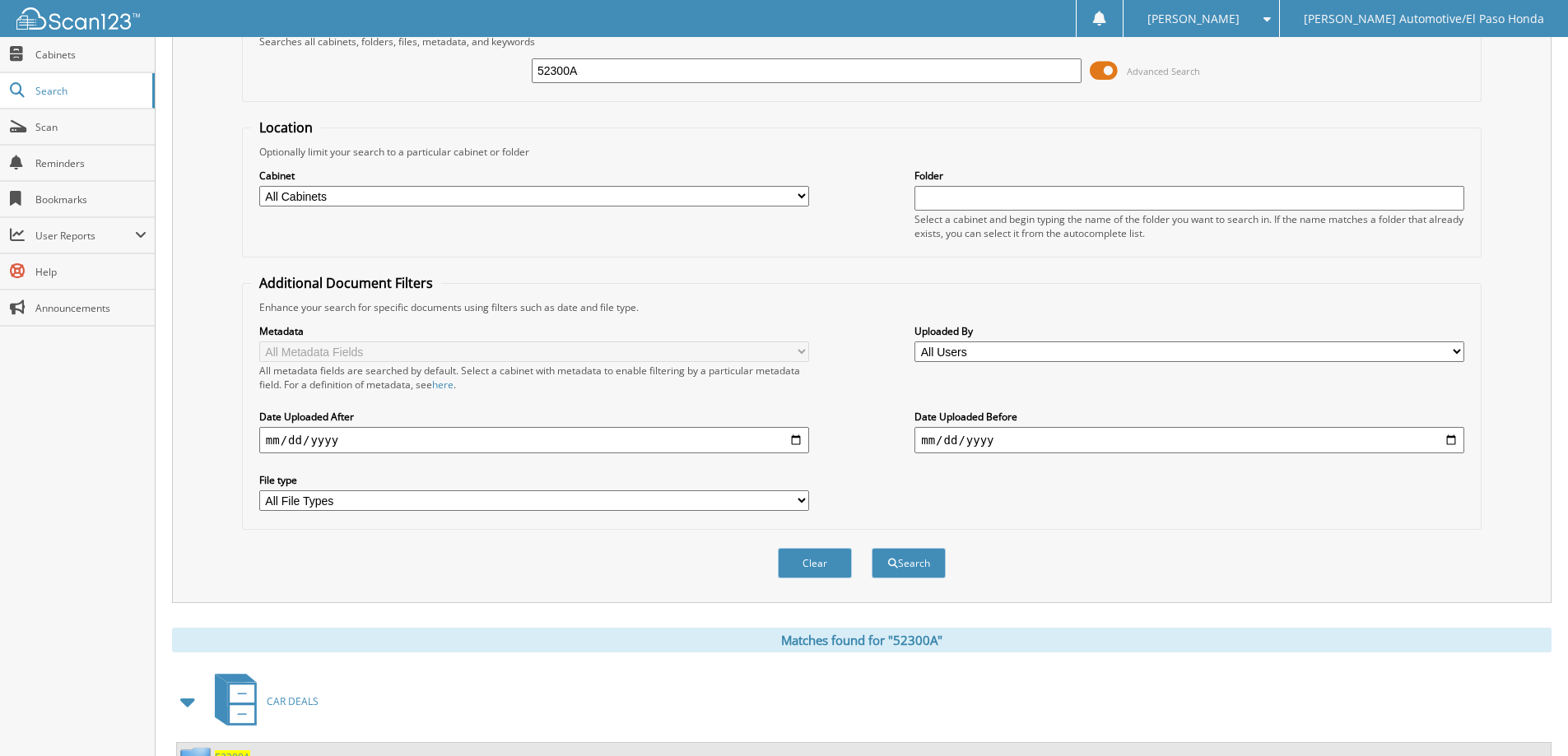
scroll to position [255, 0]
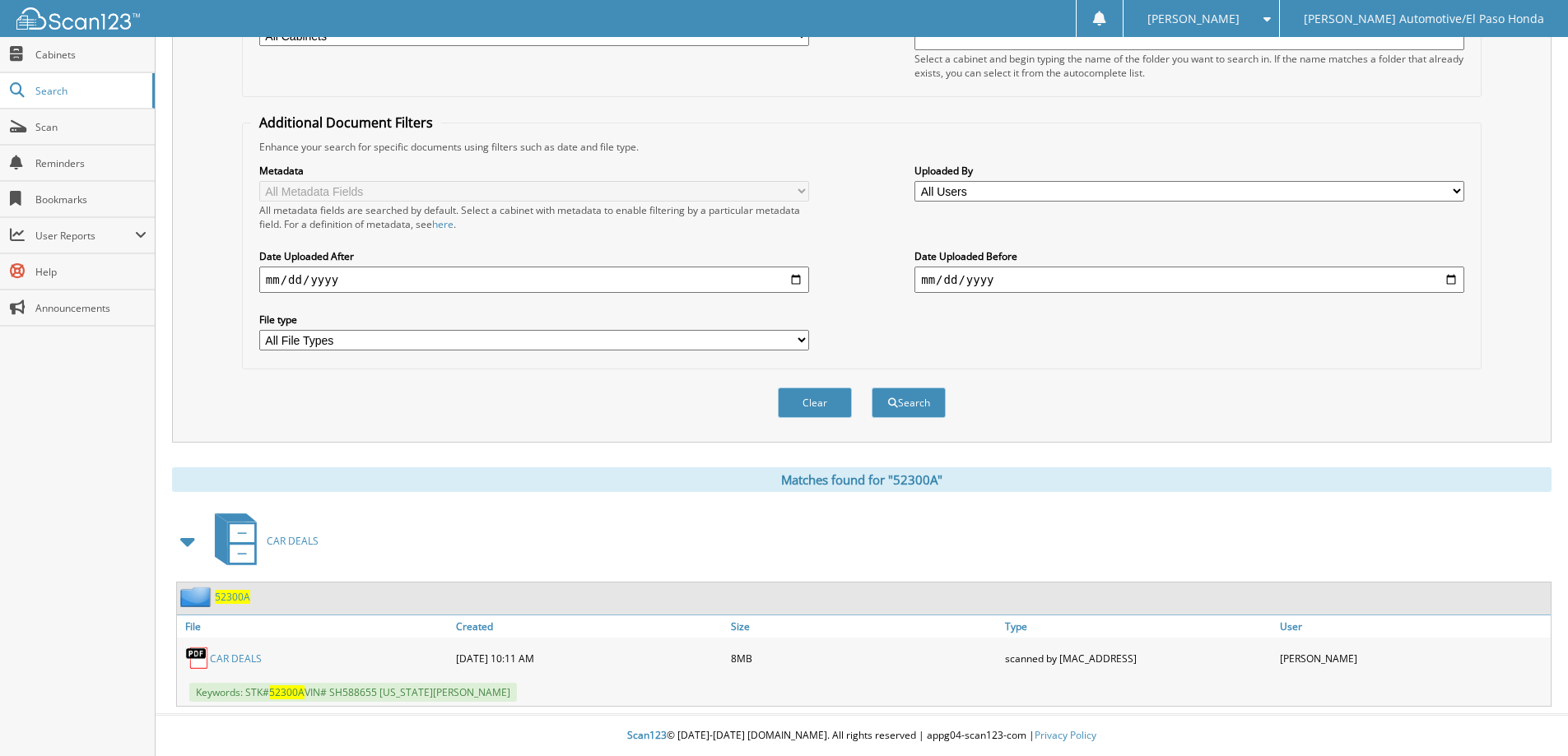
click at [240, 593] on span "52300A" at bounding box center [232, 597] width 35 height 14
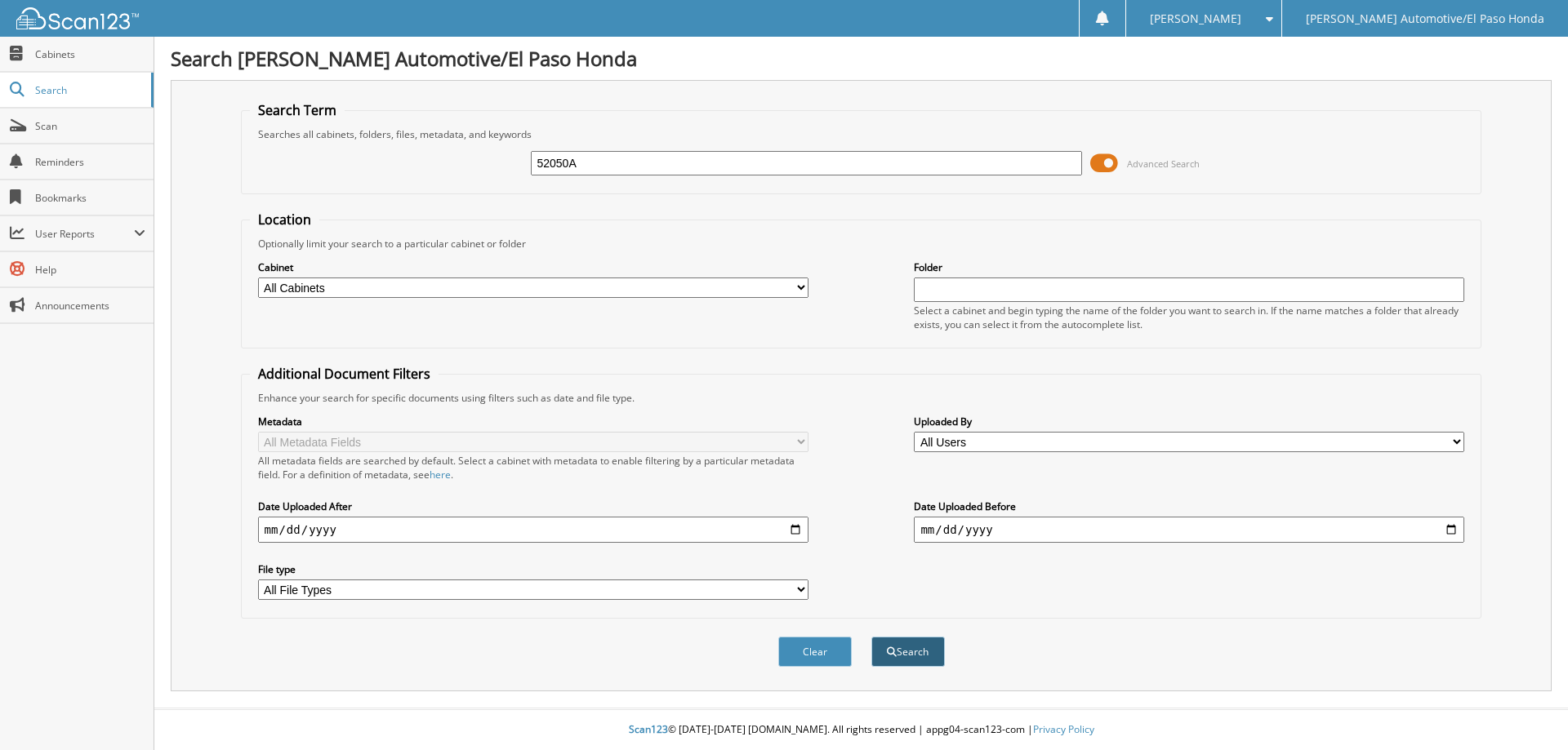
type input "52050A"
click at [897, 648] on button "Search" at bounding box center [907, 651] width 73 height 30
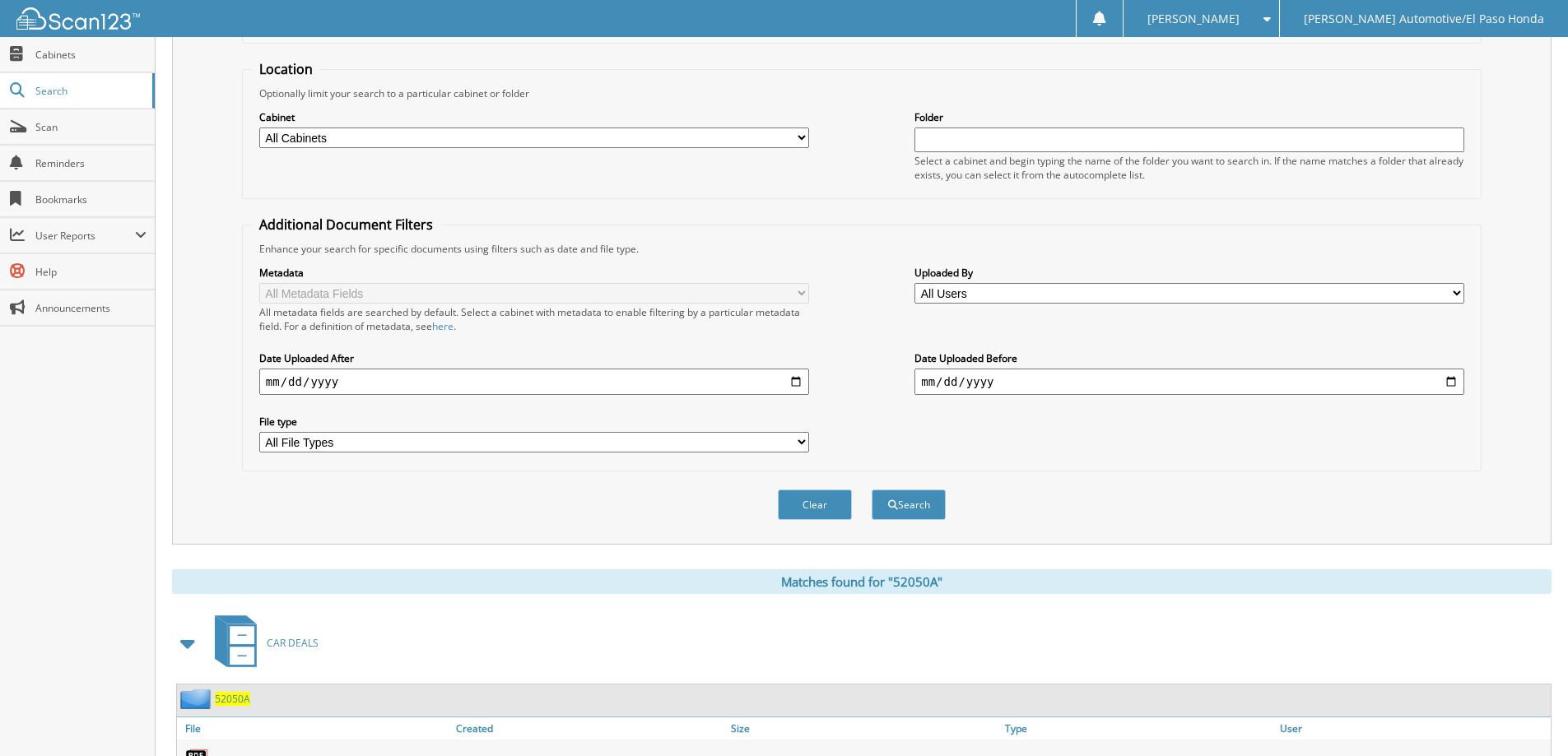
scroll to position [255, 0]
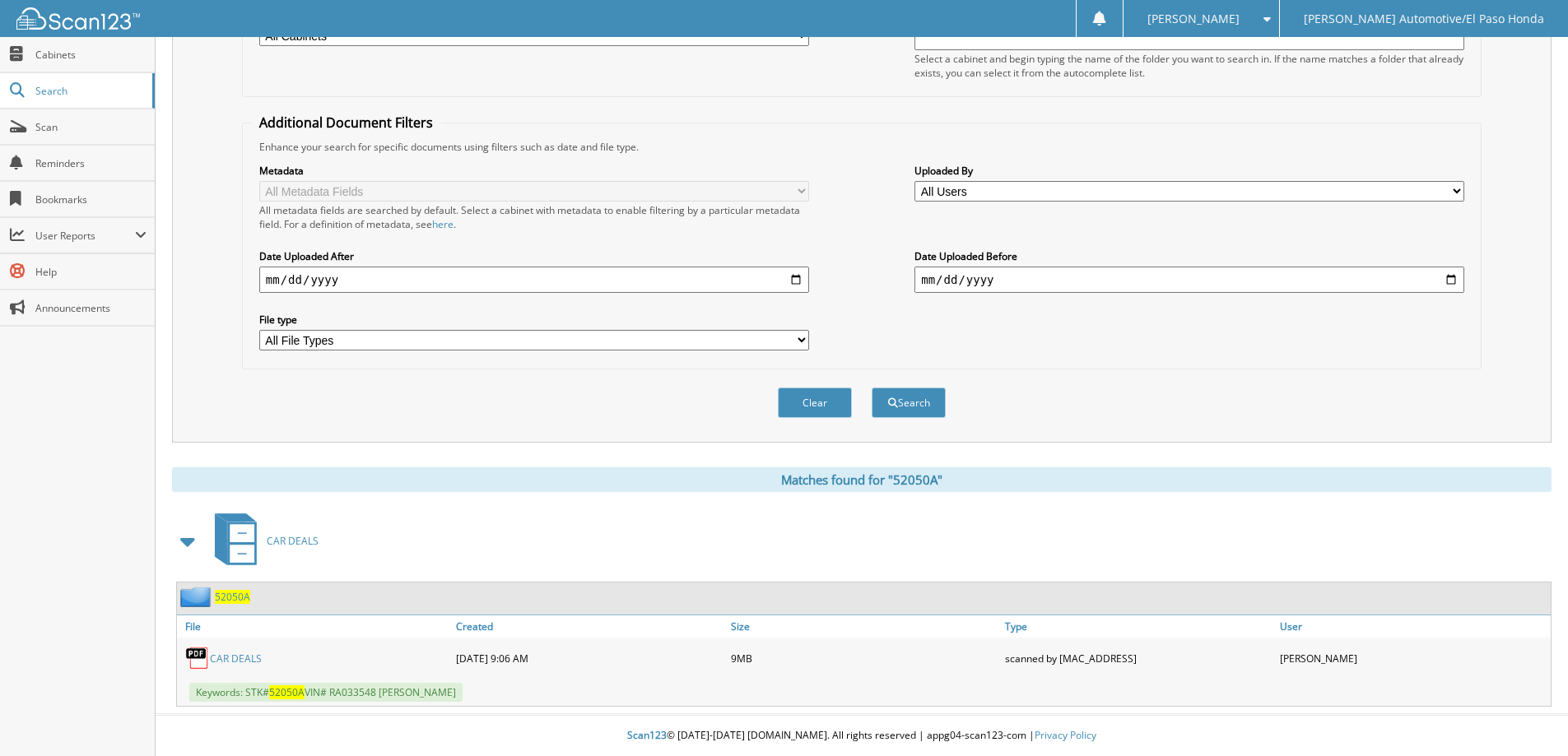
click at [235, 594] on span "52050A" at bounding box center [232, 597] width 35 height 14
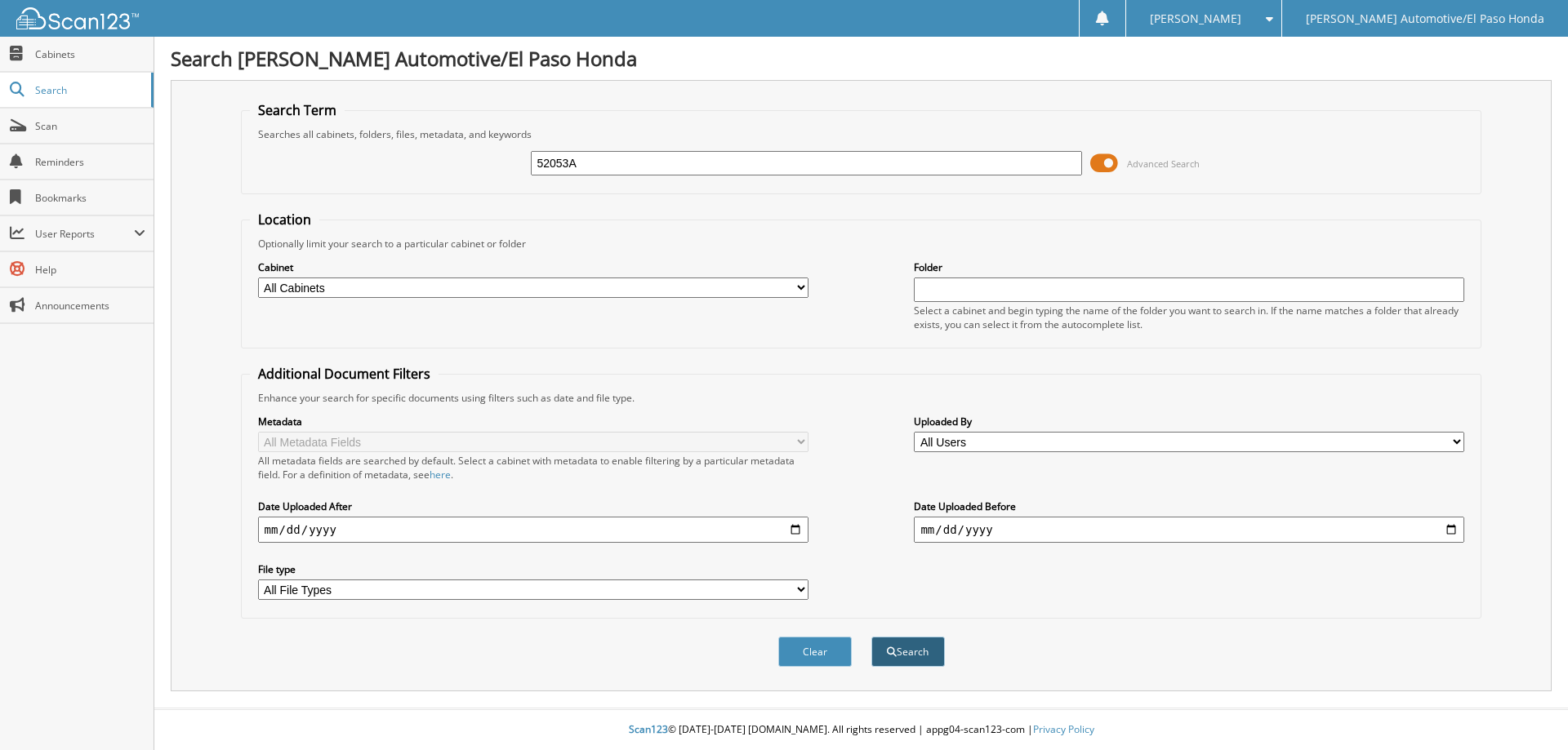
type input "52053A"
click at [887, 648] on span "submit" at bounding box center [892, 652] width 10 height 10
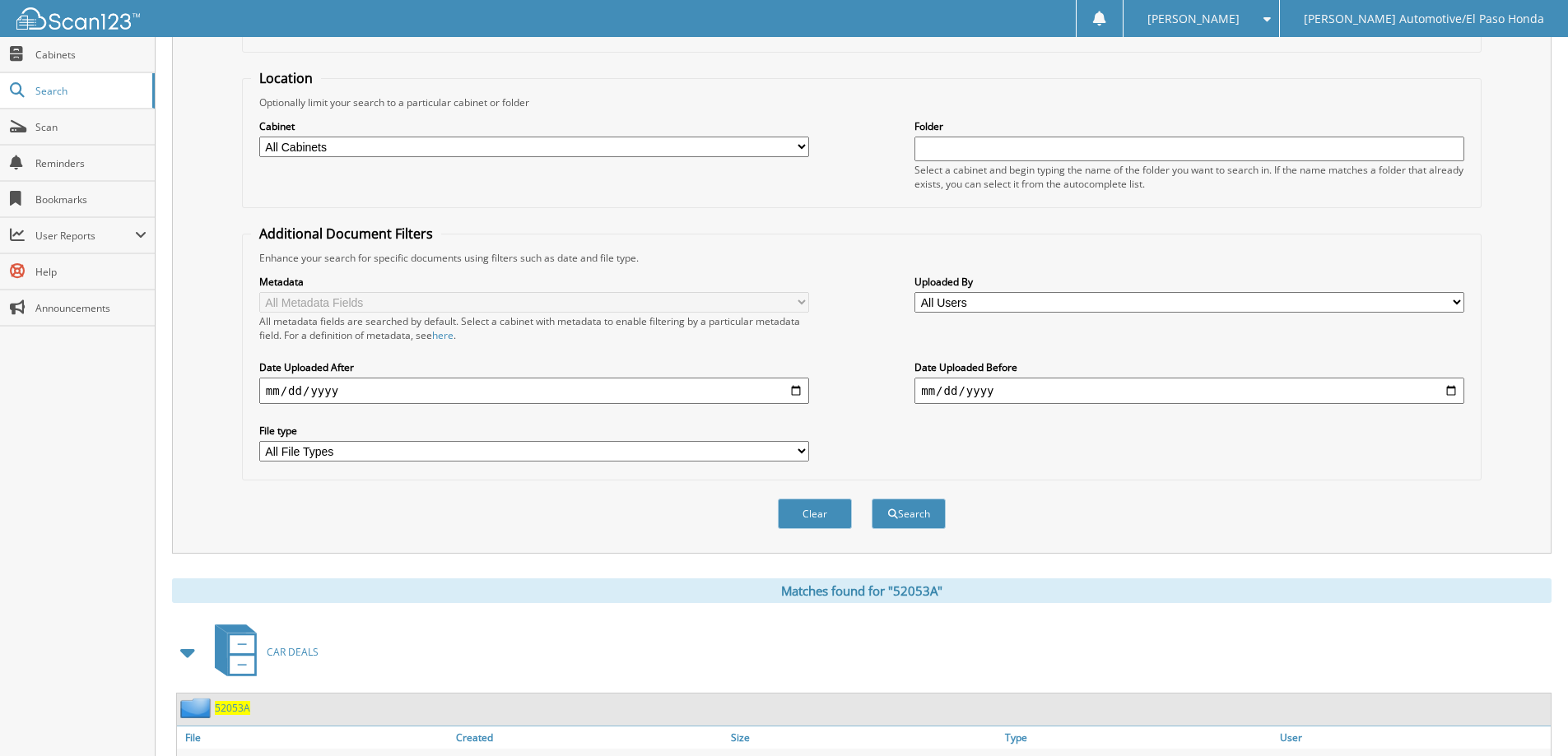
scroll to position [255, 0]
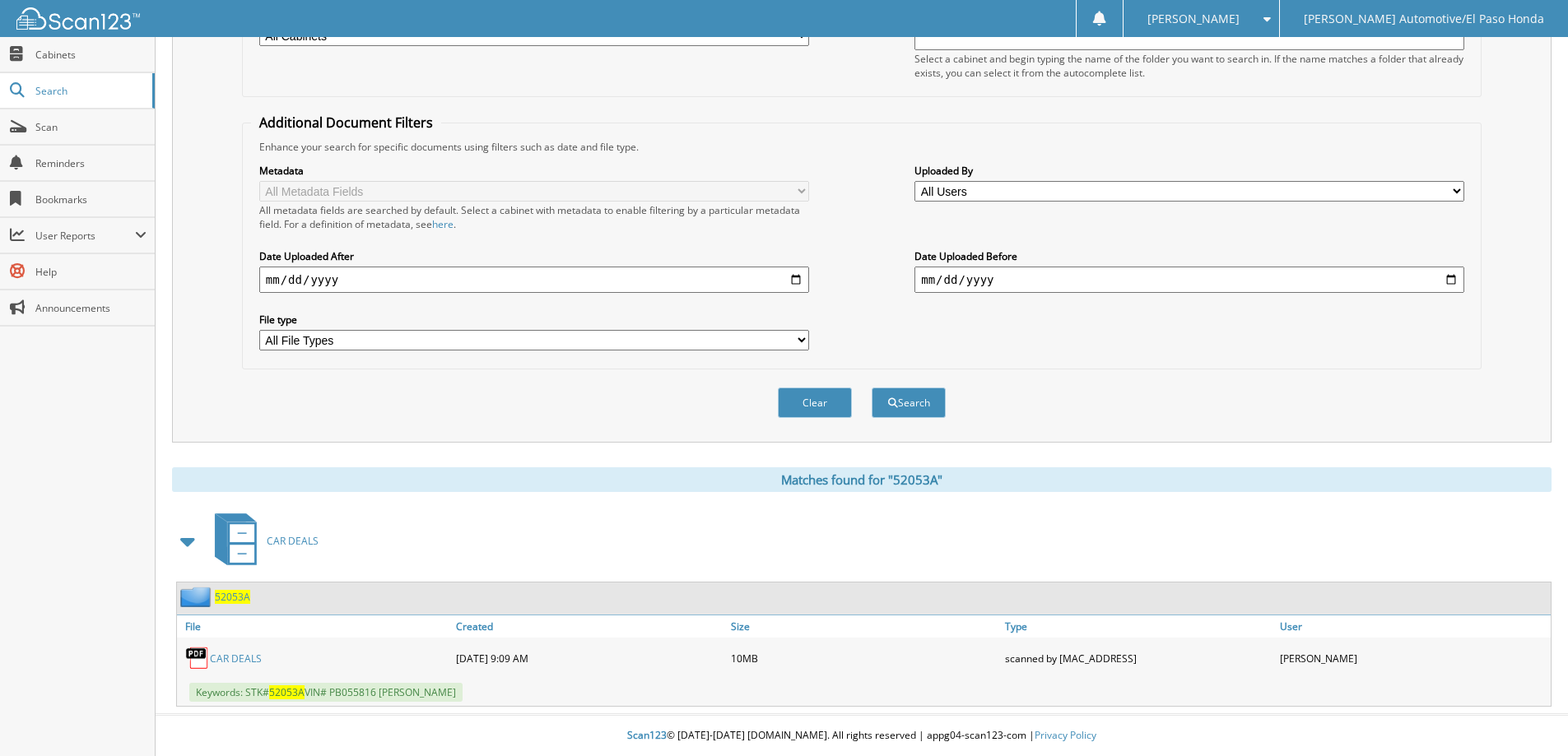
click at [229, 598] on span "52053A" at bounding box center [232, 597] width 35 height 14
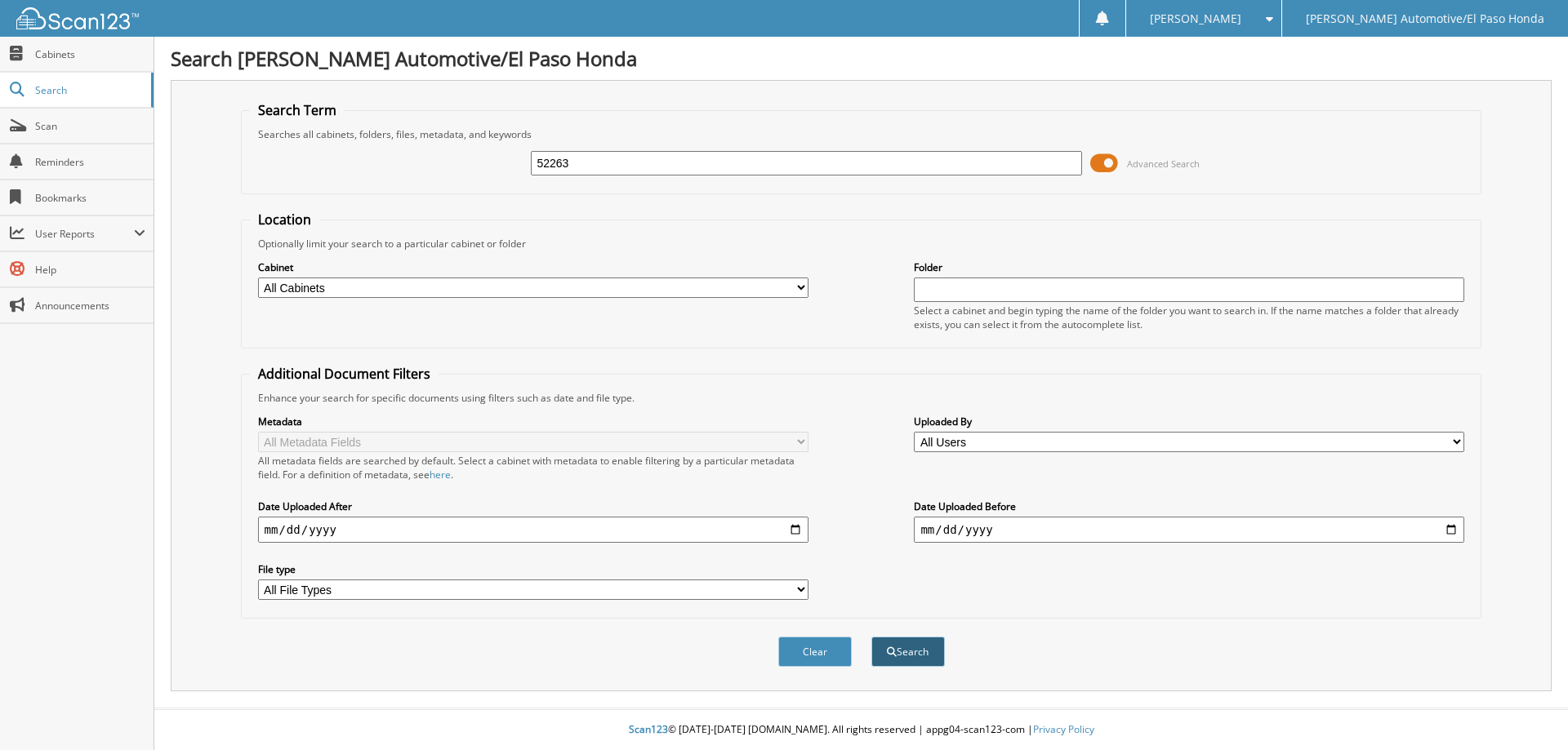
type input "52263"
click at [921, 652] on button "Search" at bounding box center [907, 651] width 73 height 30
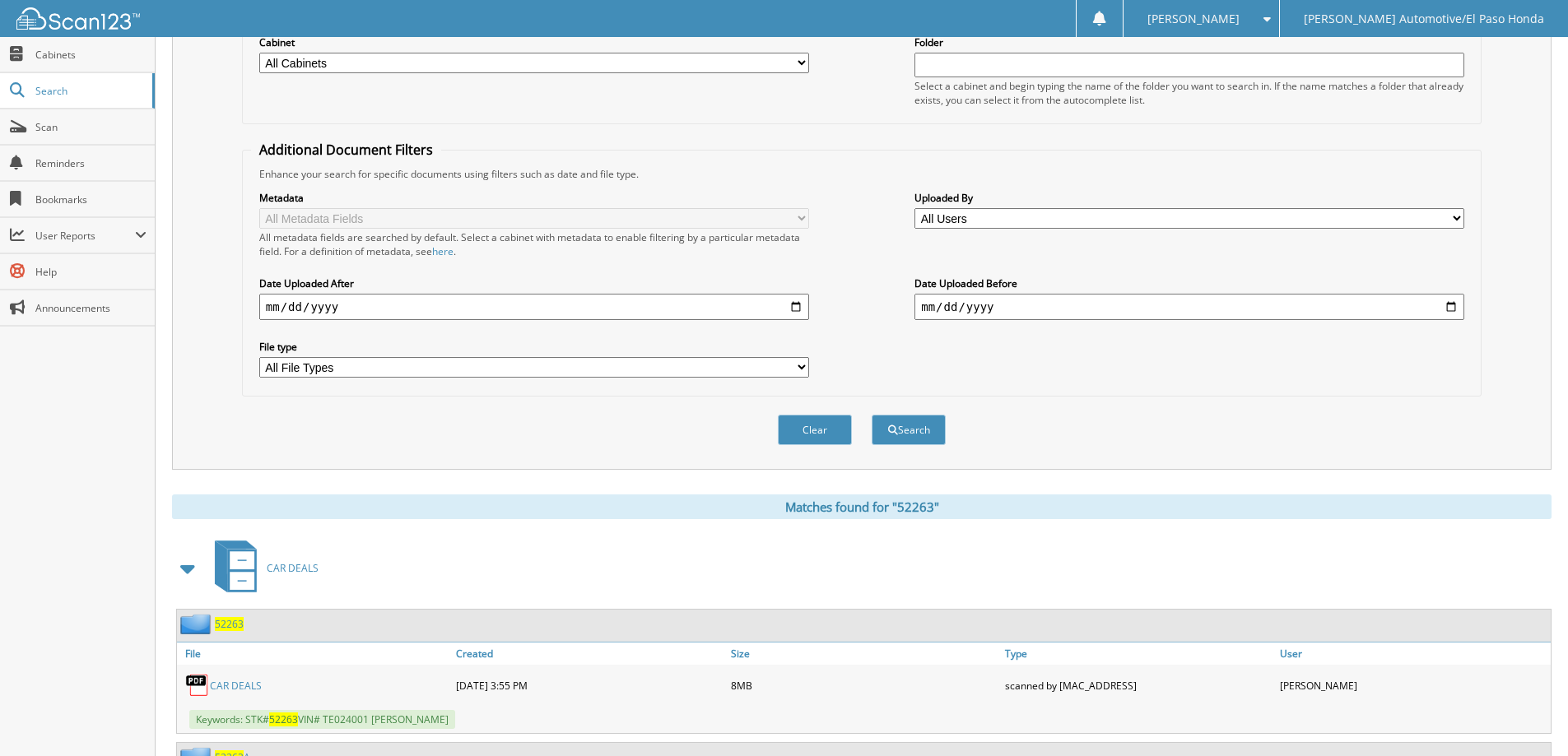
scroll to position [411, 0]
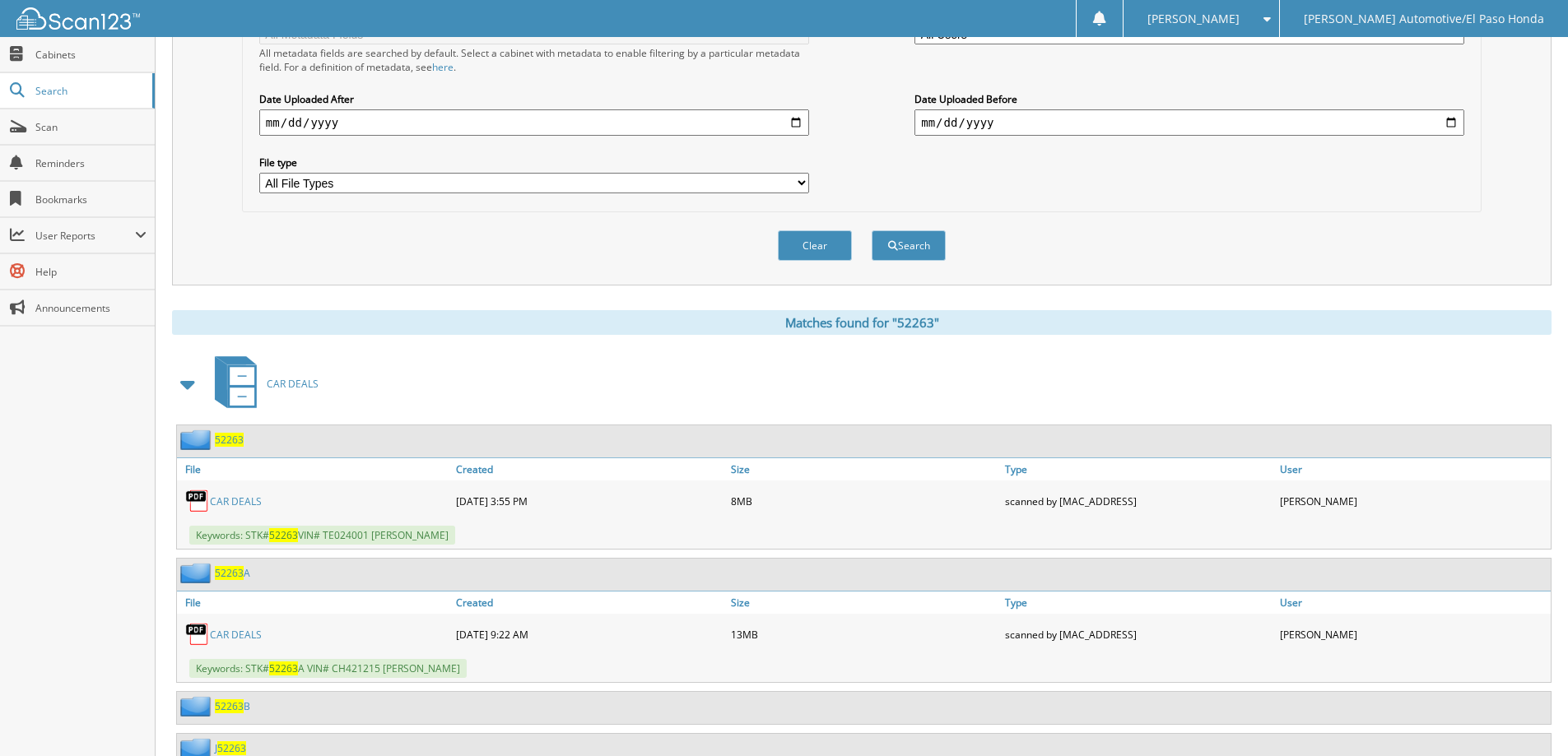
click at [234, 442] on span "52263" at bounding box center [228, 439] width 29 height 14
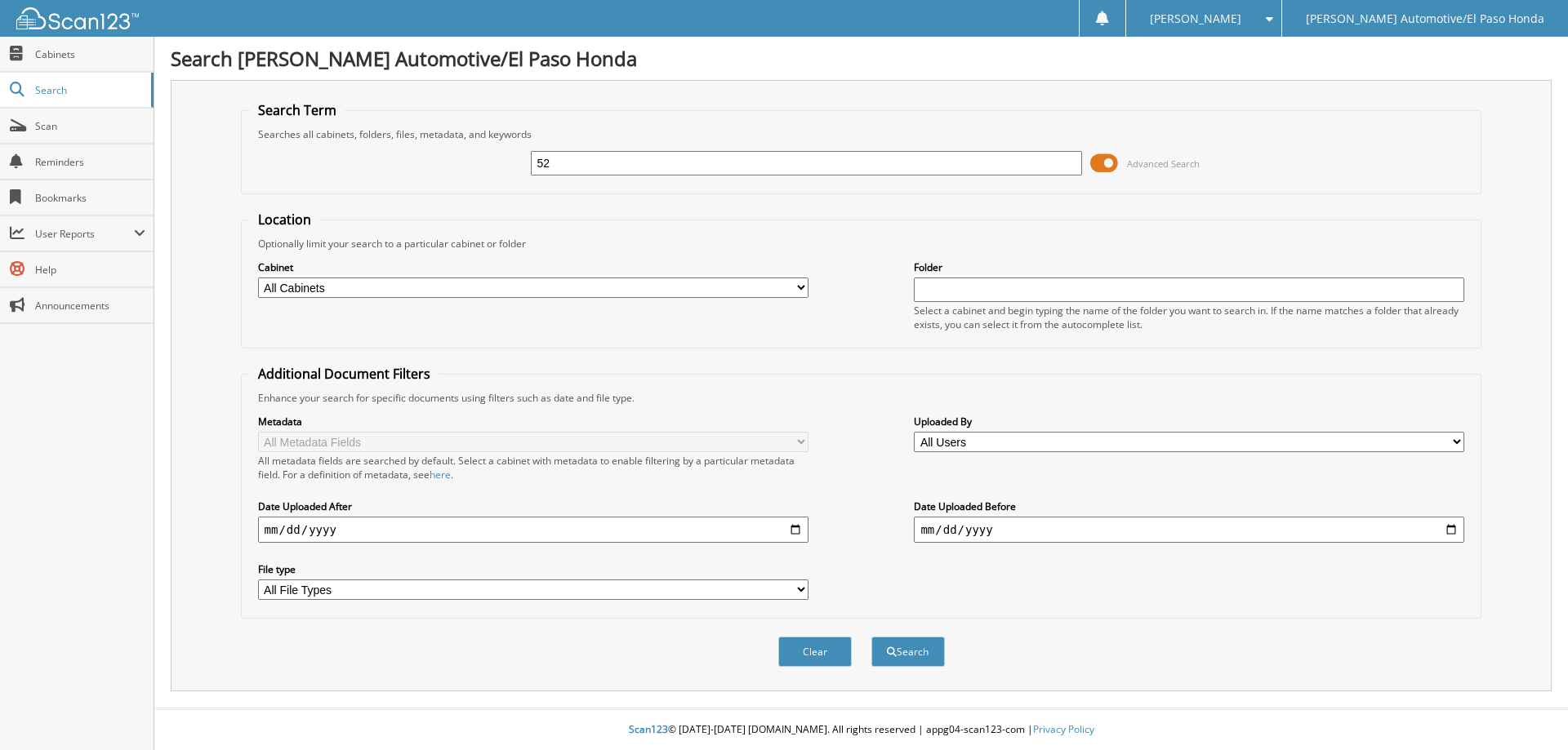
type input "5"
type input "52263"
click at [914, 653] on button "Search" at bounding box center [907, 651] width 73 height 30
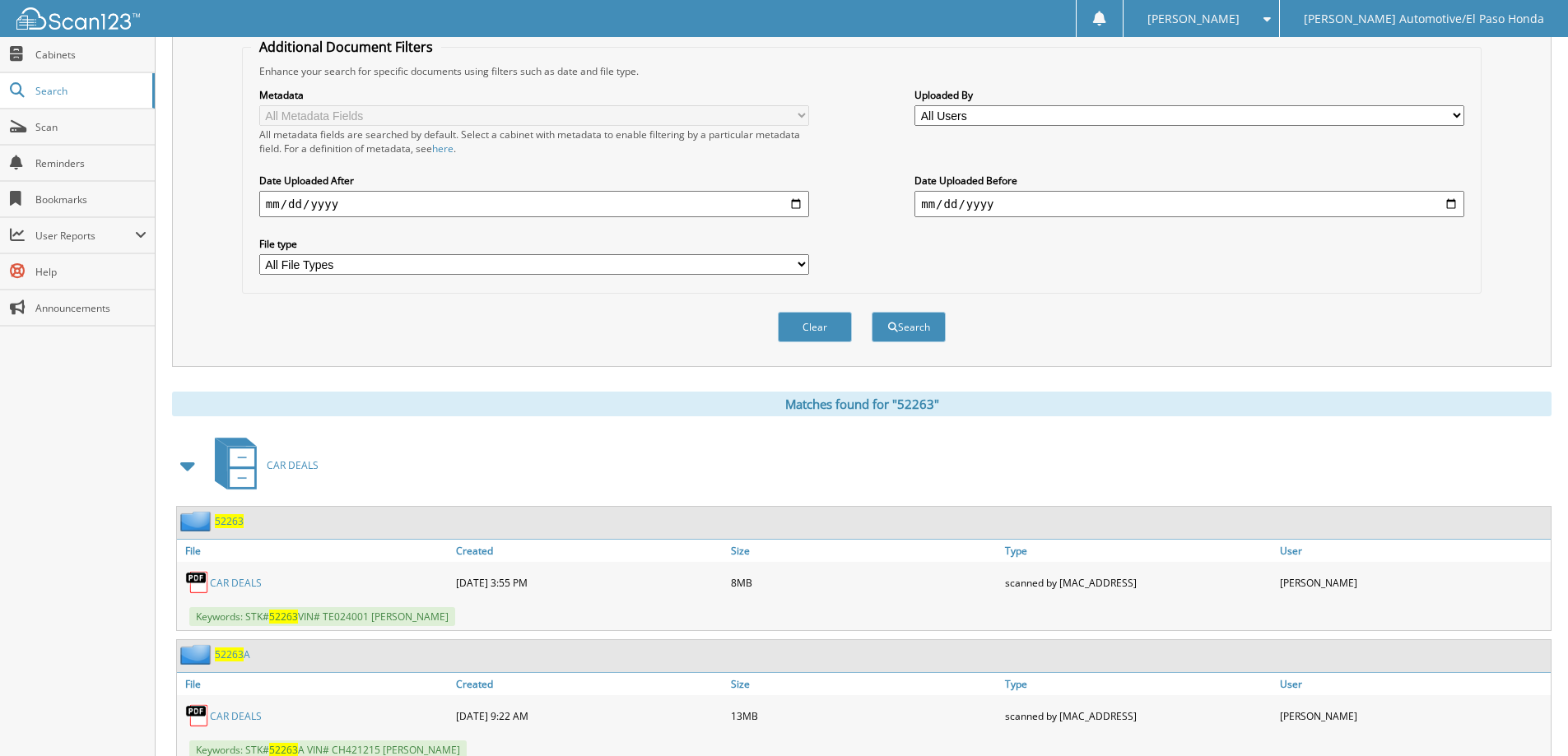
scroll to position [411, 0]
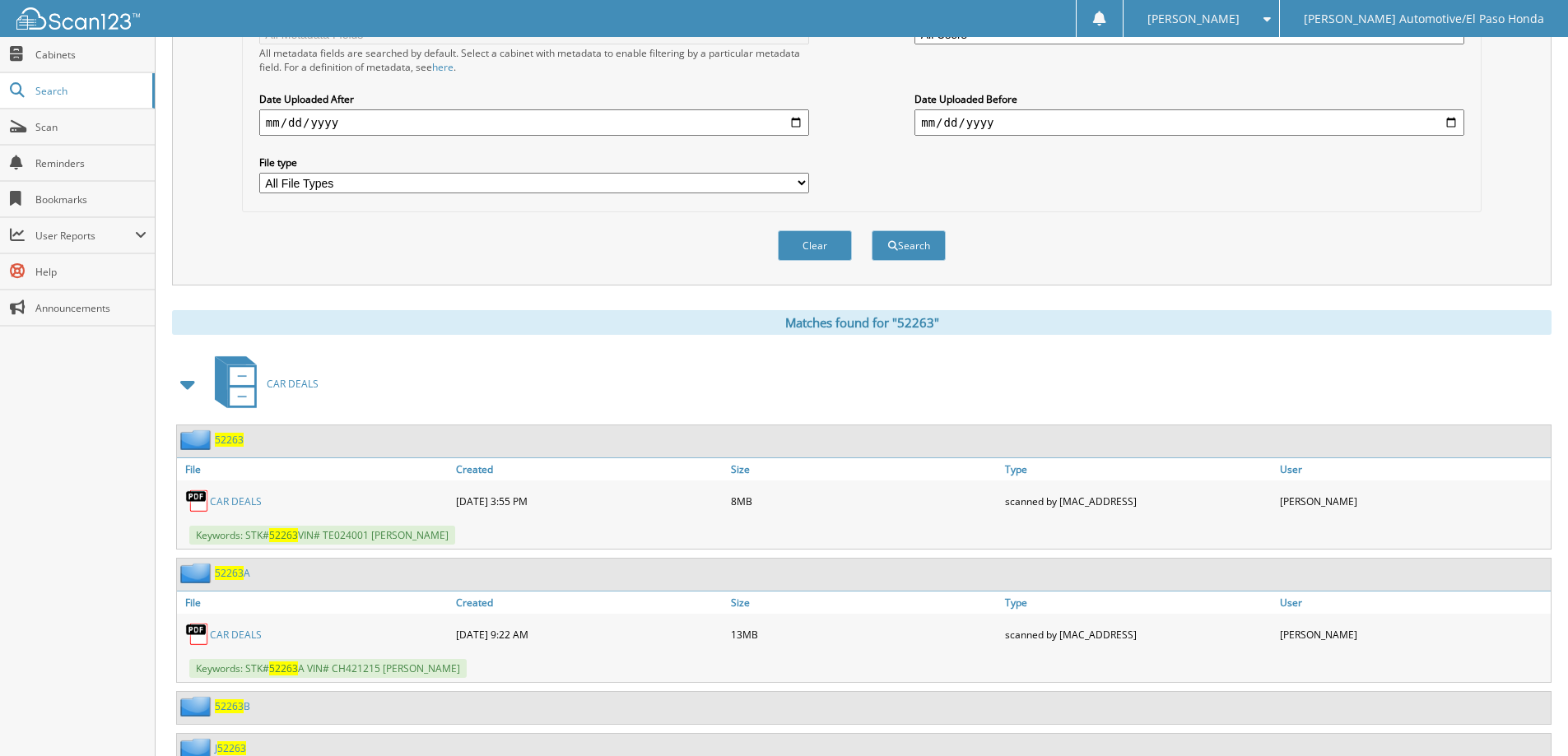
click at [220, 440] on span "52263" at bounding box center [228, 439] width 29 height 14
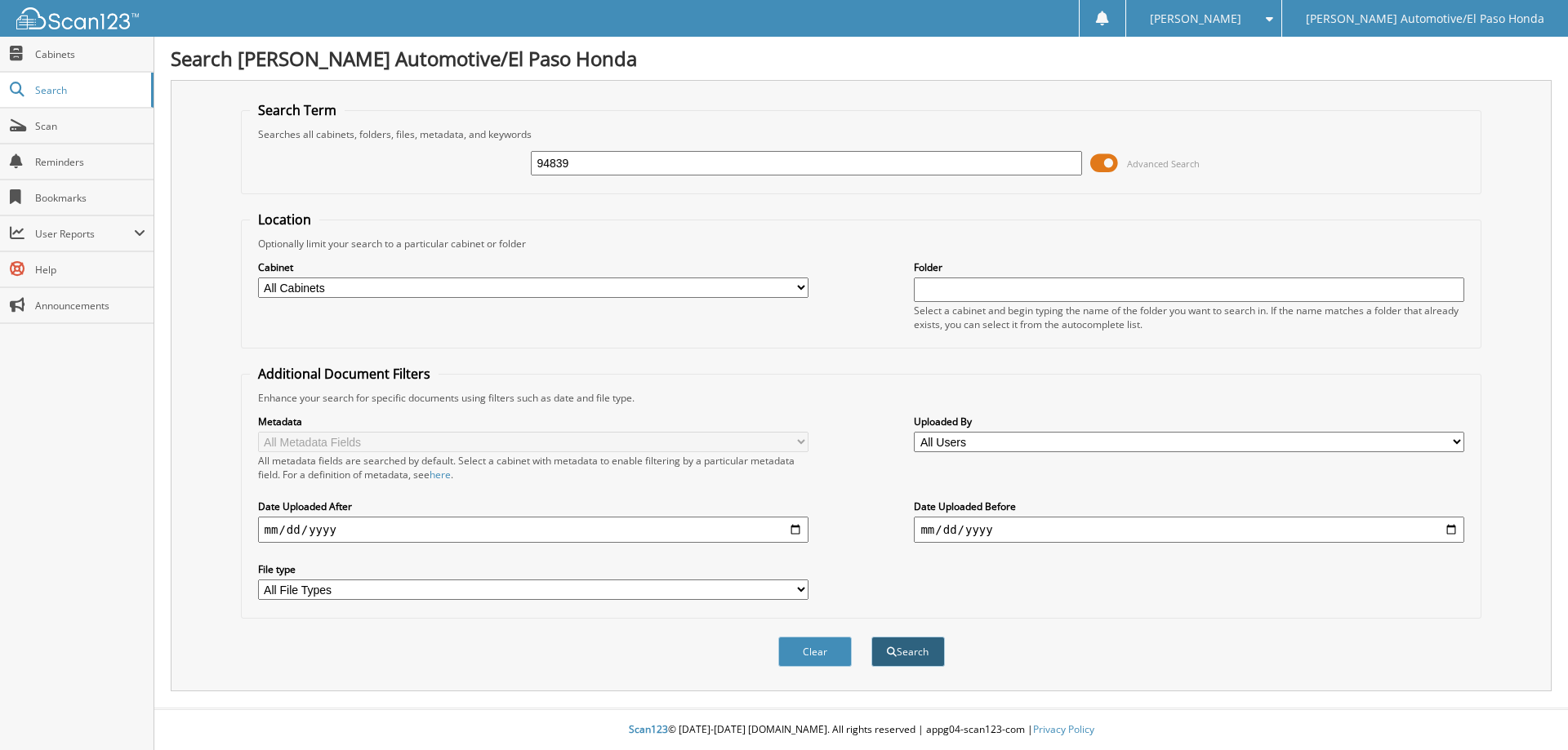
type input "94839"
drag, startPoint x: 904, startPoint y: 650, endPoint x: 911, endPoint y: 644, distance: 9.2
click at [911, 644] on button "Search" at bounding box center [907, 651] width 73 height 30
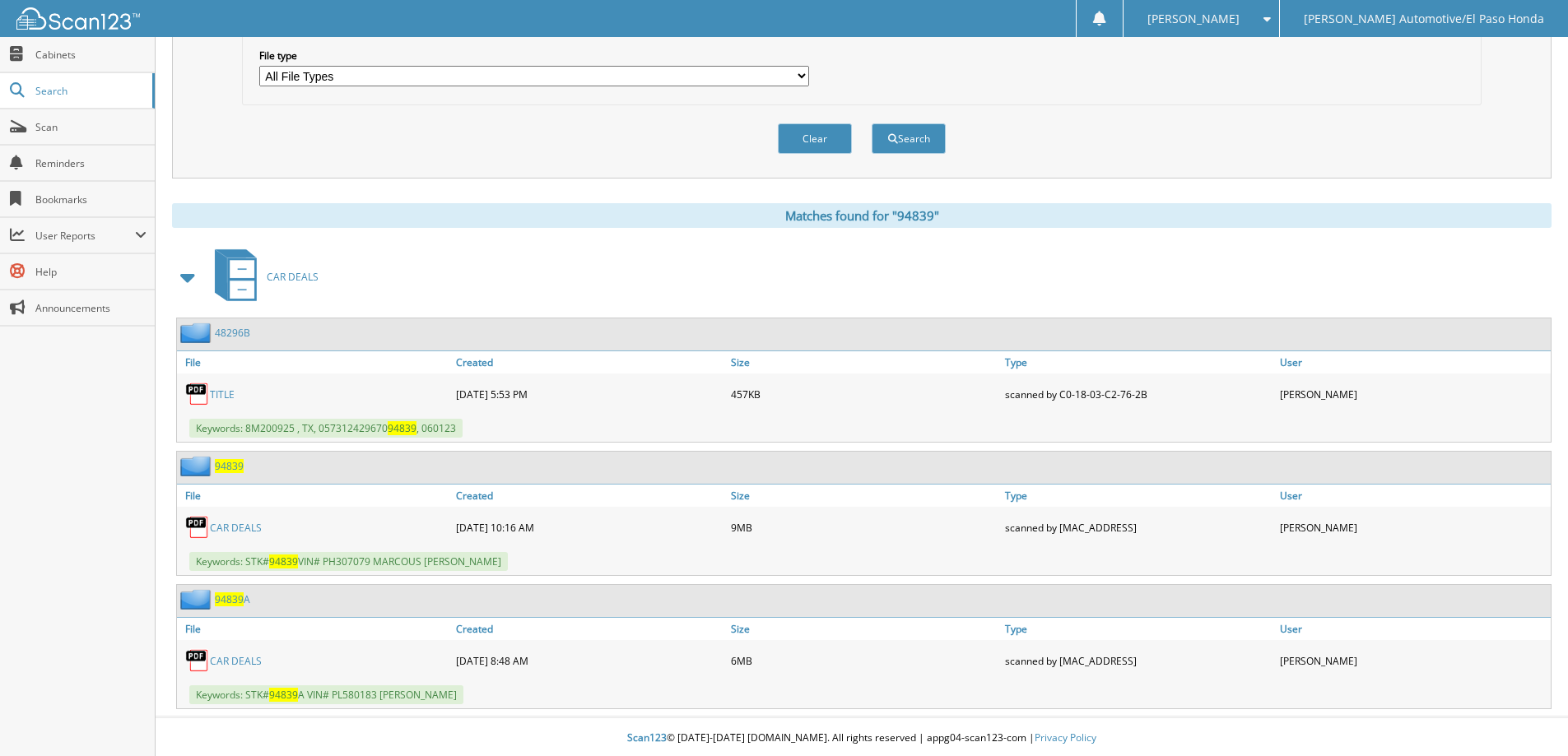
scroll to position [522, 0]
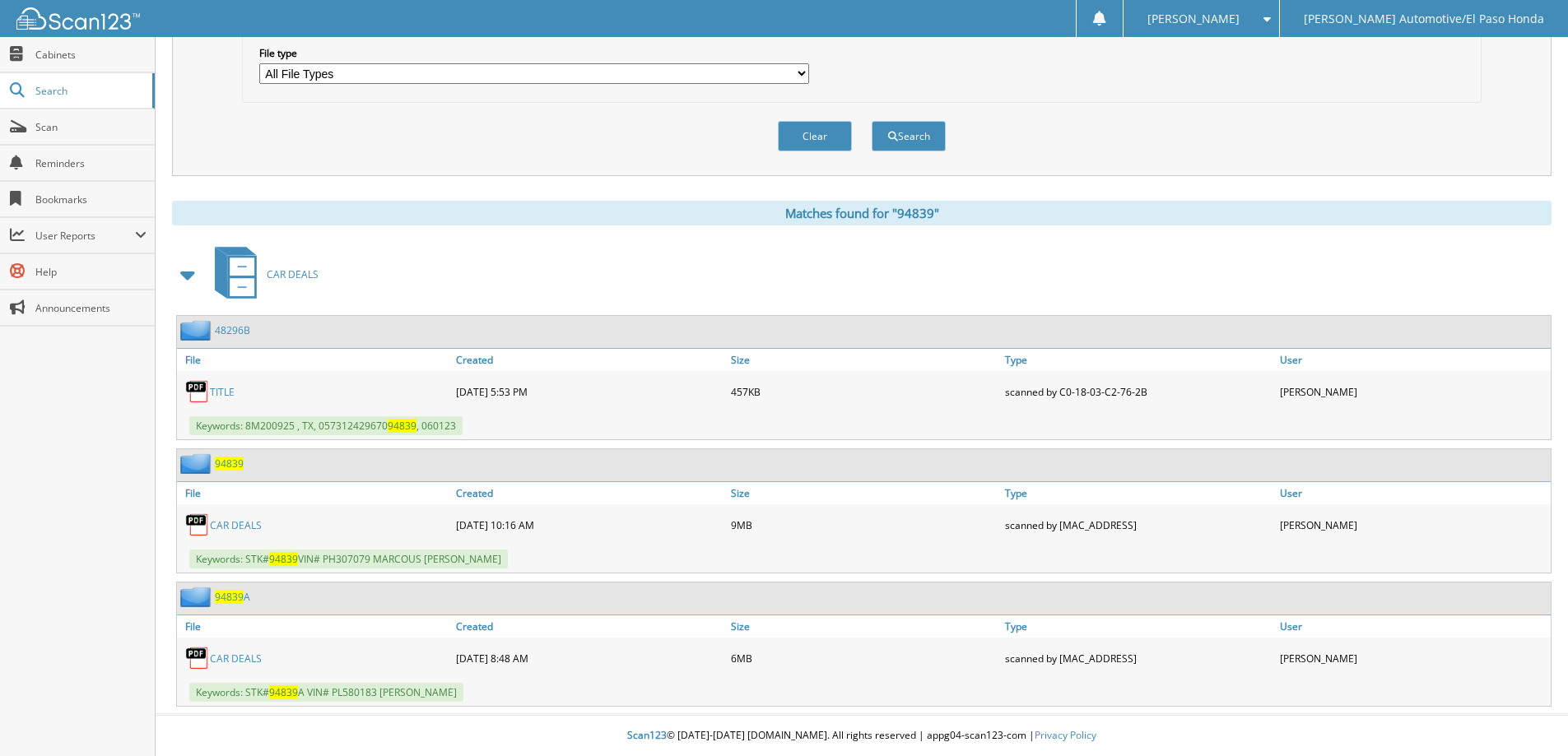
click at [234, 461] on span "94839" at bounding box center [228, 463] width 29 height 14
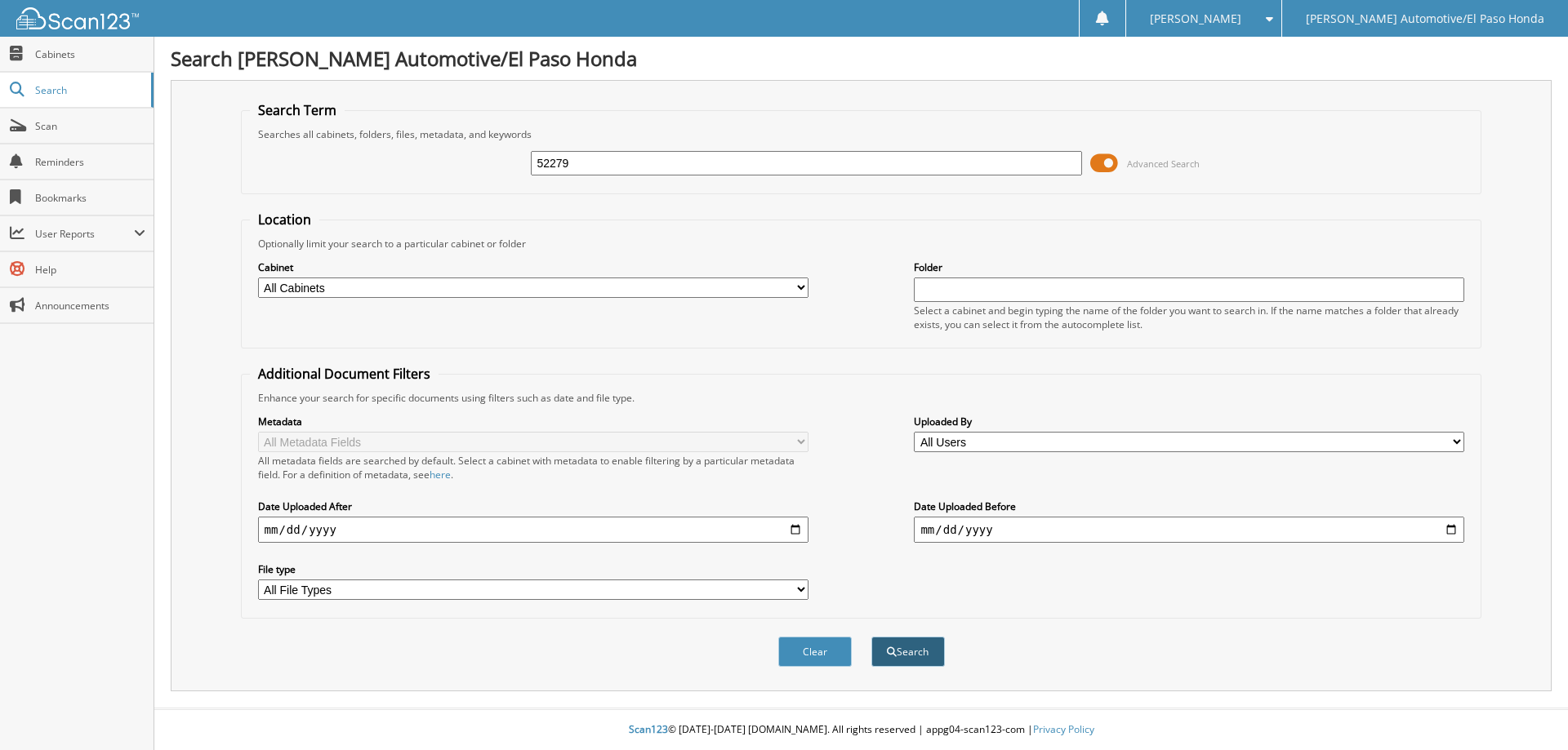
type input "52279"
click at [899, 648] on button "Search" at bounding box center [907, 651] width 73 height 30
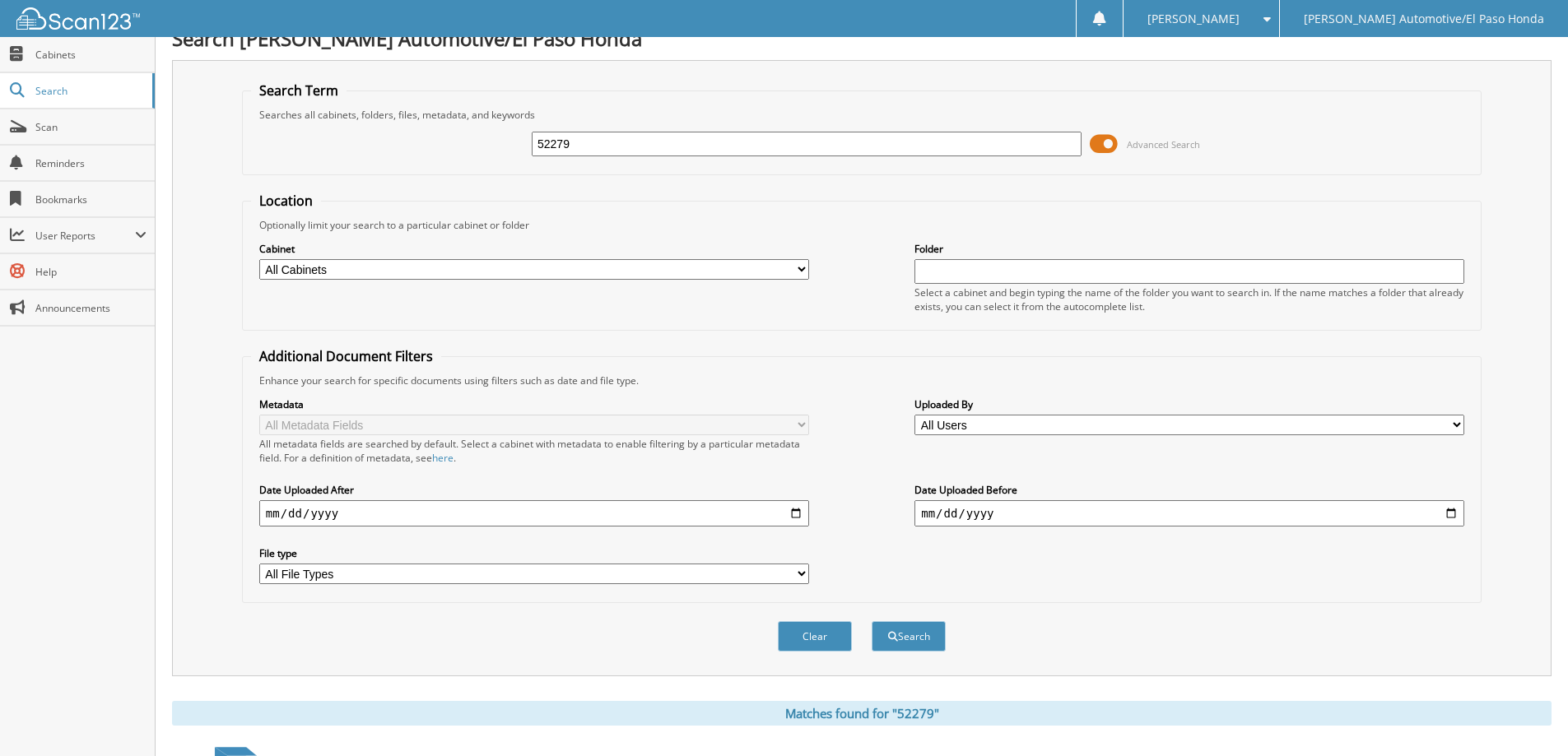
scroll to position [255, 0]
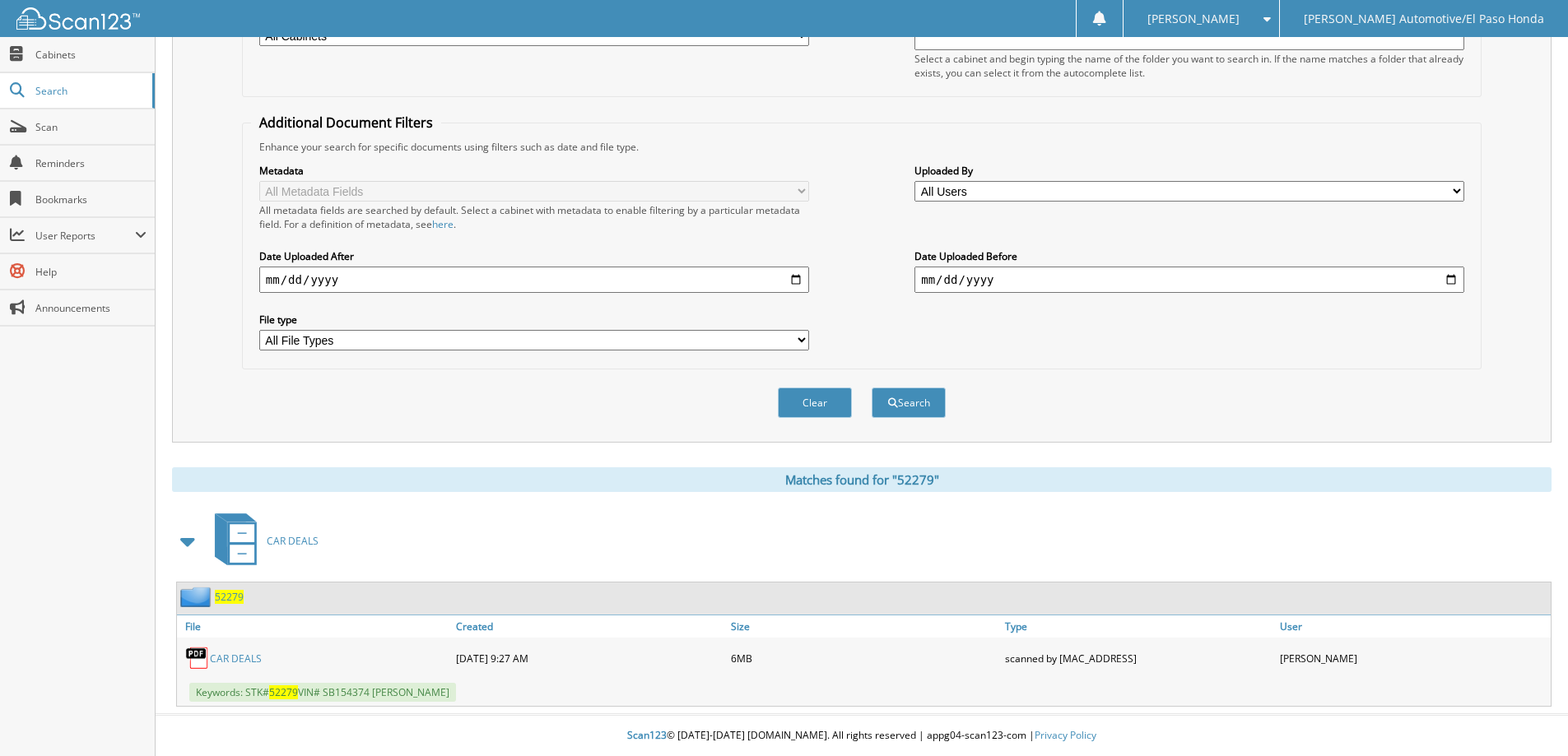
click at [229, 595] on span "52279" at bounding box center [228, 597] width 29 height 14
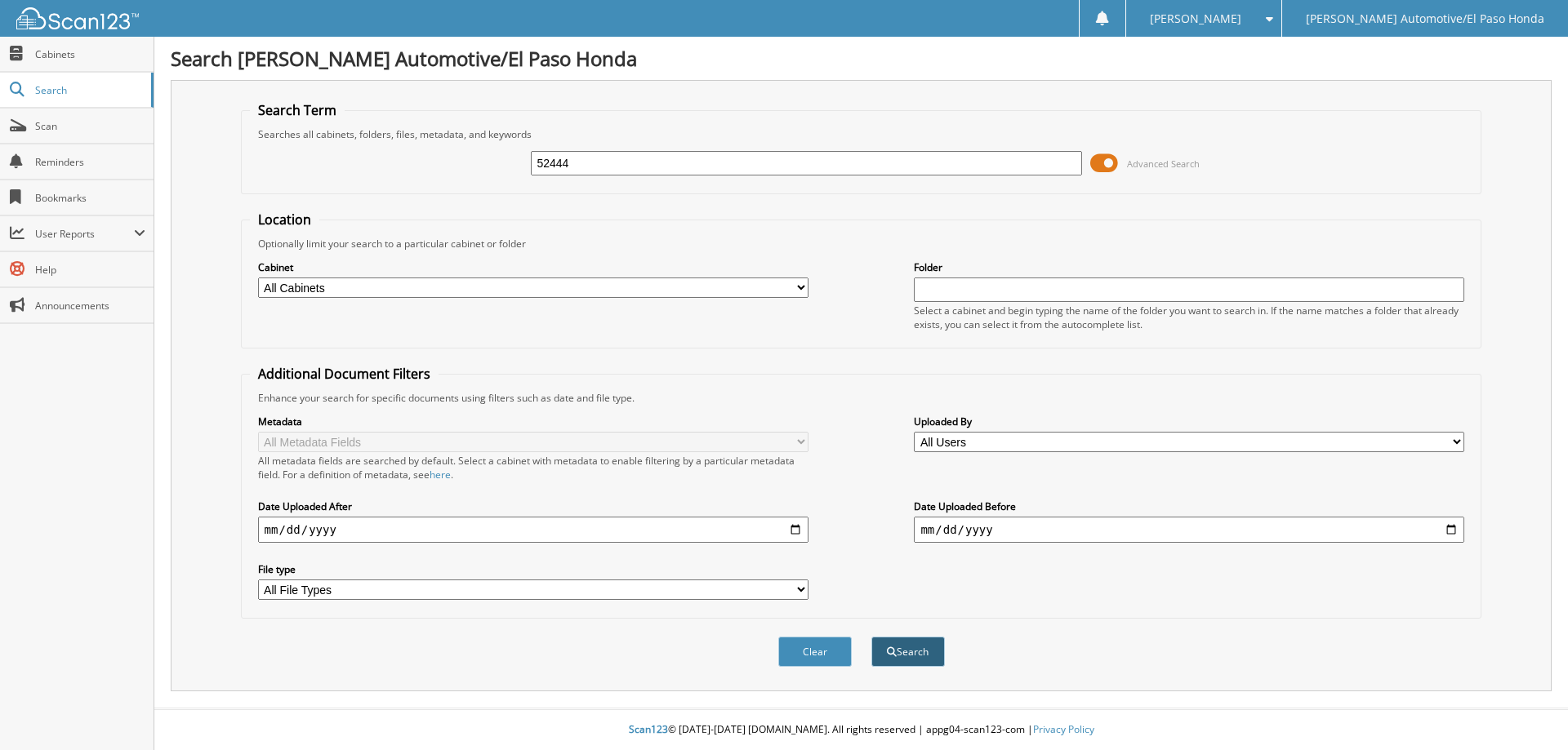
type input "52444"
click at [918, 653] on button "Search" at bounding box center [907, 651] width 73 height 30
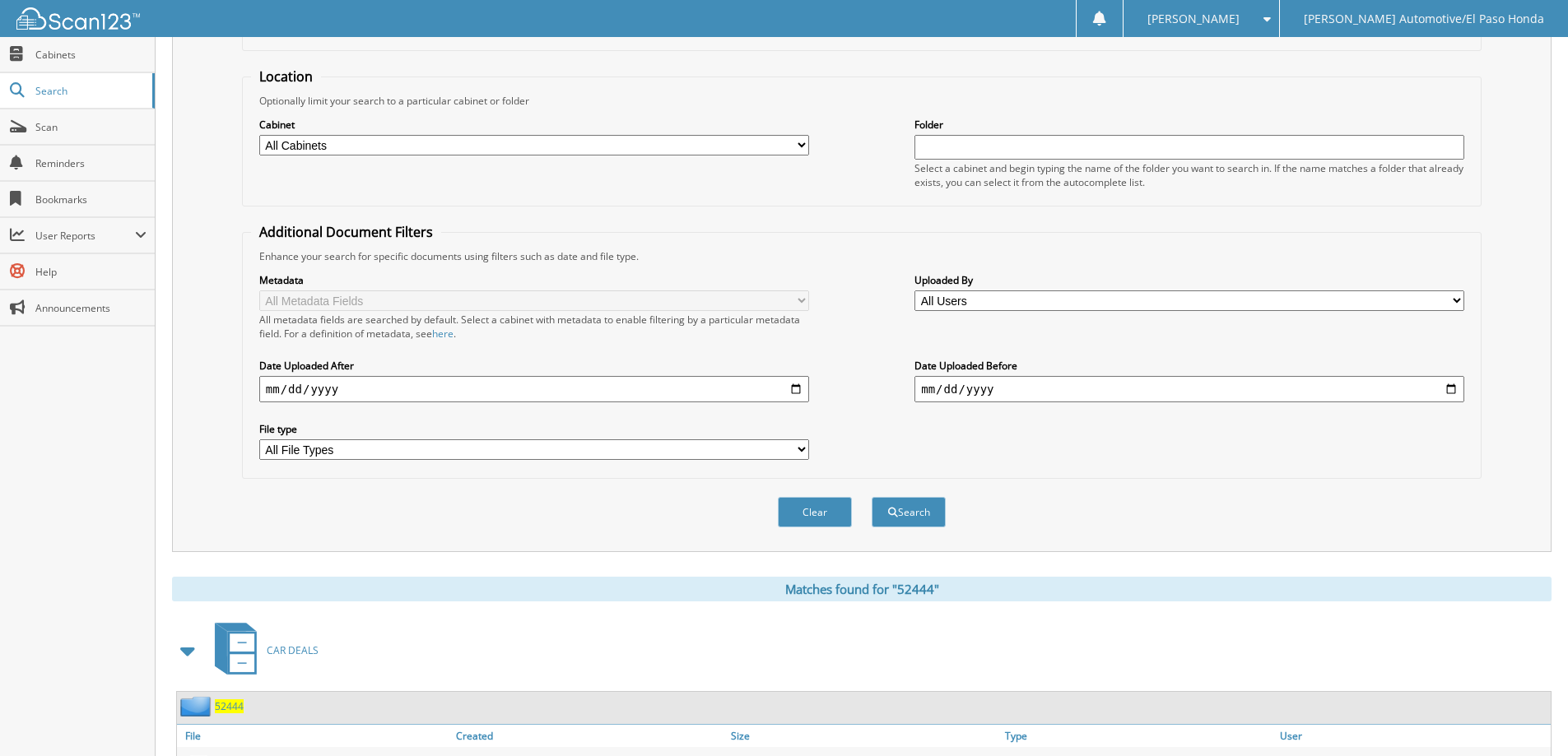
scroll to position [255, 0]
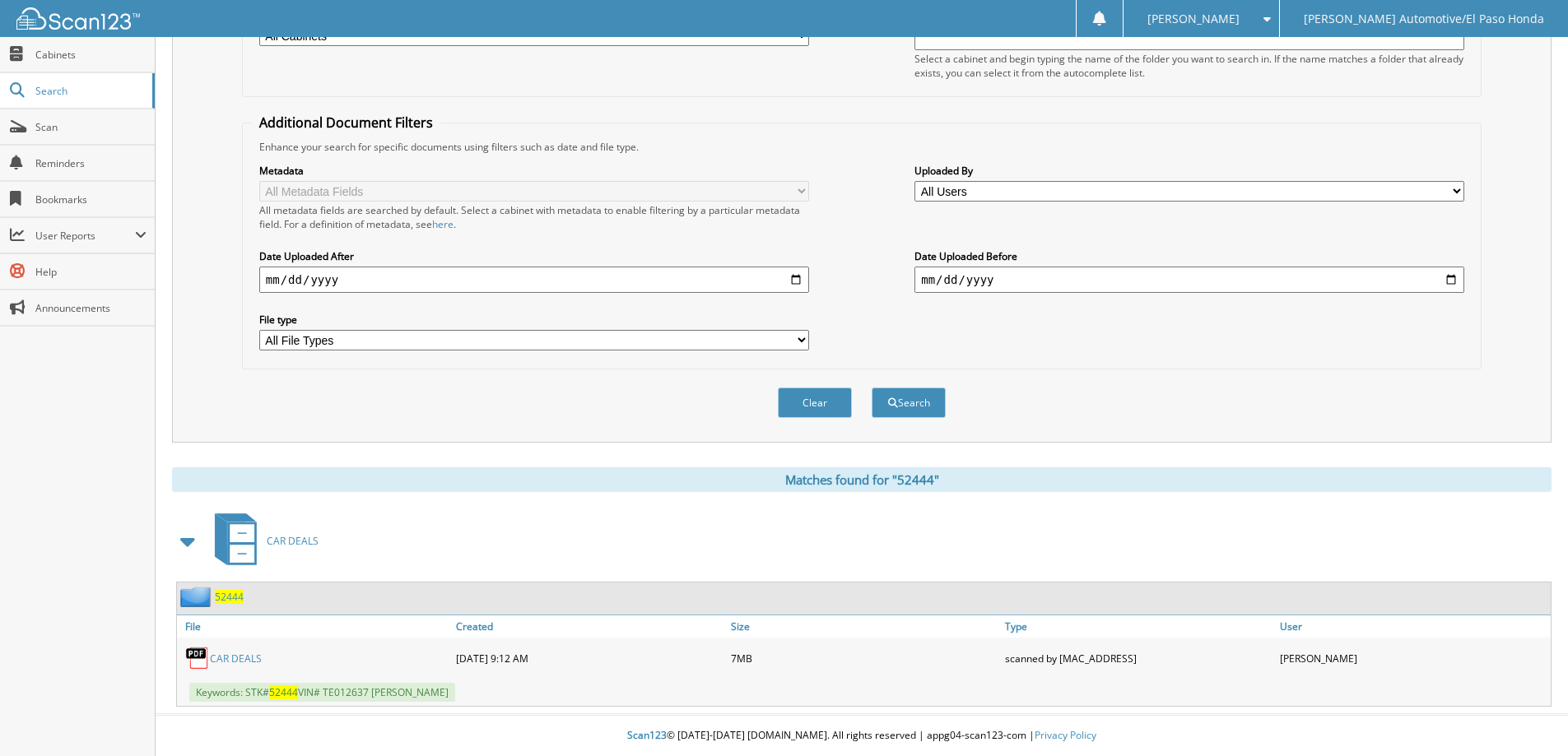
click at [231, 598] on span "52444" at bounding box center [228, 597] width 29 height 14
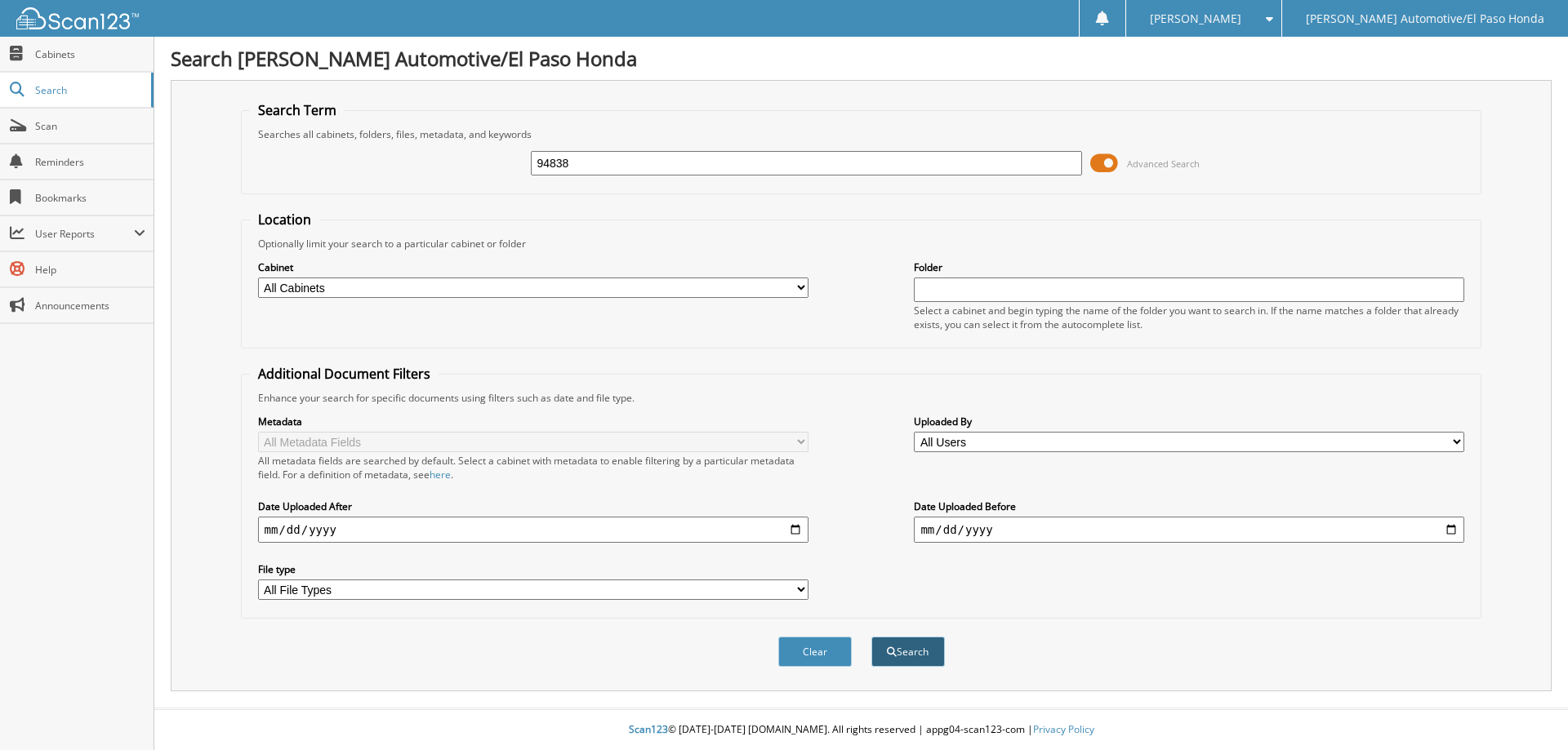
type input "94838"
click at [908, 648] on button "Search" at bounding box center [907, 651] width 73 height 30
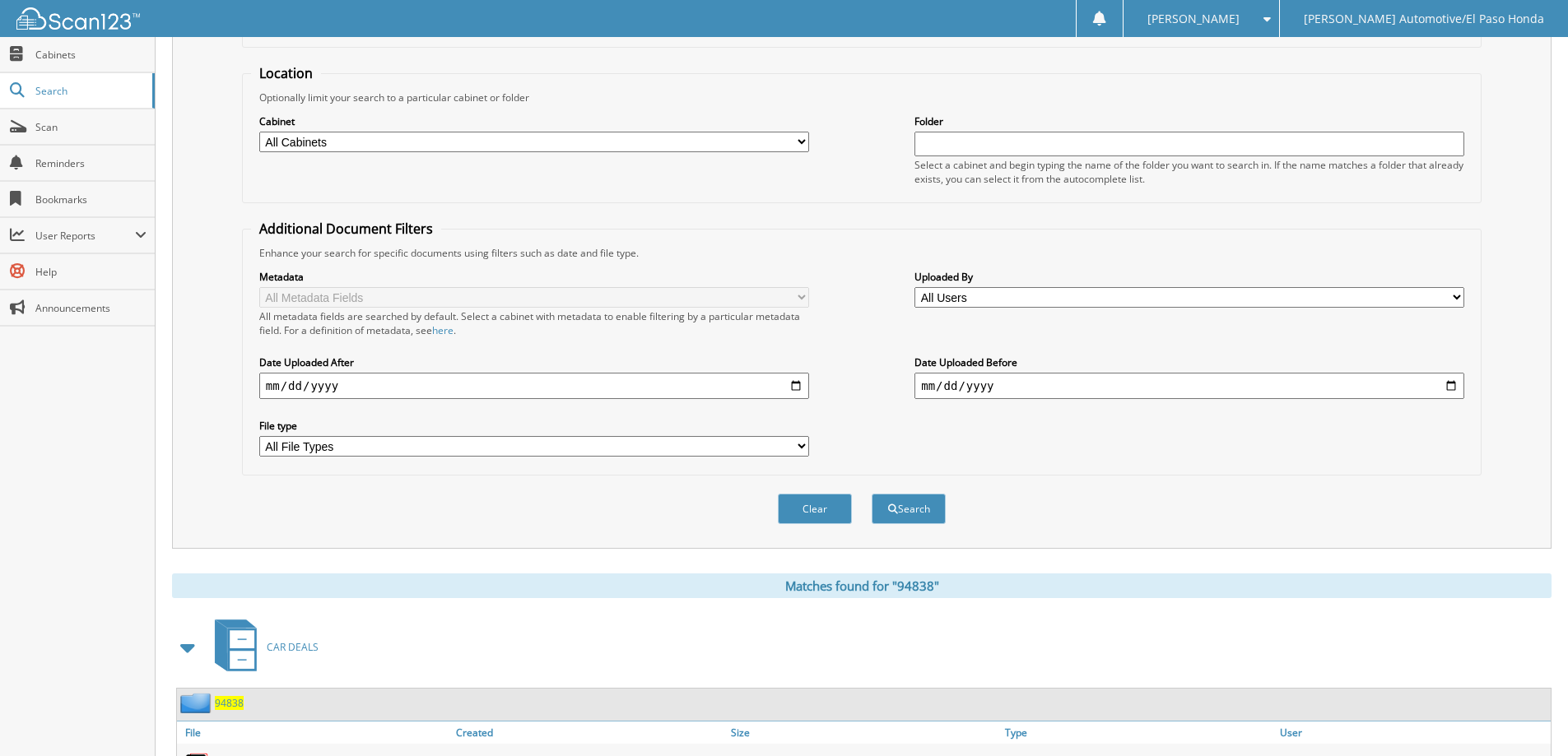
scroll to position [297, 0]
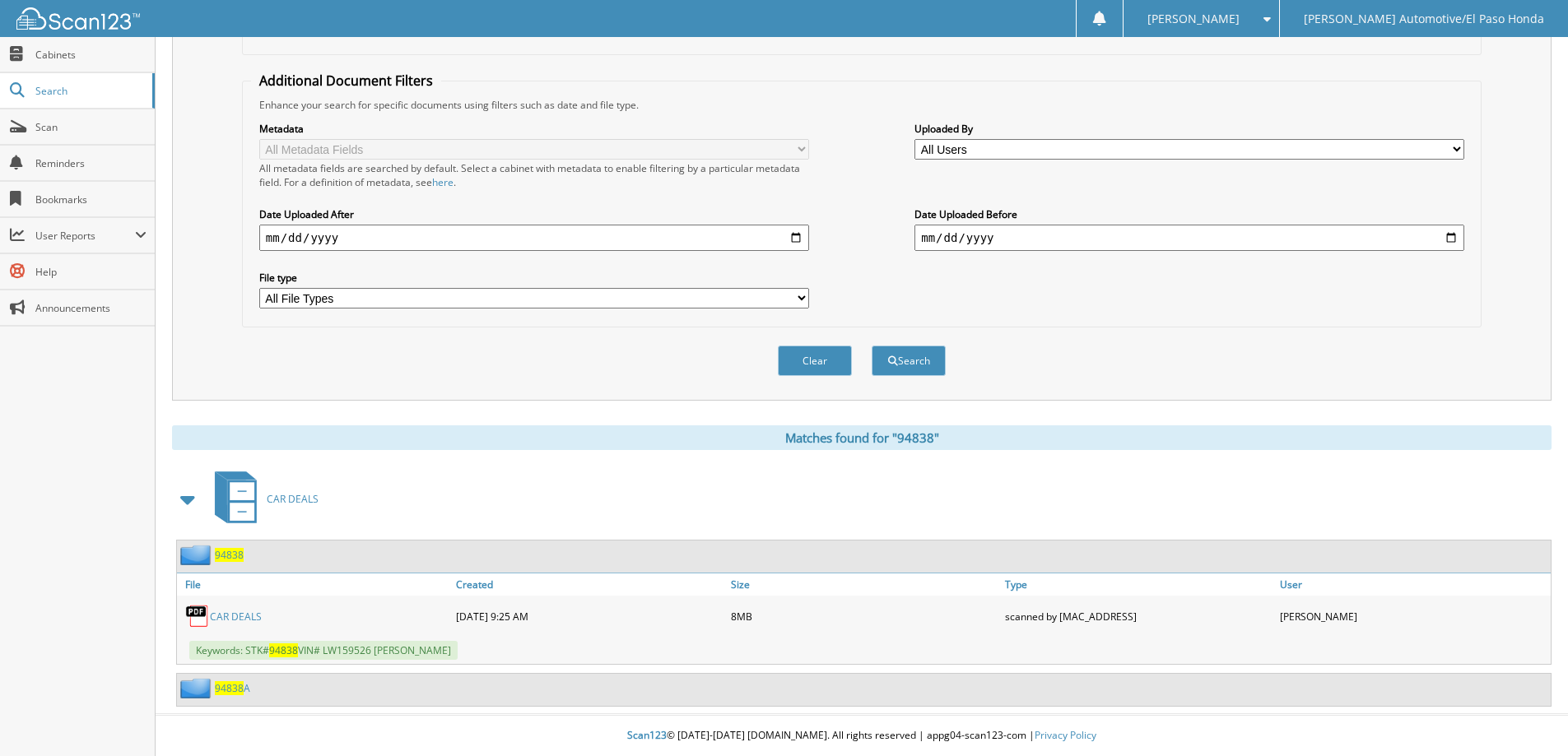
click at [233, 552] on span "94838" at bounding box center [228, 554] width 29 height 14
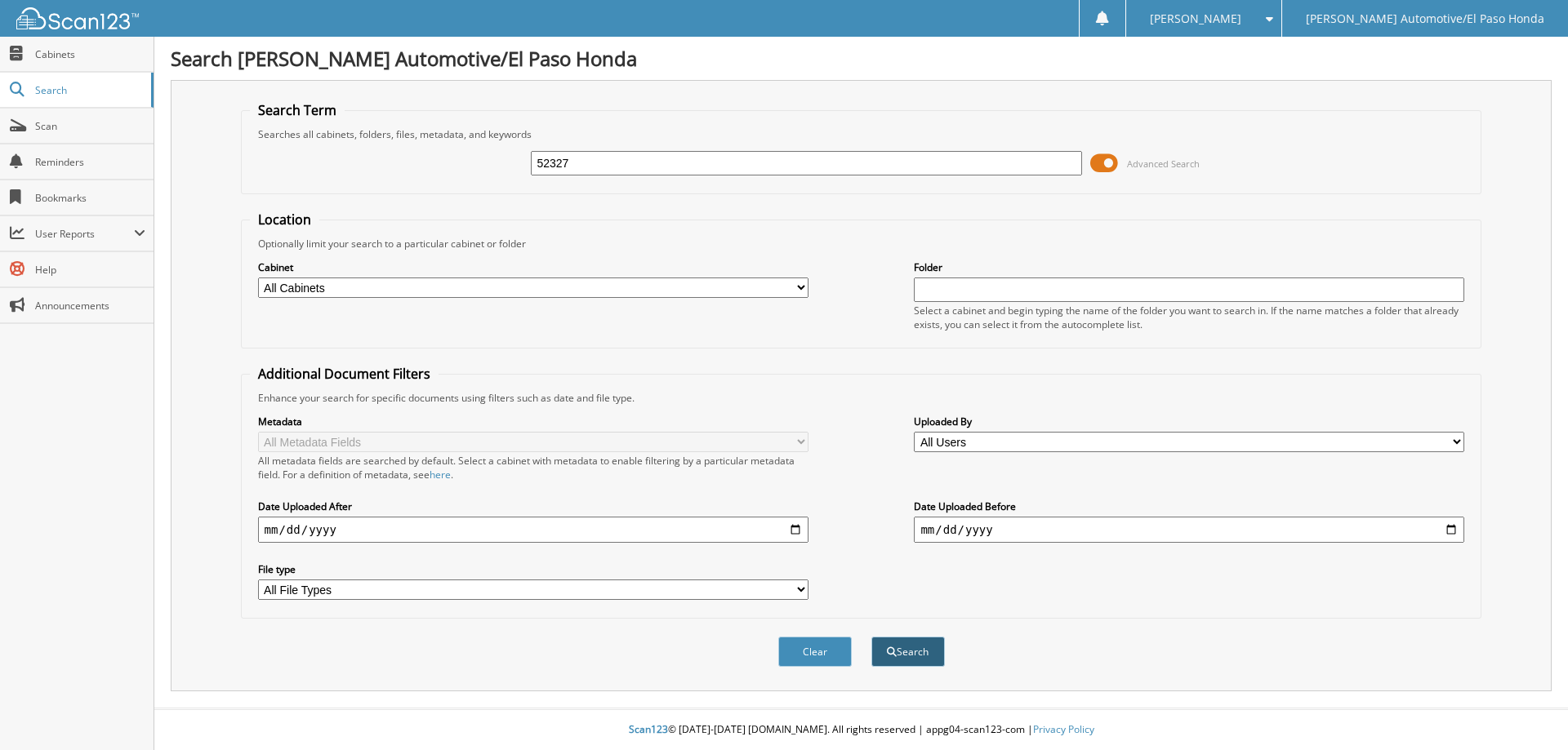
type input "52327"
click at [912, 648] on button "Search" at bounding box center [907, 651] width 73 height 30
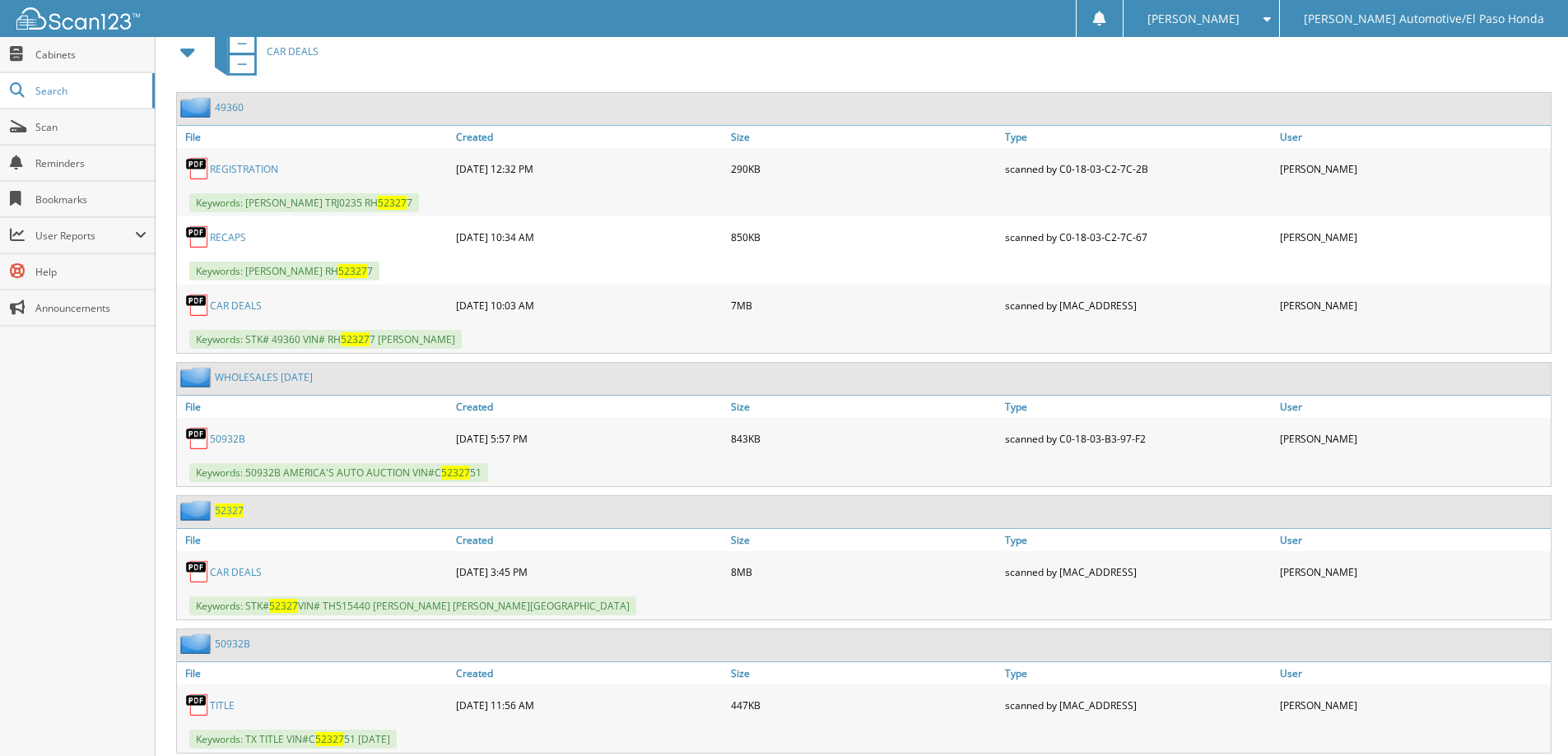
scroll to position [823, 0]
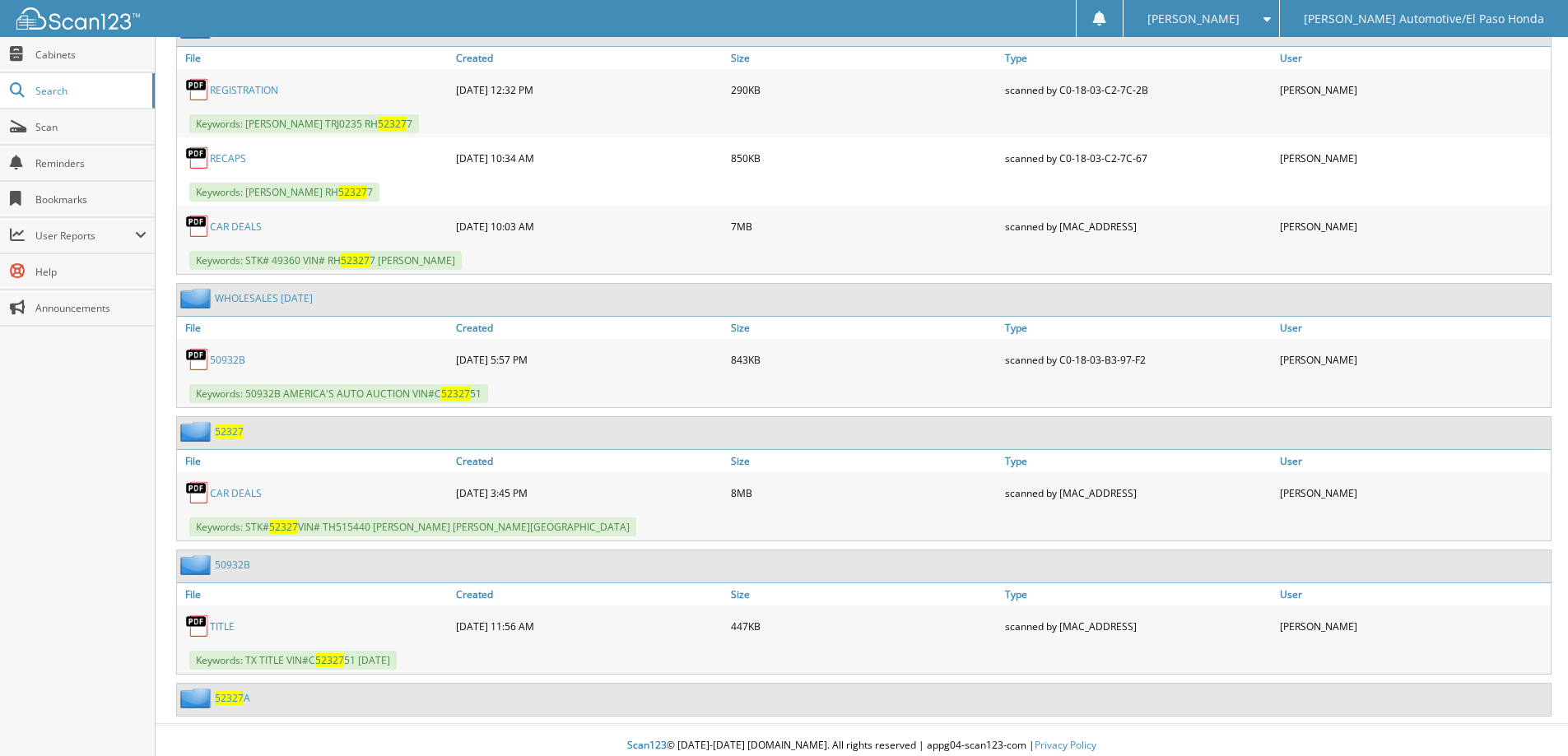
click at [219, 434] on span "52327" at bounding box center [228, 432] width 29 height 14
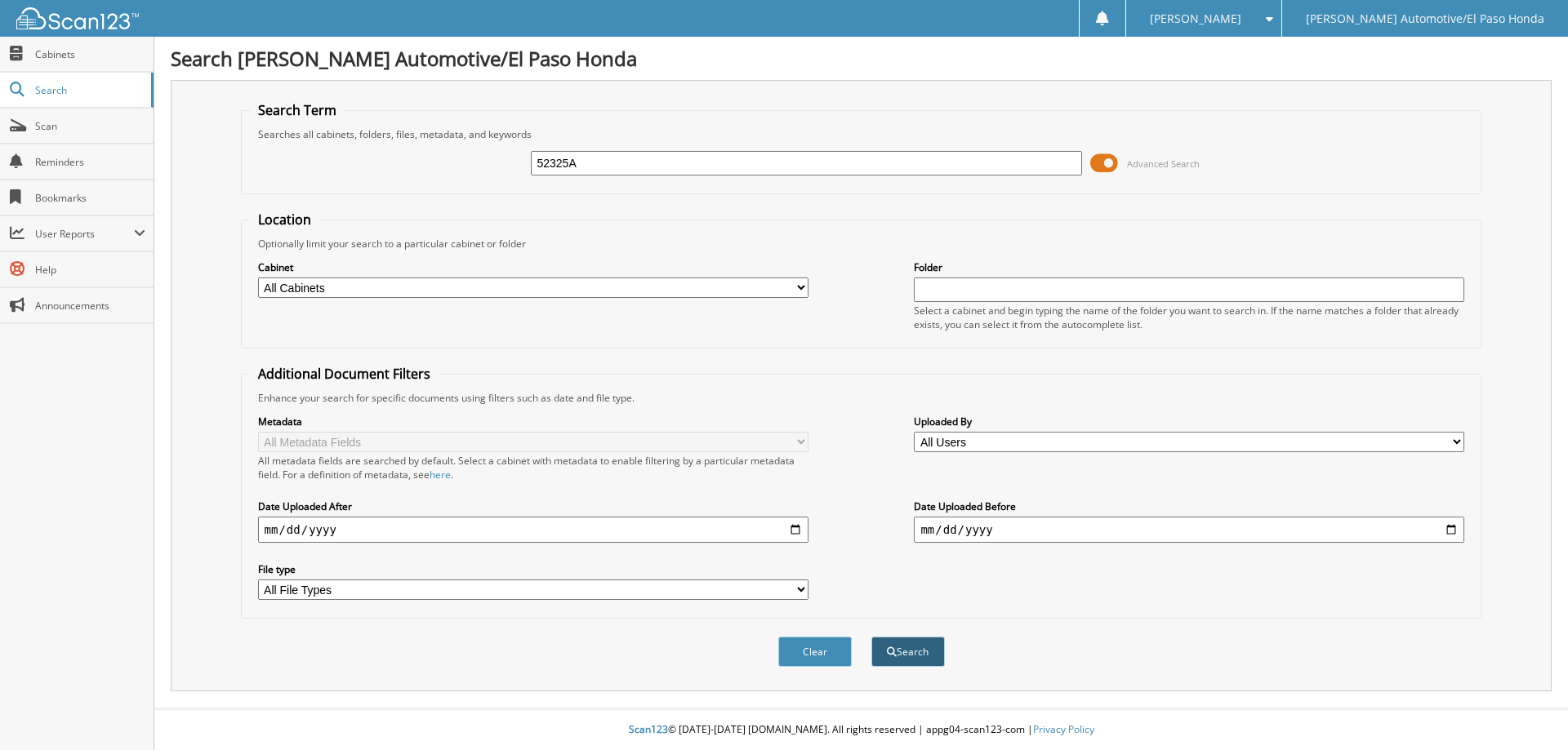
type input "52325A"
click at [912, 651] on button "Search" at bounding box center [907, 651] width 73 height 30
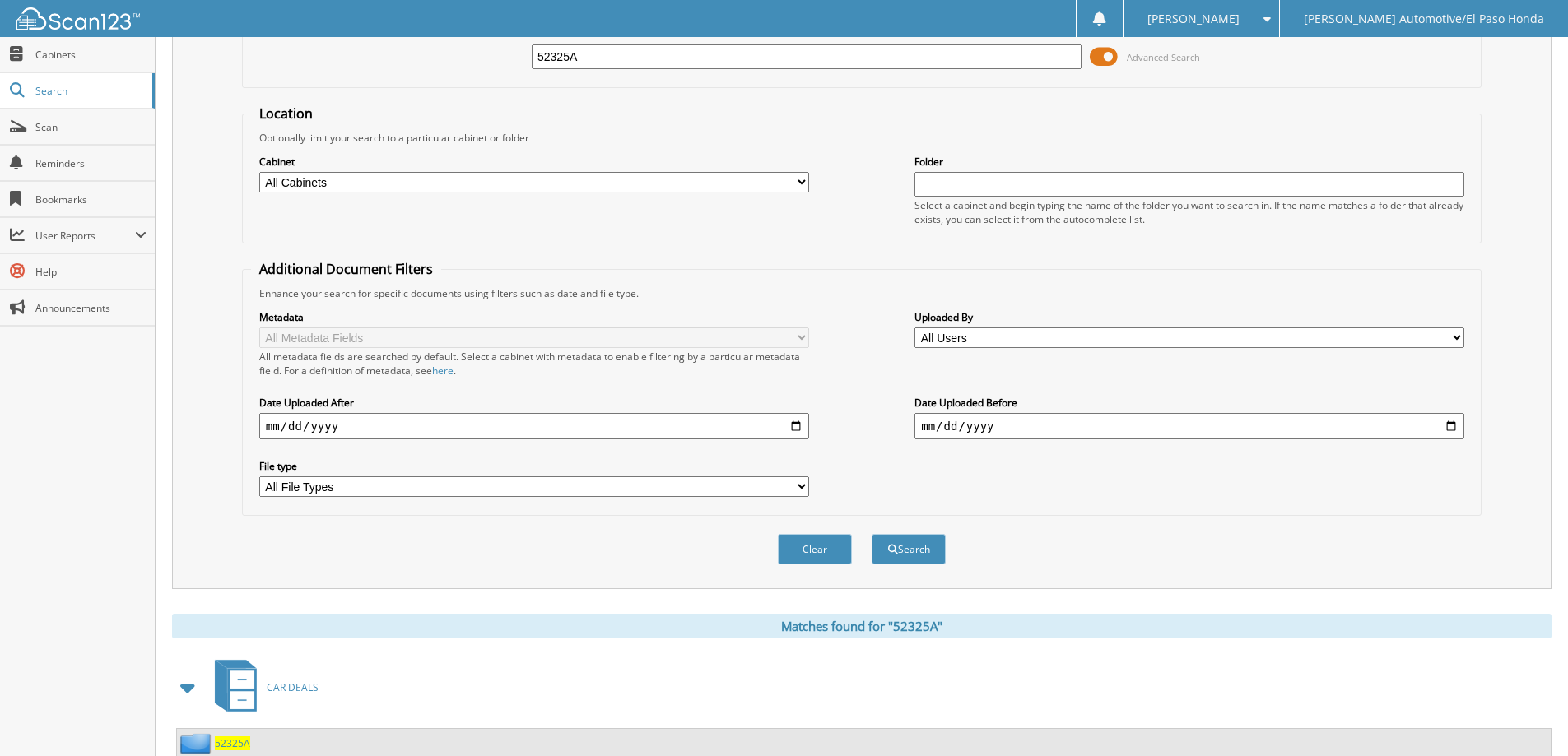
scroll to position [255, 0]
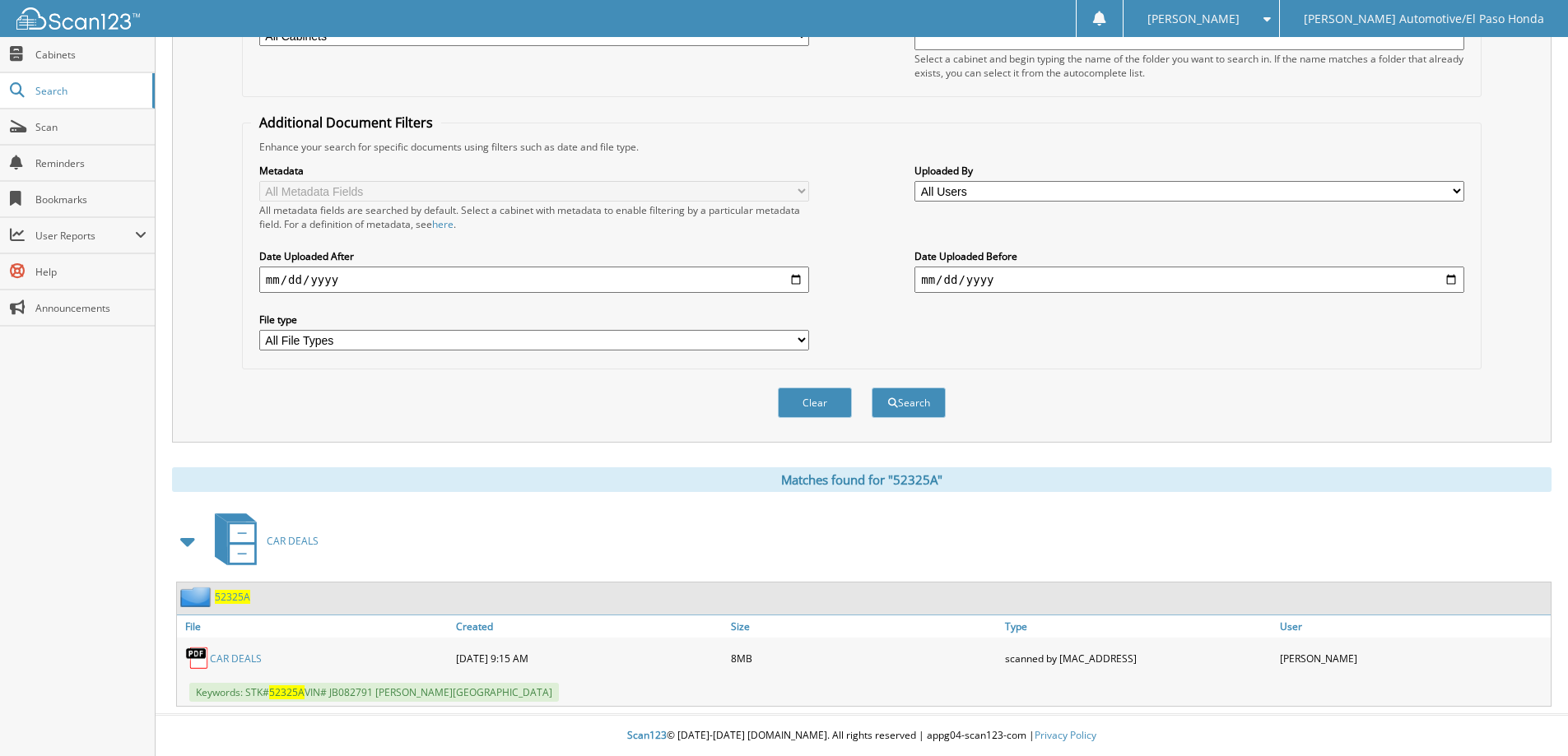
click at [238, 593] on span "52325A" at bounding box center [232, 597] width 35 height 14
